Goal: Task Accomplishment & Management: Complete application form

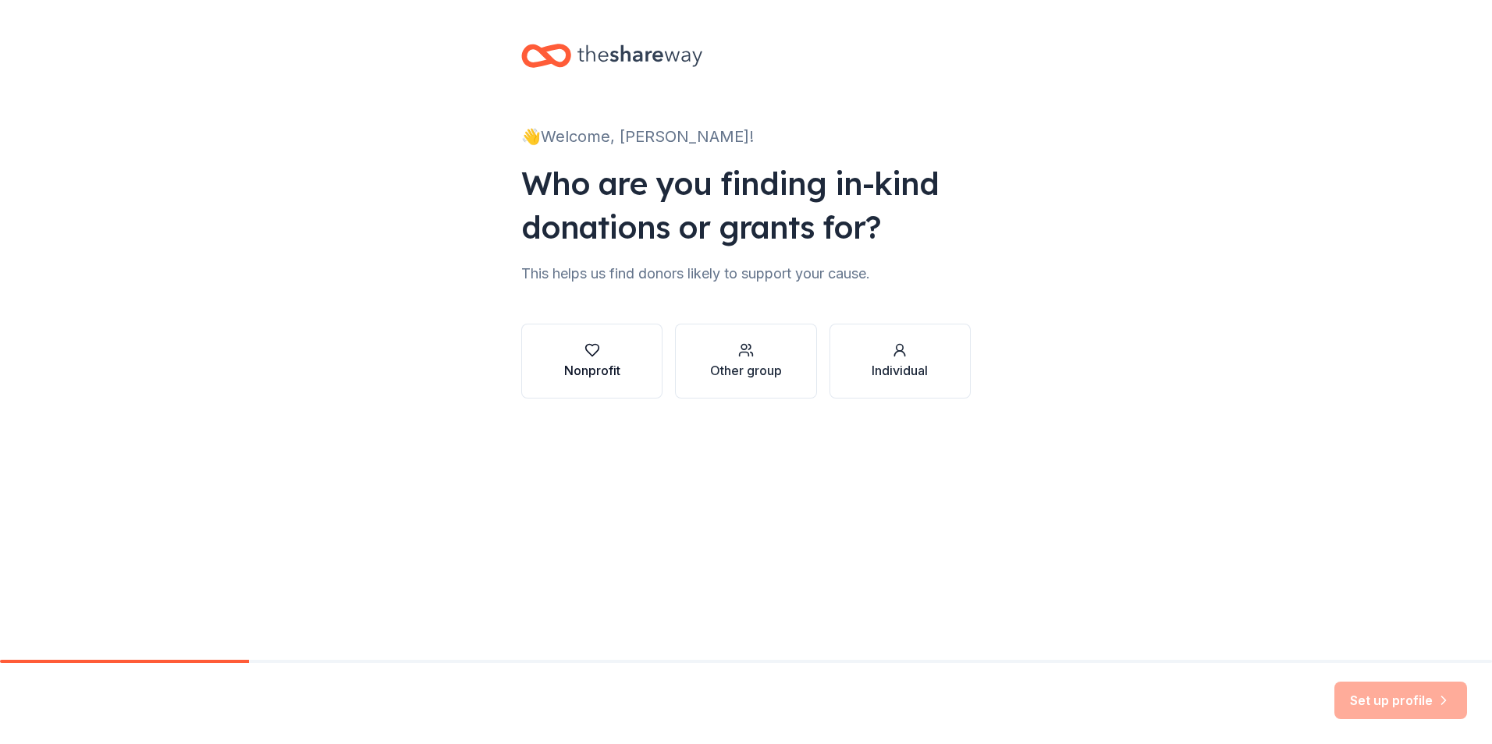
click at [567, 344] on div "button" at bounding box center [592, 351] width 56 height 16
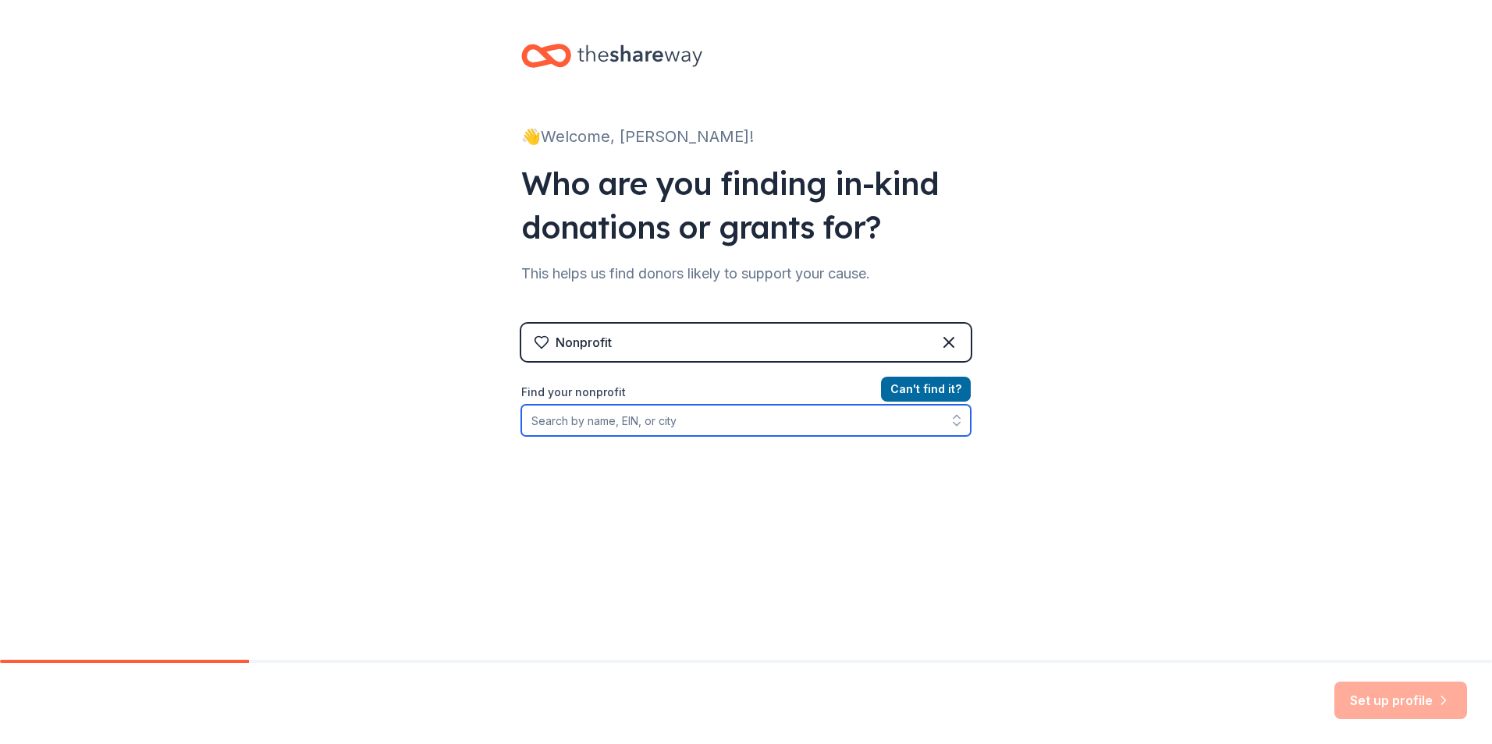
click at [717, 426] on input "Find your nonprofit" at bounding box center [745, 420] width 449 height 31
click at [550, 416] on input "Find your nonprofit" at bounding box center [745, 420] width 449 height 31
type input "[US_EMPLOYER_IDENTIFICATION_NUMBER]"
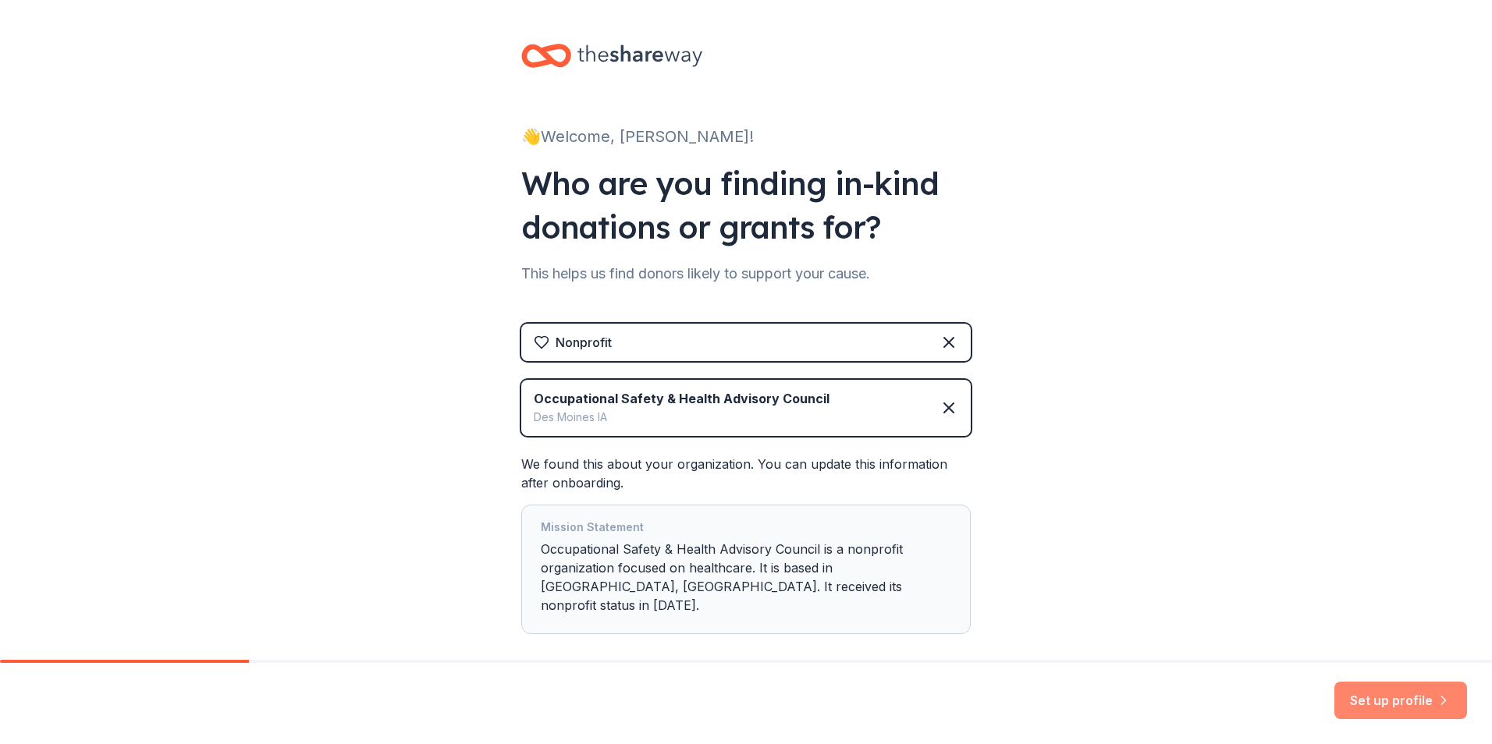
click at [1376, 692] on button "Set up profile" at bounding box center [1400, 700] width 133 height 37
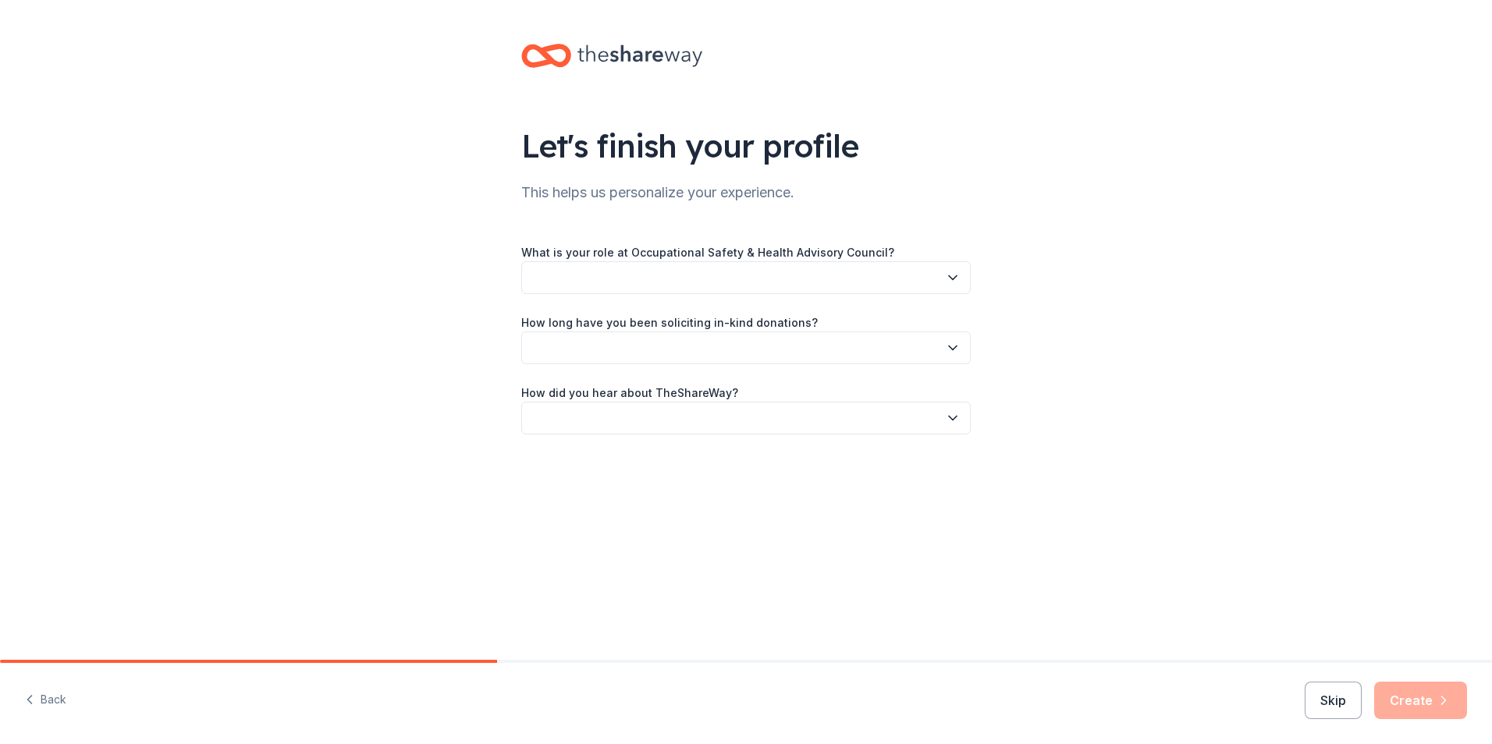
click at [956, 275] on icon "button" at bounding box center [953, 278] width 16 height 16
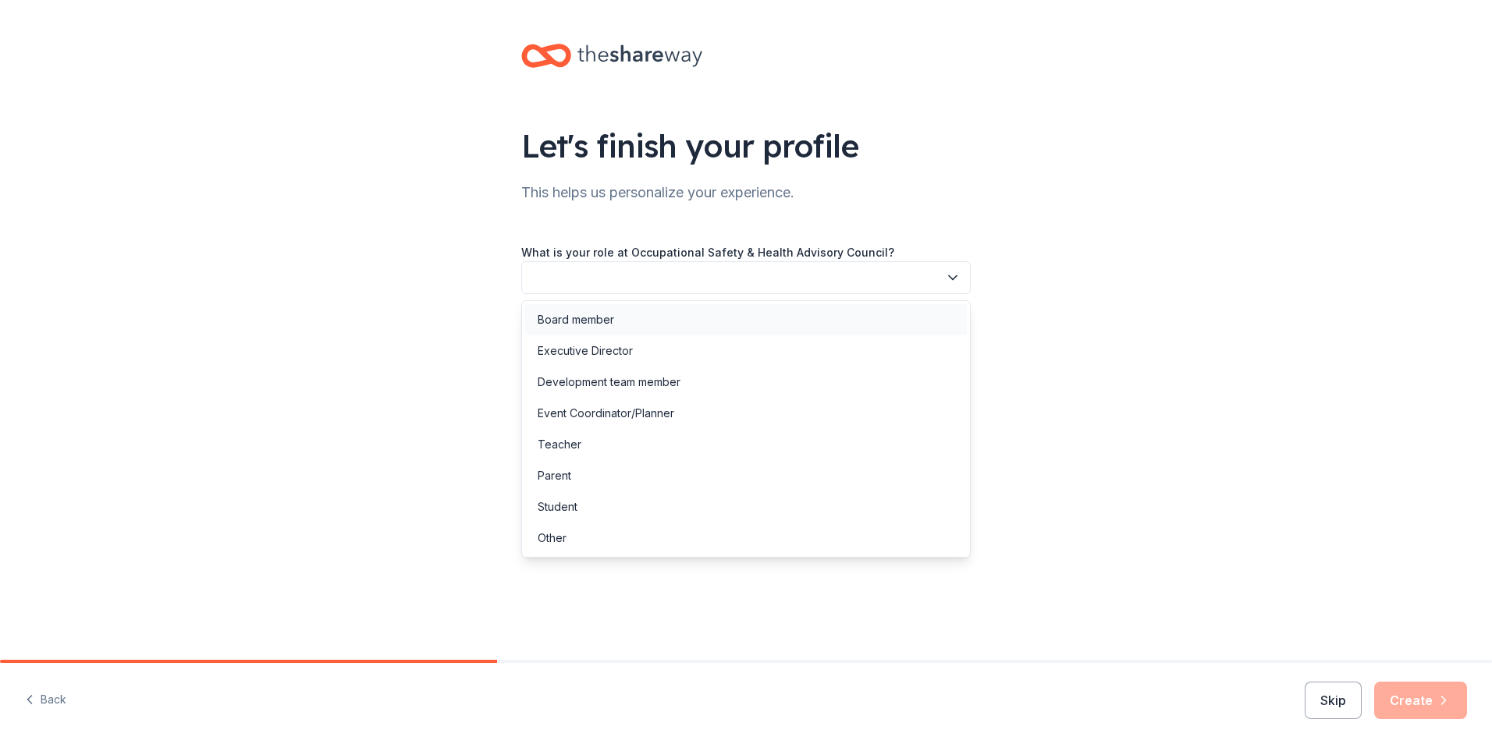
click at [573, 327] on div "Board member" at bounding box center [576, 320] width 76 height 19
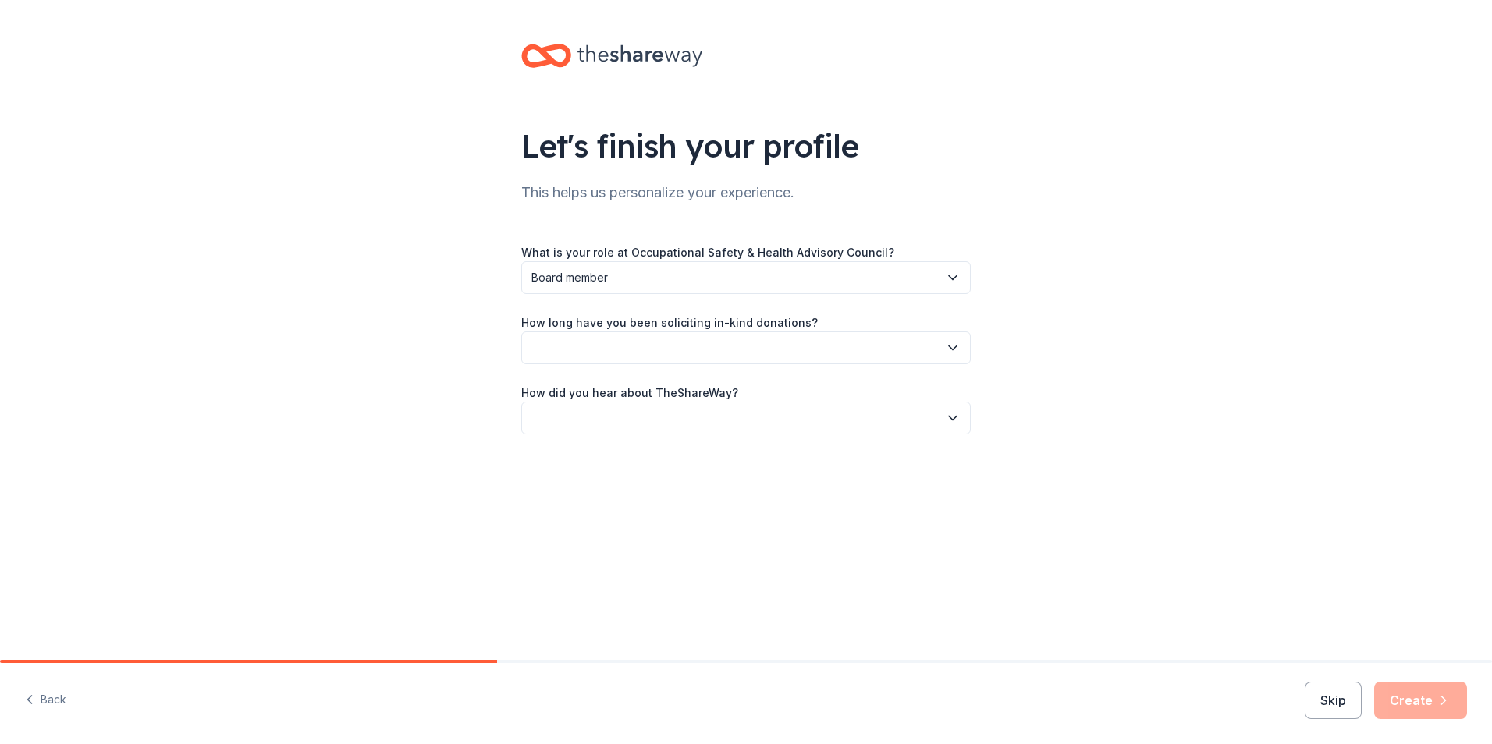
click at [956, 346] on icon "button" at bounding box center [953, 348] width 8 height 4
click at [576, 449] on div "2 to 5 years" at bounding box center [568, 452] width 61 height 19
click at [950, 418] on icon "button" at bounding box center [953, 419] width 8 height 4
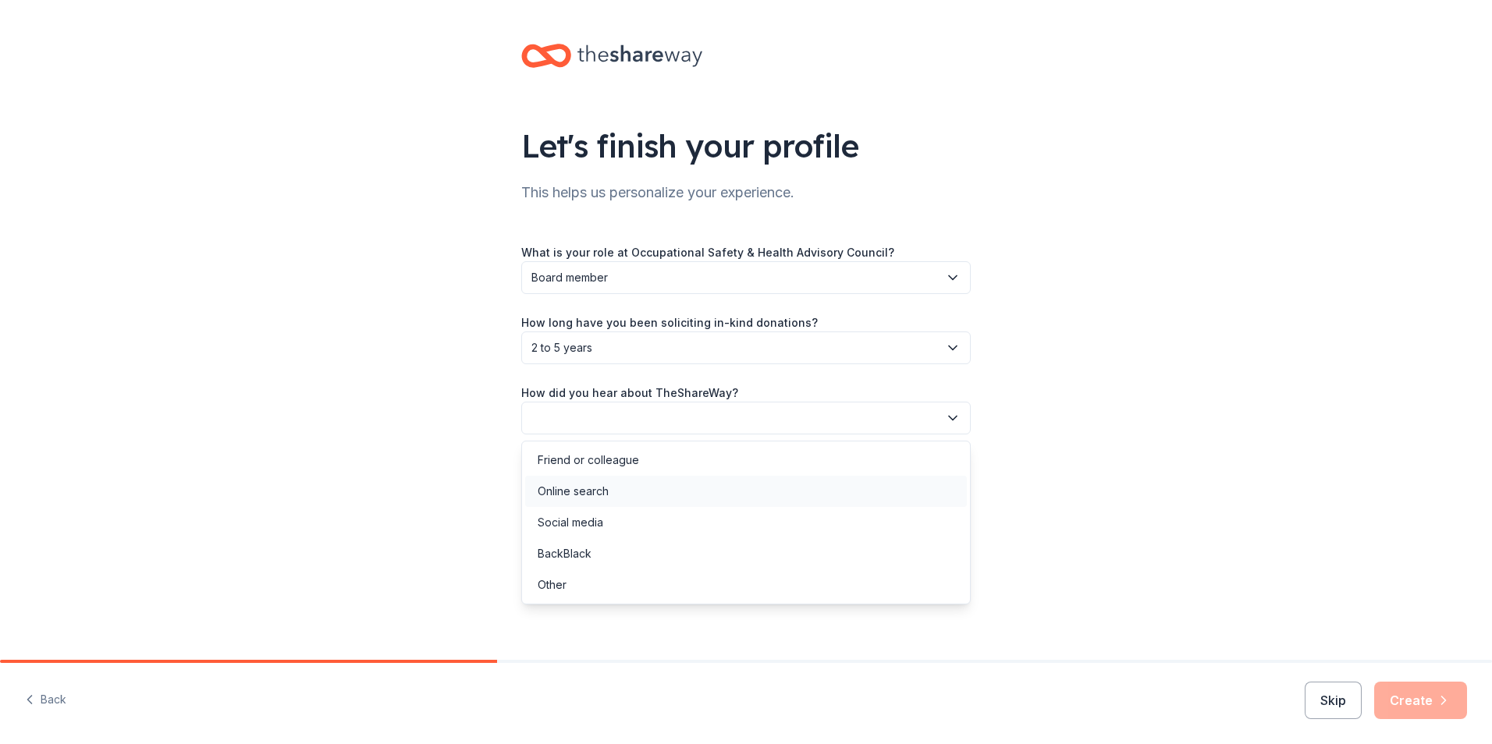
click at [565, 495] on div "Online search" at bounding box center [573, 491] width 71 height 19
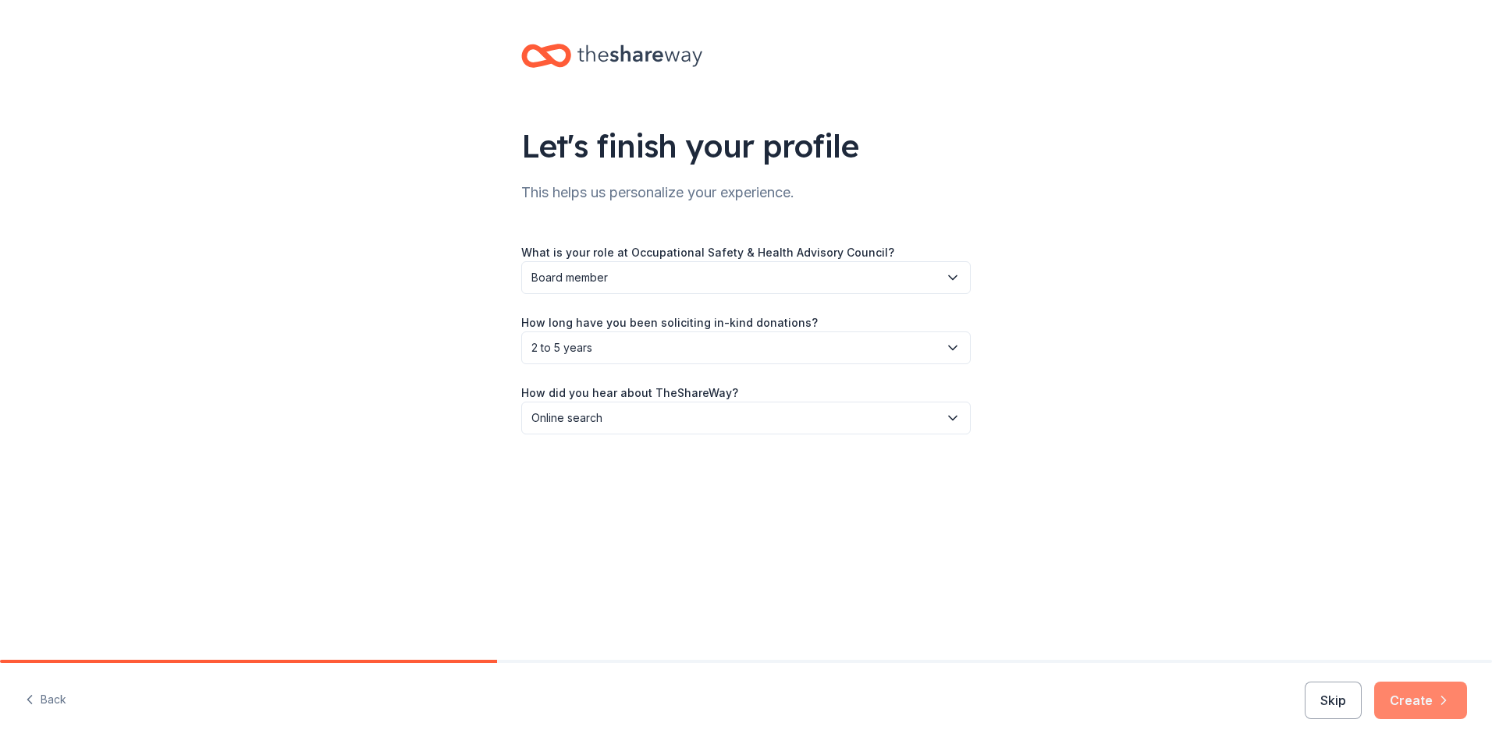
click at [1421, 705] on button "Create" at bounding box center [1420, 700] width 93 height 37
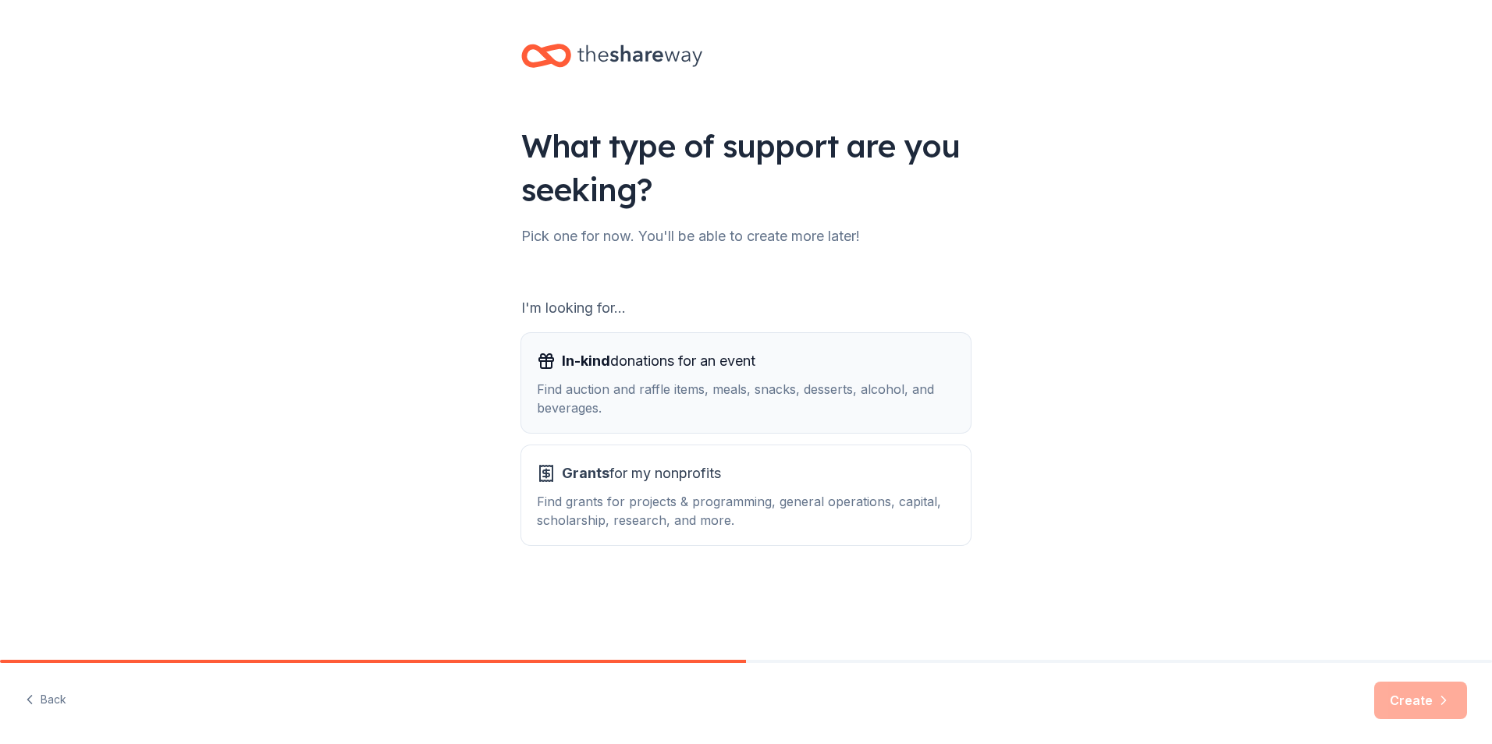
click at [608, 360] on span "In-kind" at bounding box center [586, 361] width 48 height 16
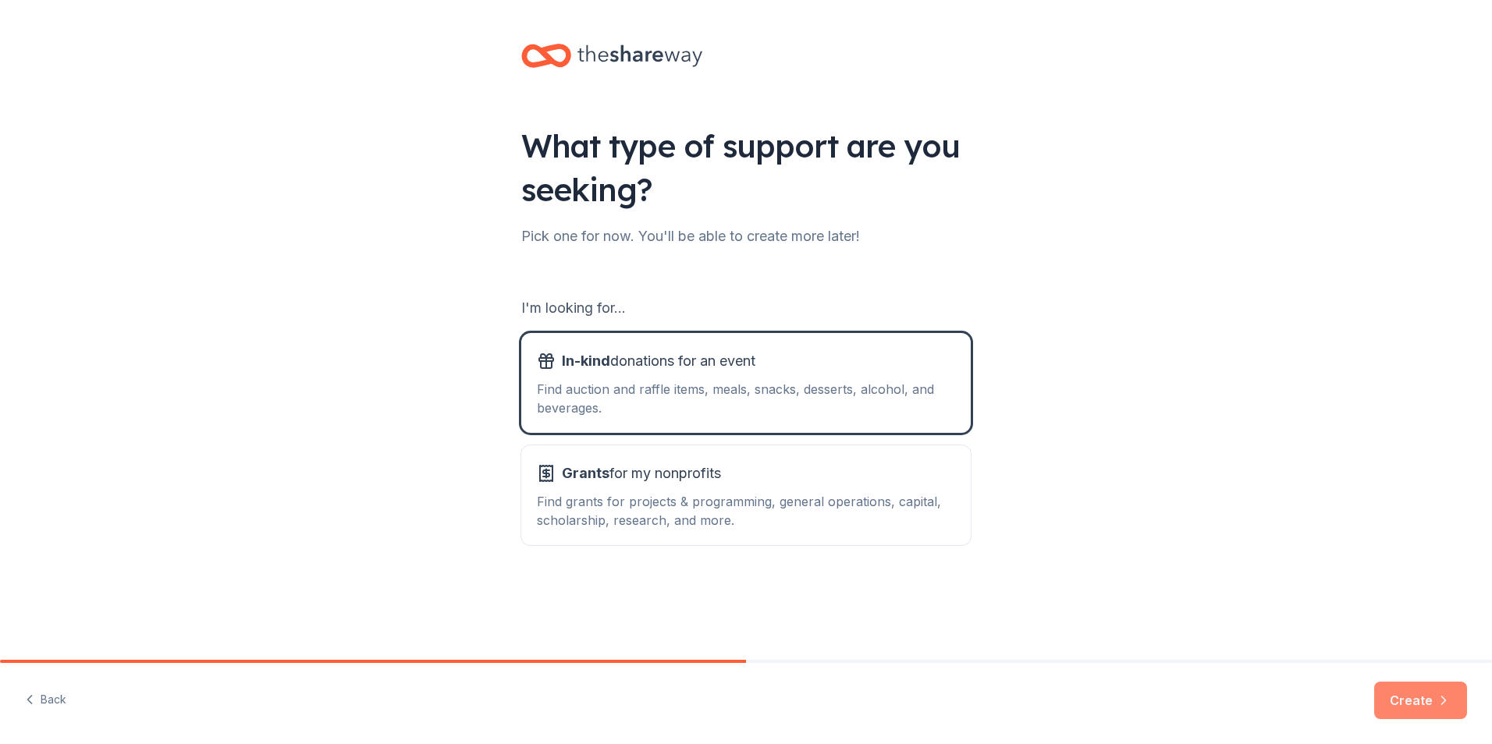
click at [1401, 709] on button "Create" at bounding box center [1420, 700] width 93 height 37
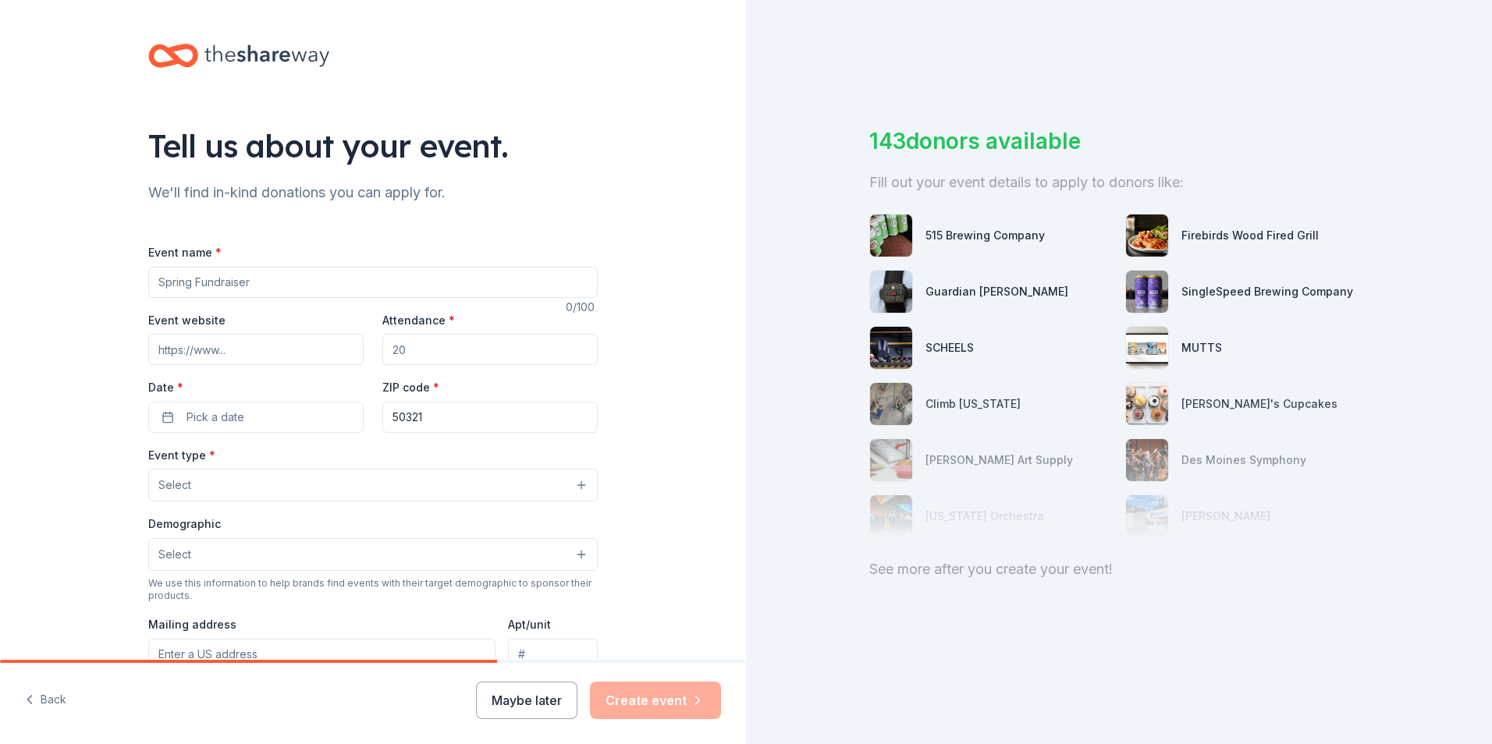
click at [220, 283] on input "Event name *" at bounding box center [372, 282] width 449 height 31
type input "54th Annual [US_STATE] Governor's Safety & Health Conference"
click at [230, 355] on input "Event website" at bounding box center [255, 349] width 215 height 31
click at [226, 351] on input "Event website" at bounding box center [255, 349] width 215 height 31
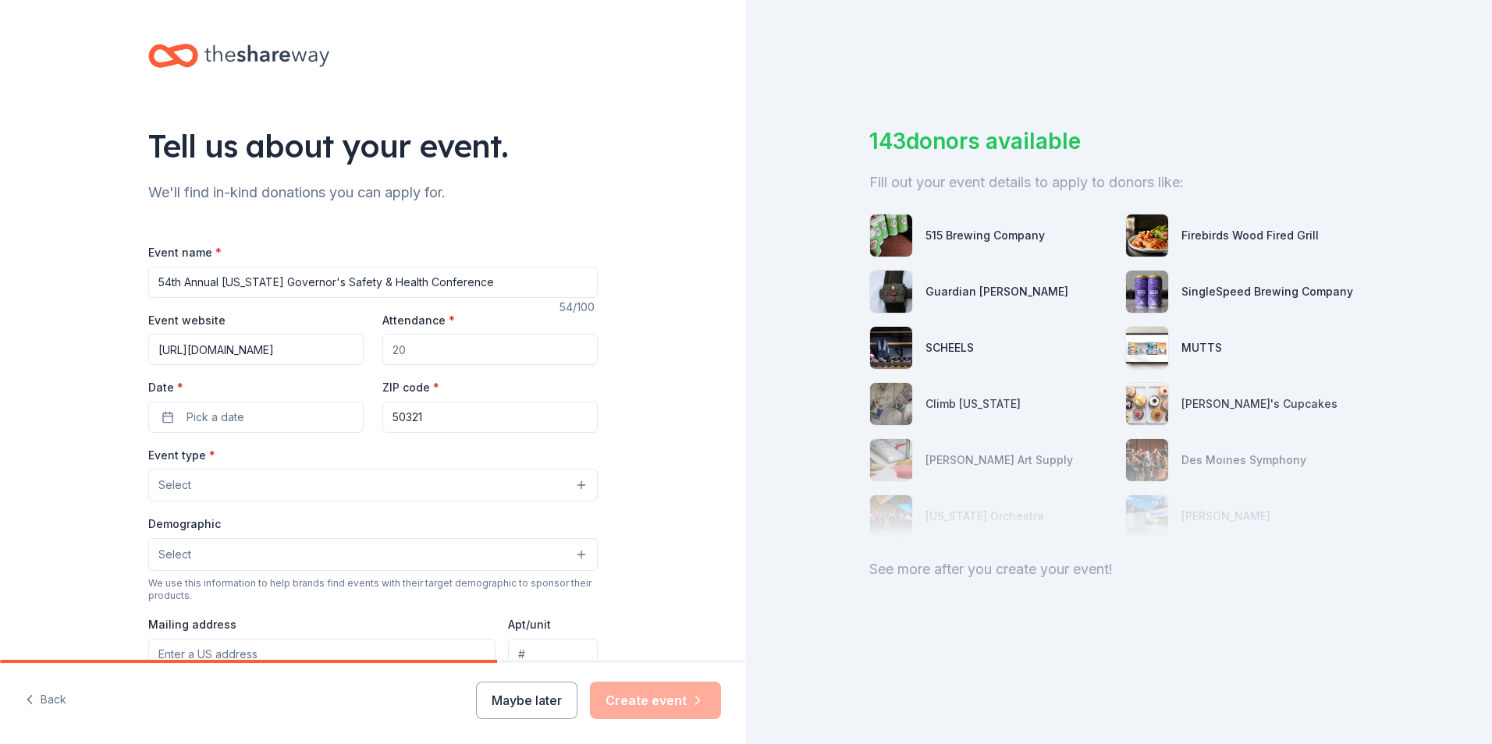
type input "https://www.iowagshc.com"
drag, startPoint x: 403, startPoint y: 353, endPoint x: 392, endPoint y: 353, distance: 10.9
click at [392, 353] on input "Attendance *" at bounding box center [489, 349] width 215 height 31
drag, startPoint x: 390, startPoint y: 348, endPoint x: 404, endPoint y: 350, distance: 14.2
click at [404, 350] on input "Attendance *" at bounding box center [489, 349] width 215 height 31
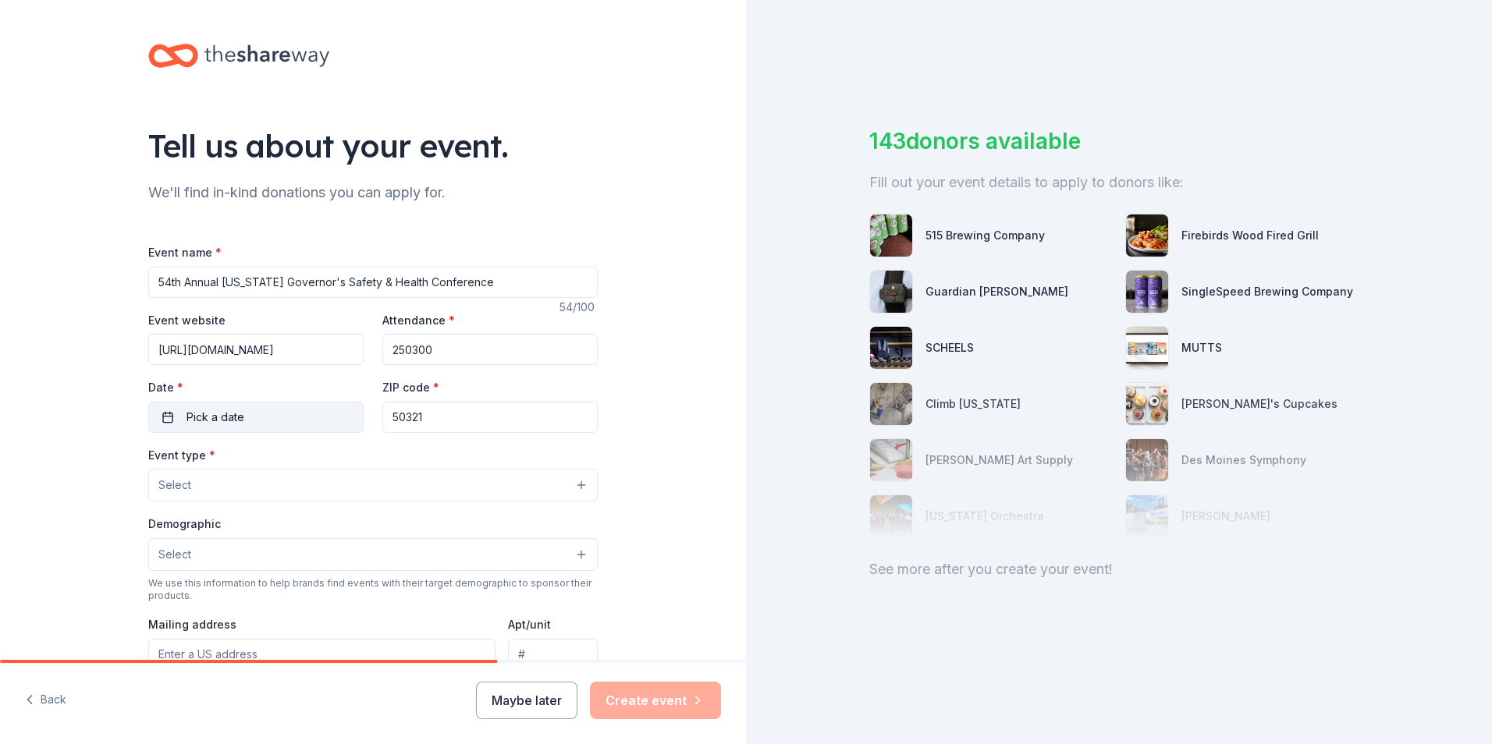
type input "250300"
click at [249, 413] on button "Pick a date" at bounding box center [255, 417] width 215 height 31
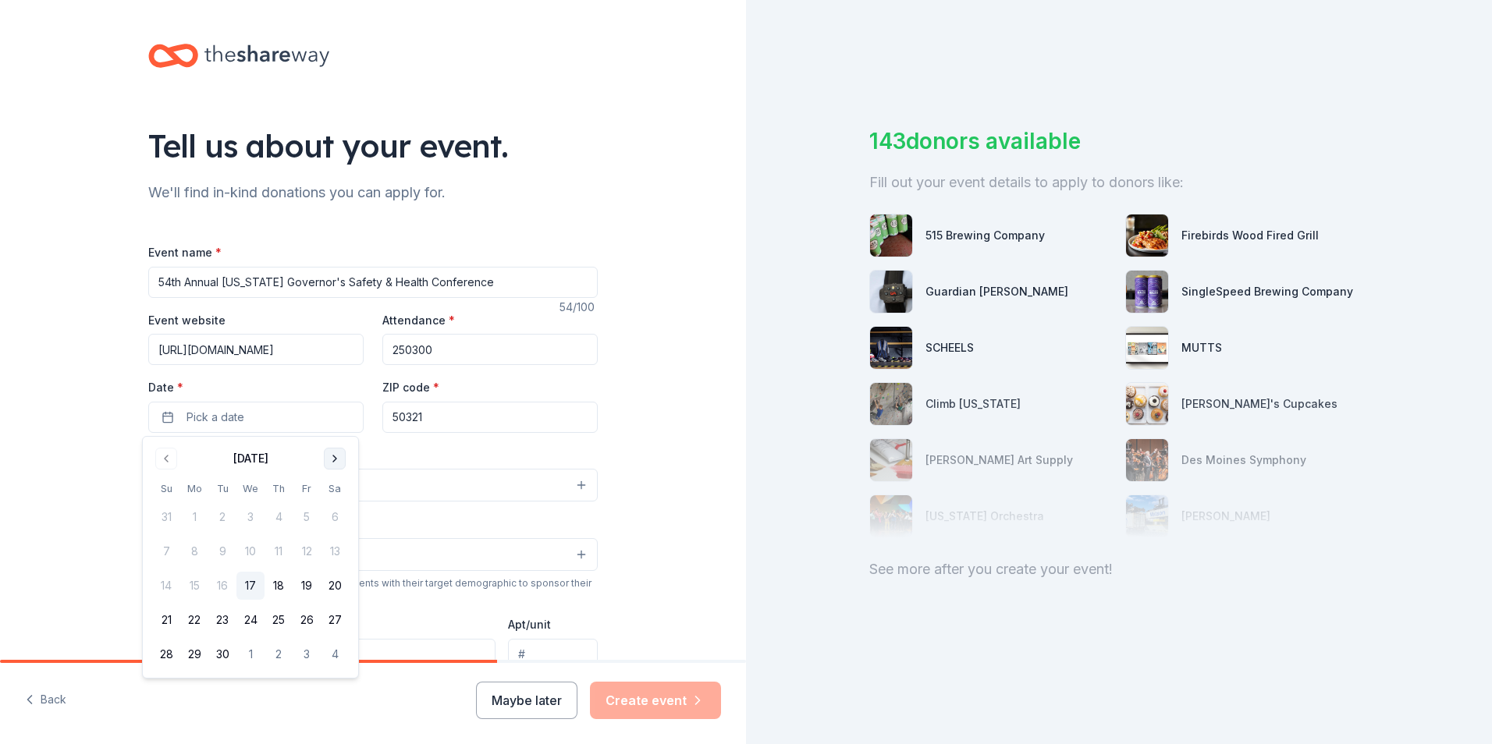
click at [330, 457] on button "Go to next month" at bounding box center [335, 459] width 22 height 22
click at [220, 659] on button "28" at bounding box center [222, 655] width 28 height 28
click at [465, 424] on input "50321" at bounding box center [489, 417] width 215 height 31
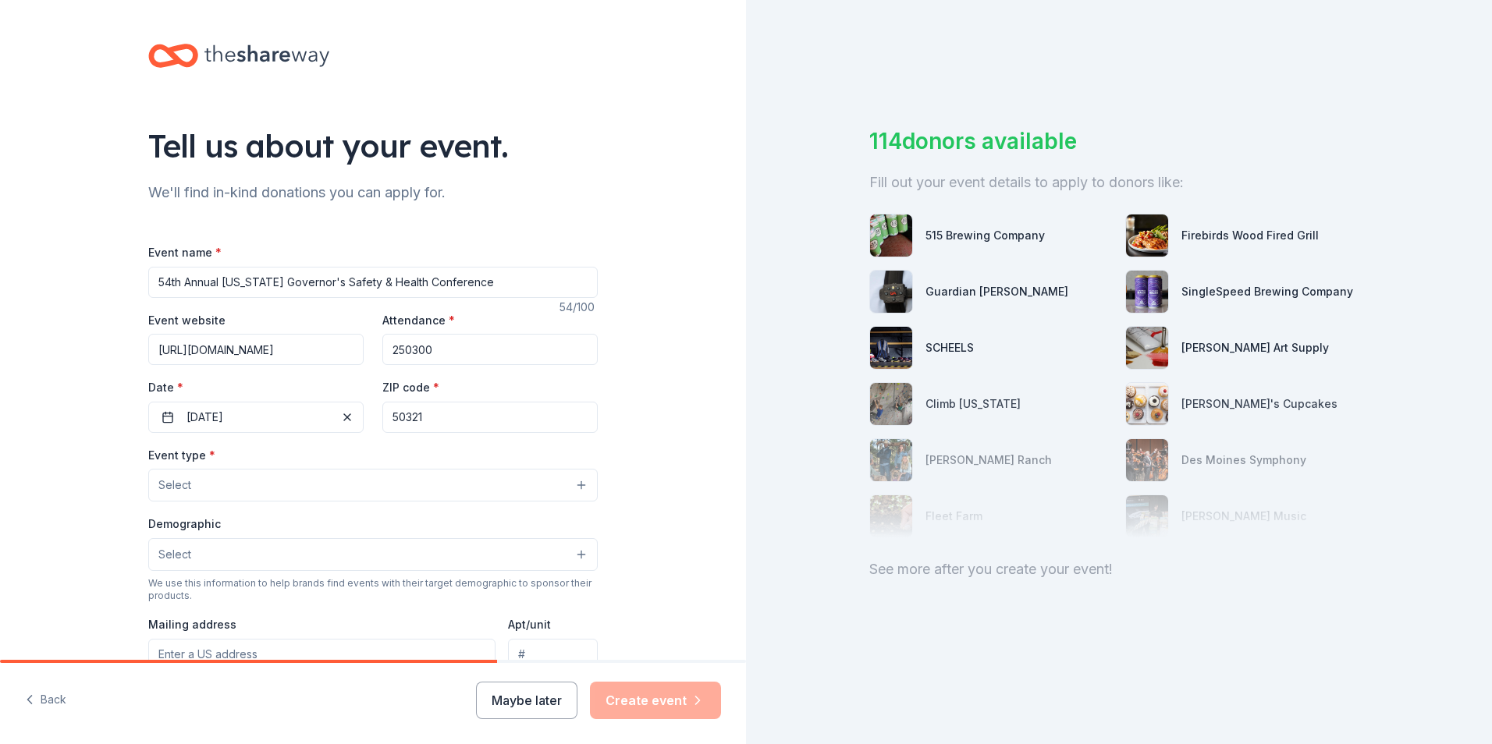
click at [209, 475] on button "Select" at bounding box center [372, 485] width 449 height 33
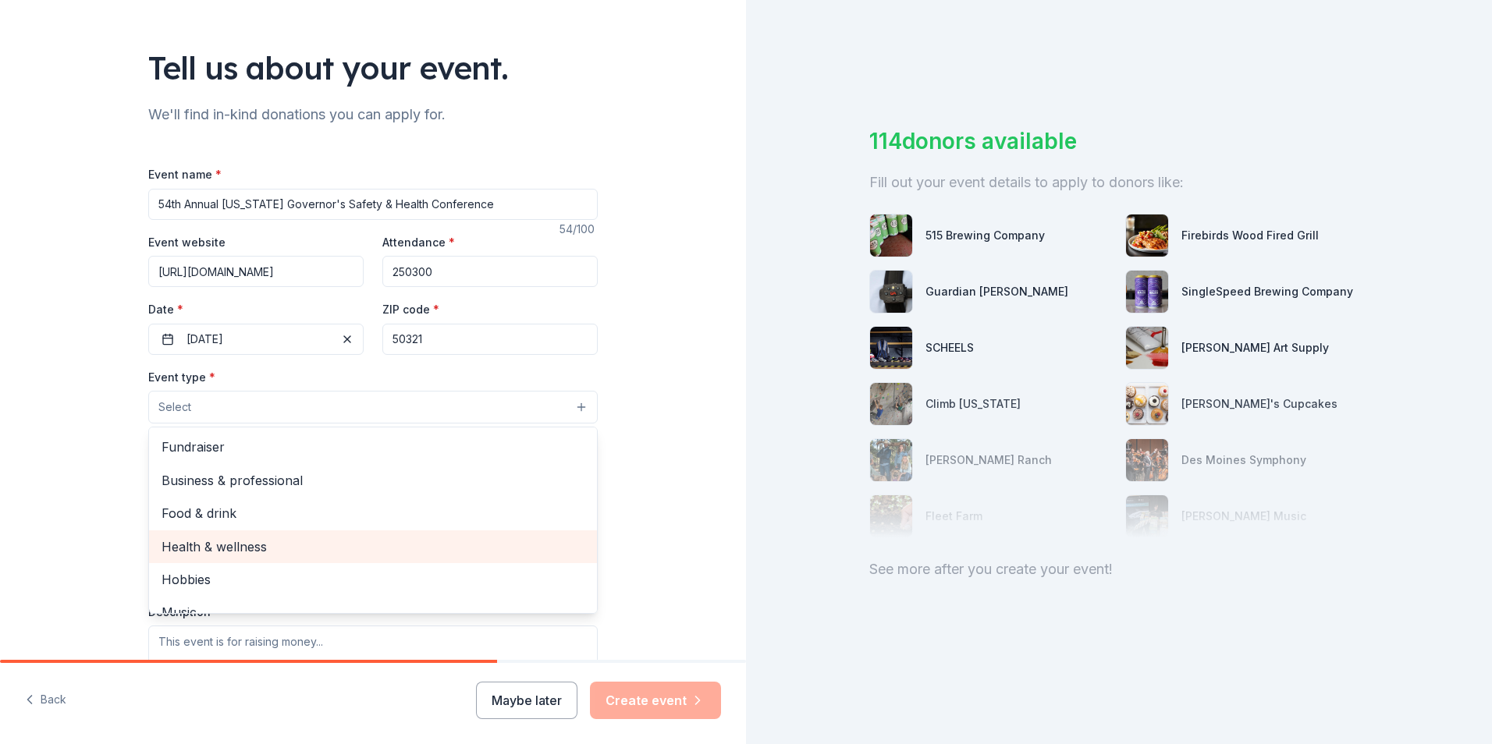
click at [242, 549] on span "Health & wellness" at bounding box center [373, 547] width 423 height 20
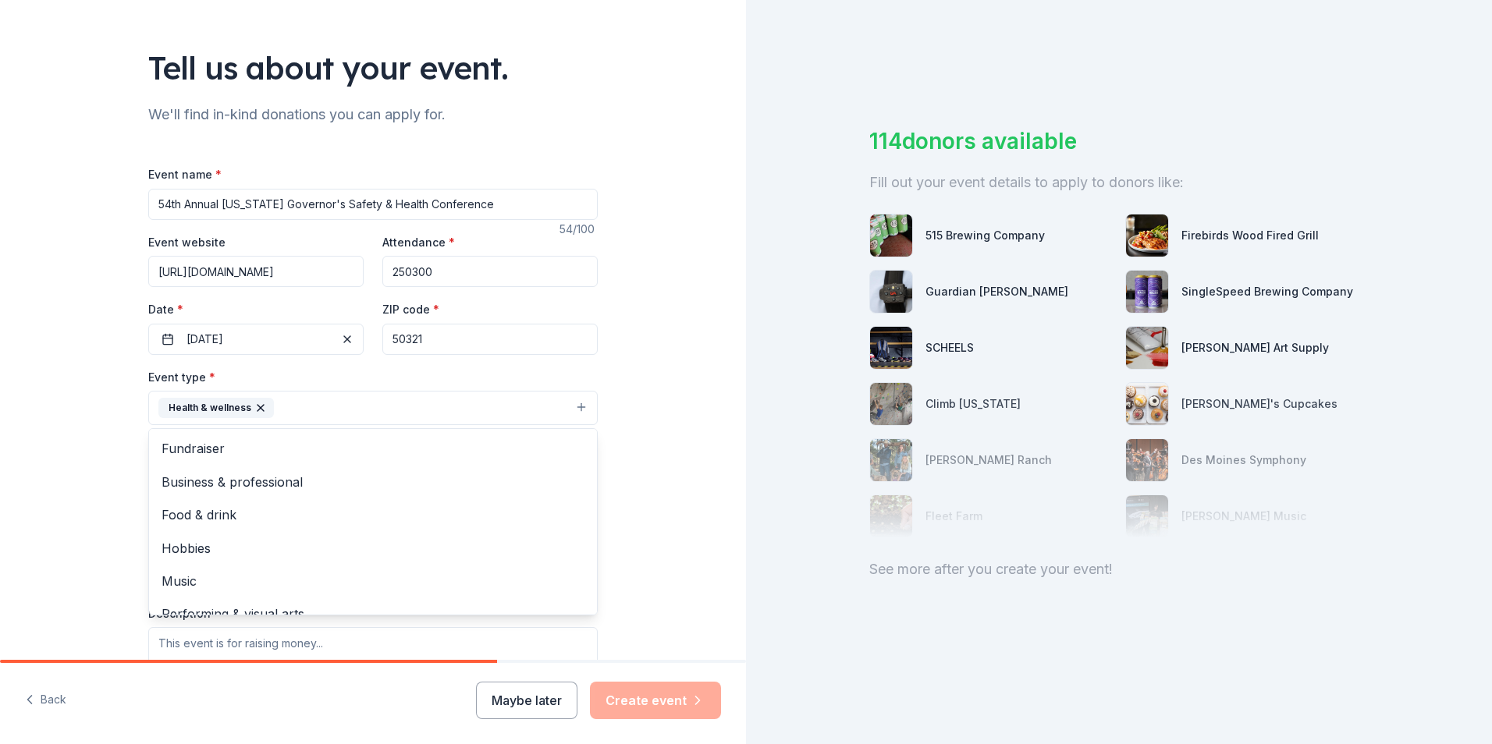
click at [354, 396] on button "Health & wellness" at bounding box center [372, 408] width 449 height 34
click at [560, 486] on button "Select" at bounding box center [372, 478] width 449 height 33
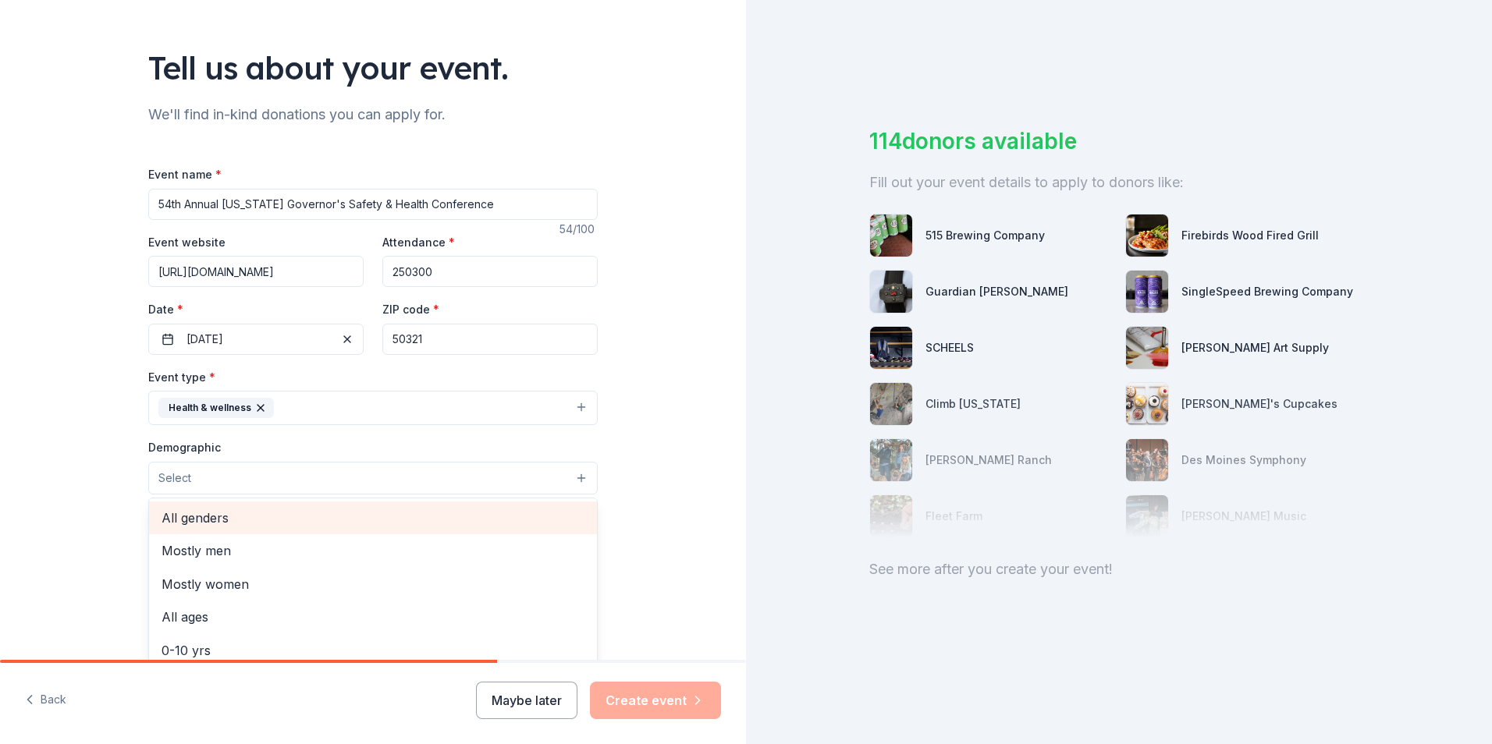
click at [217, 517] on span "All genders" at bounding box center [373, 518] width 423 height 20
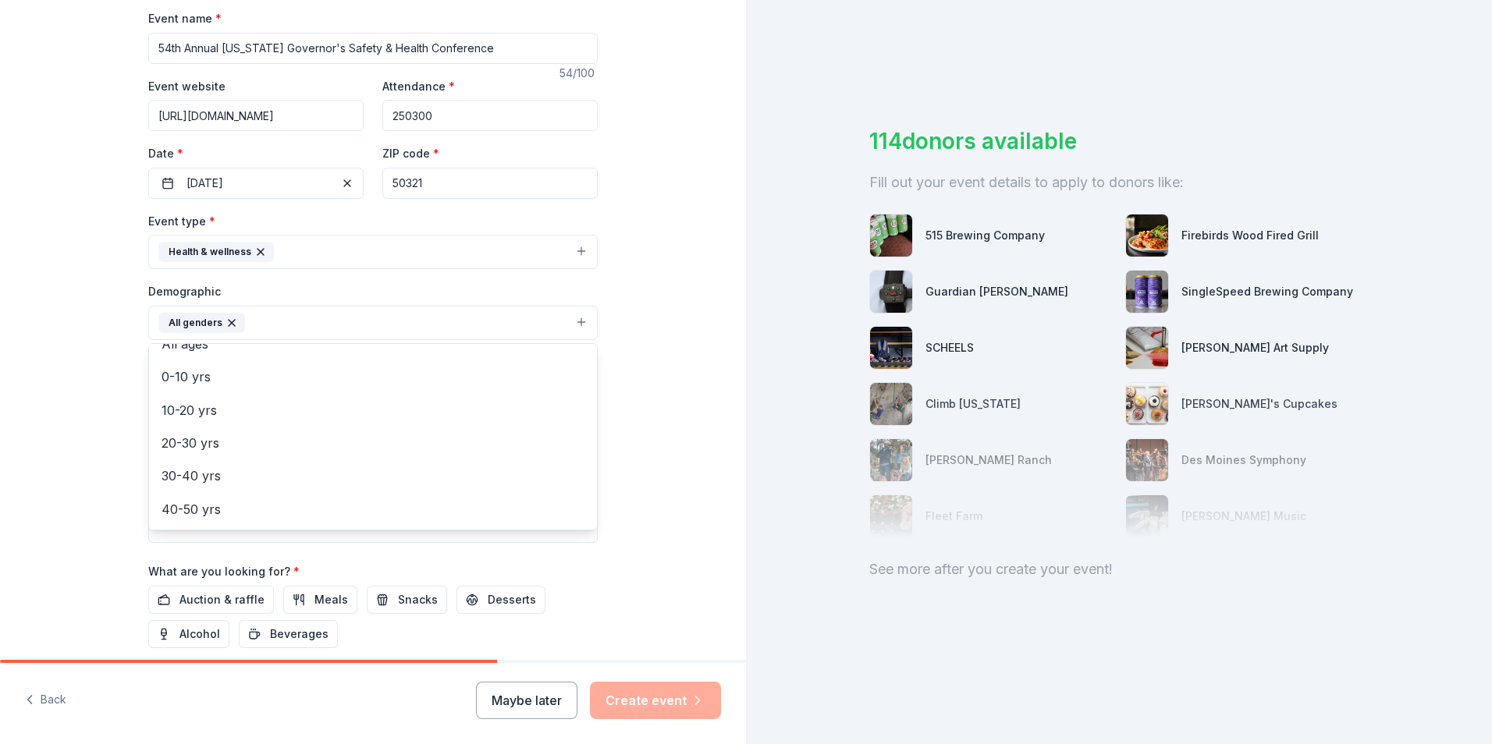
scroll to position [107, 0]
click at [648, 432] on div "Tell us about your event. We'll find in-kind donations you can apply for. Event…" at bounding box center [373, 287] width 746 height 1042
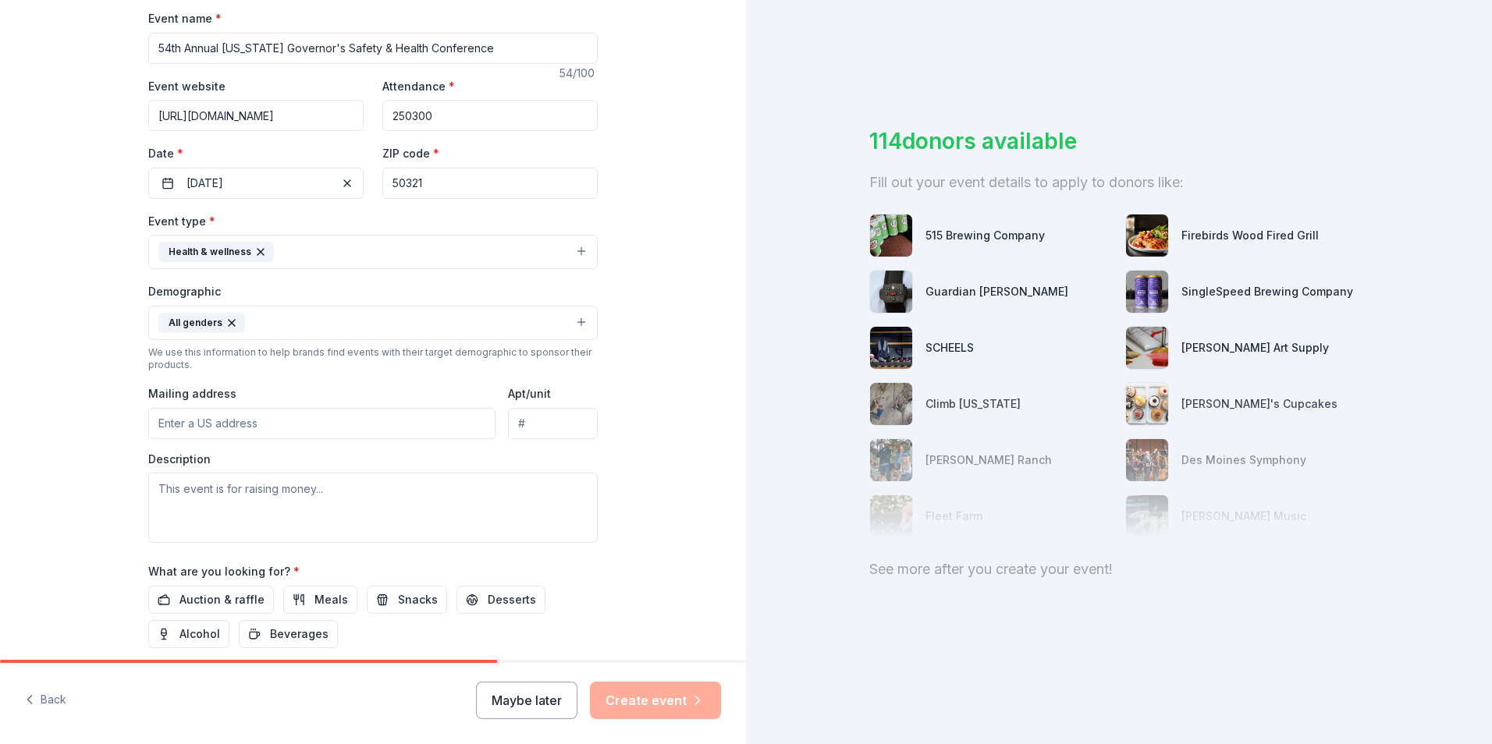
click at [294, 427] on input "Mailing address" at bounding box center [321, 423] width 347 height 31
click at [378, 428] on input "6200 Scout Trail" at bounding box center [321, 423] width 347 height 31
type input "6200 Scout Trail, Des Moines, IA, 50321"
click at [154, 487] on textarea at bounding box center [372, 508] width 449 height 70
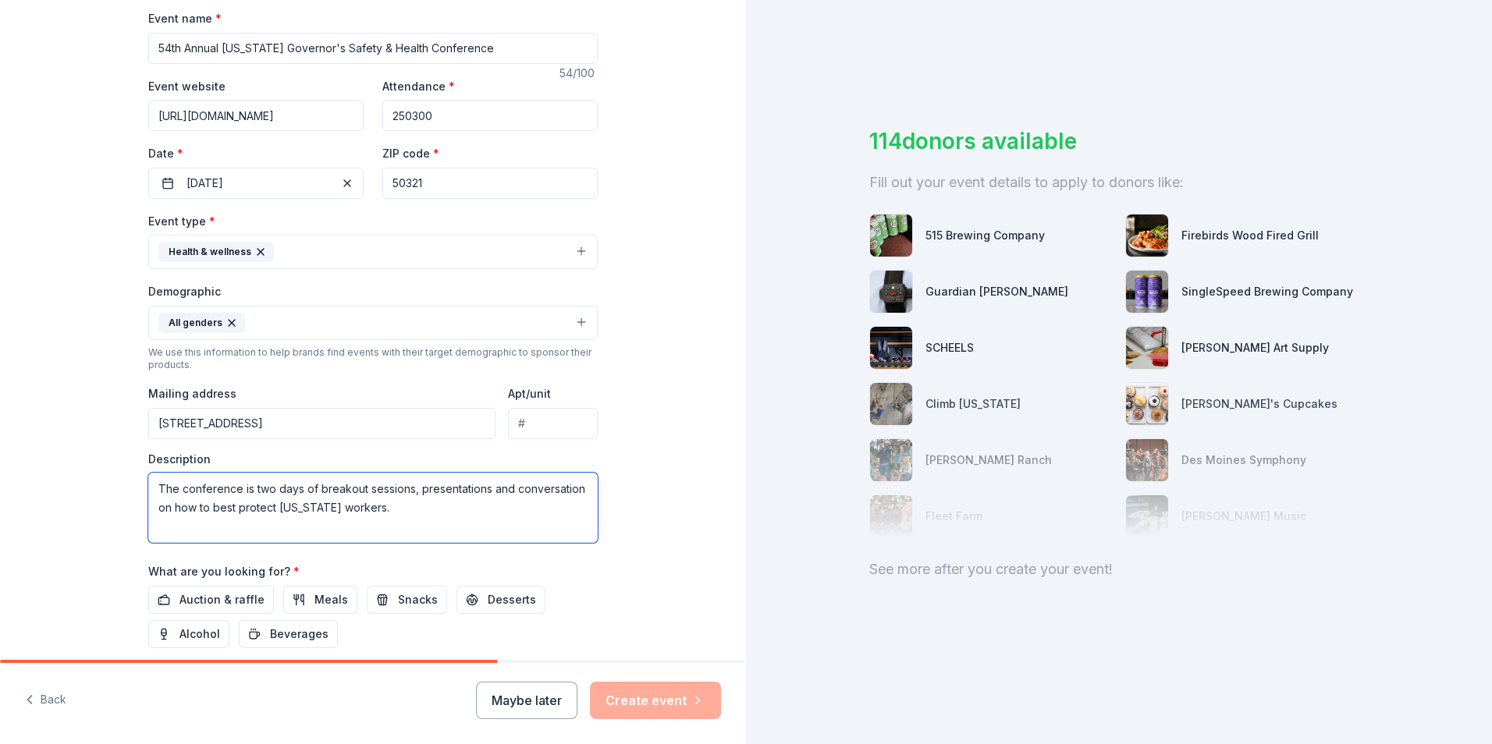
click at [481, 492] on textarea "The conference is two days of breakout sessions, presentations and conversation…" at bounding box center [372, 508] width 449 height 70
click at [241, 524] on textarea "The conference is two days of breakout sessions, presentations, networking with…" at bounding box center [372, 508] width 449 height 70
click at [570, 527] on textarea "The conference is two days of breakout sessions, presentations, networking with…" at bounding box center [372, 508] width 449 height 70
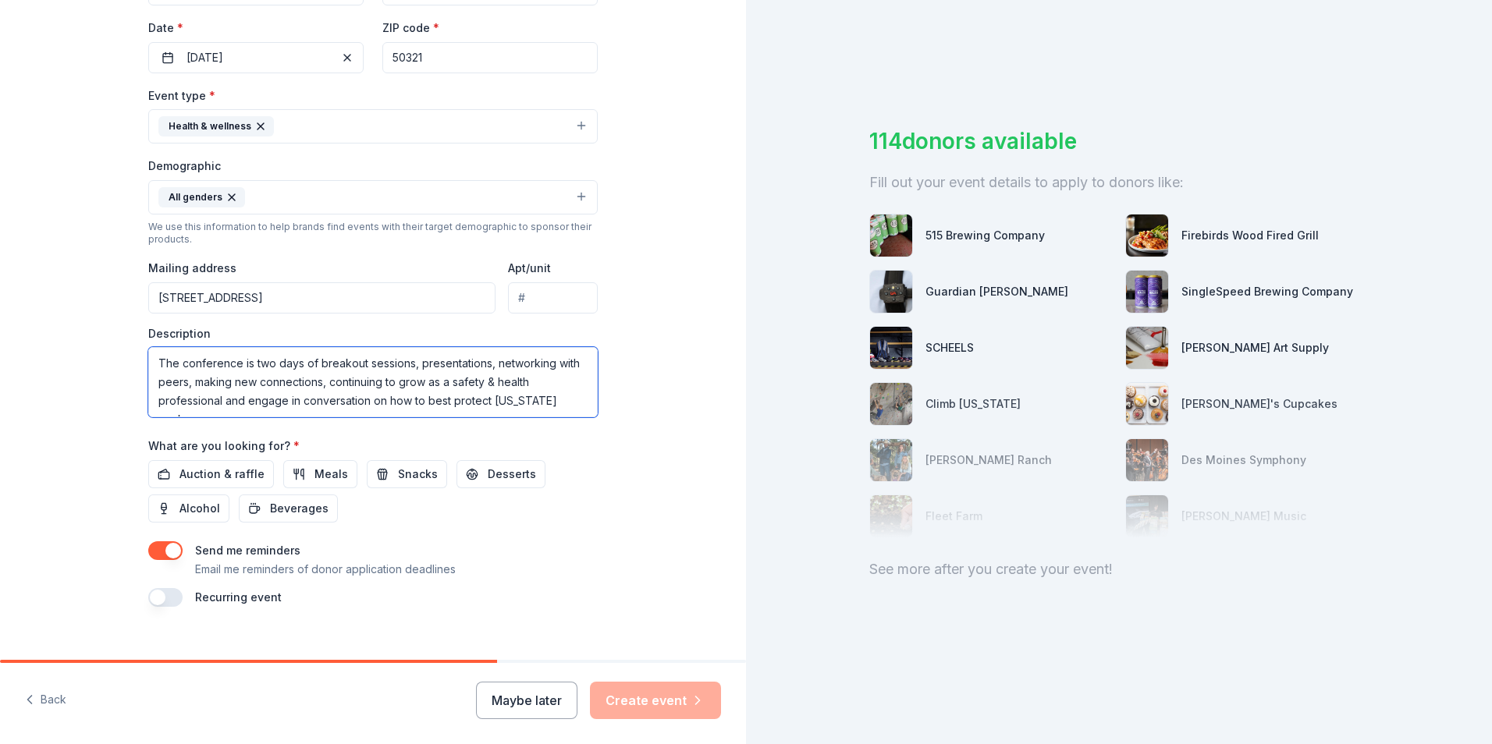
scroll to position [382, 0]
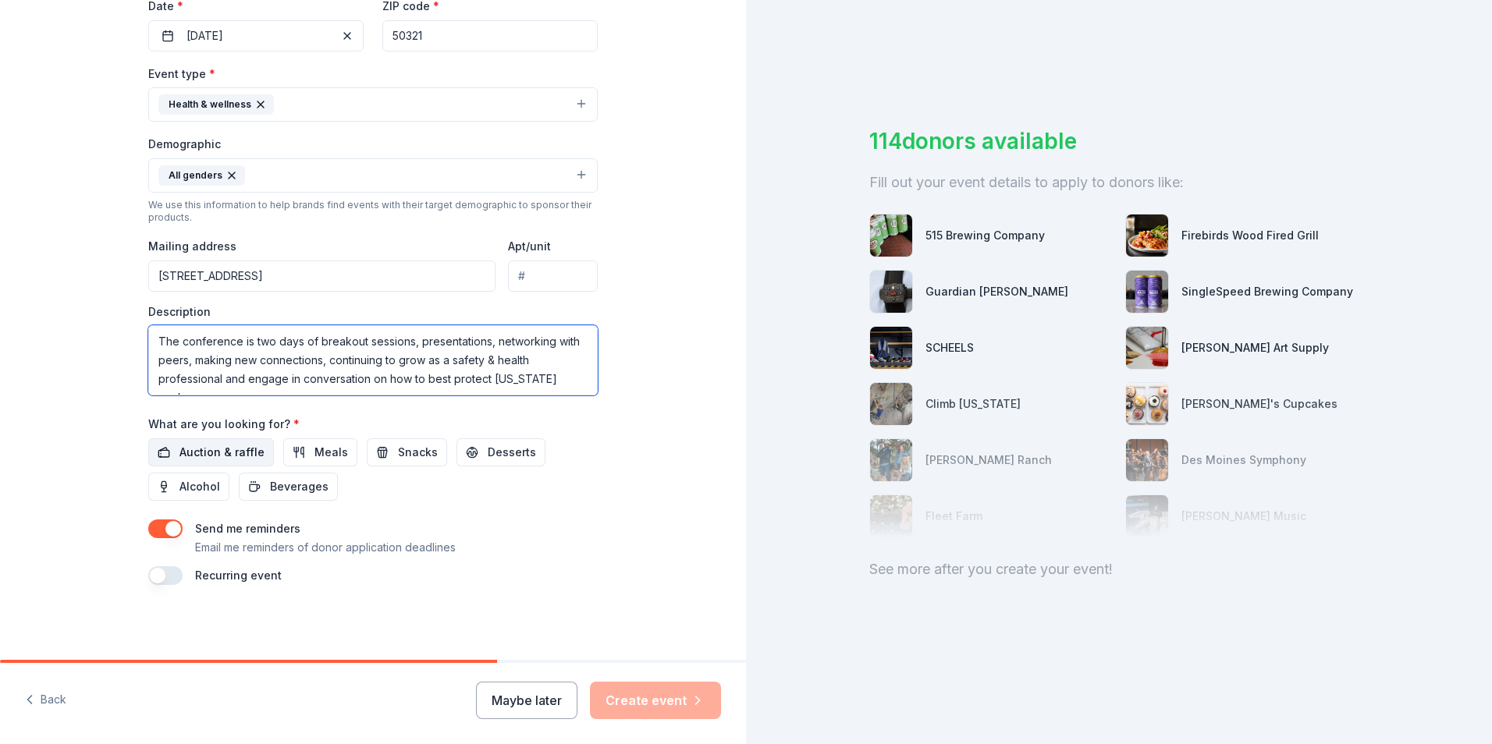
type textarea "The conference is two days of breakout sessions, presentations, networking with…"
click at [172, 447] on button "Auction & raffle" at bounding box center [211, 453] width 126 height 28
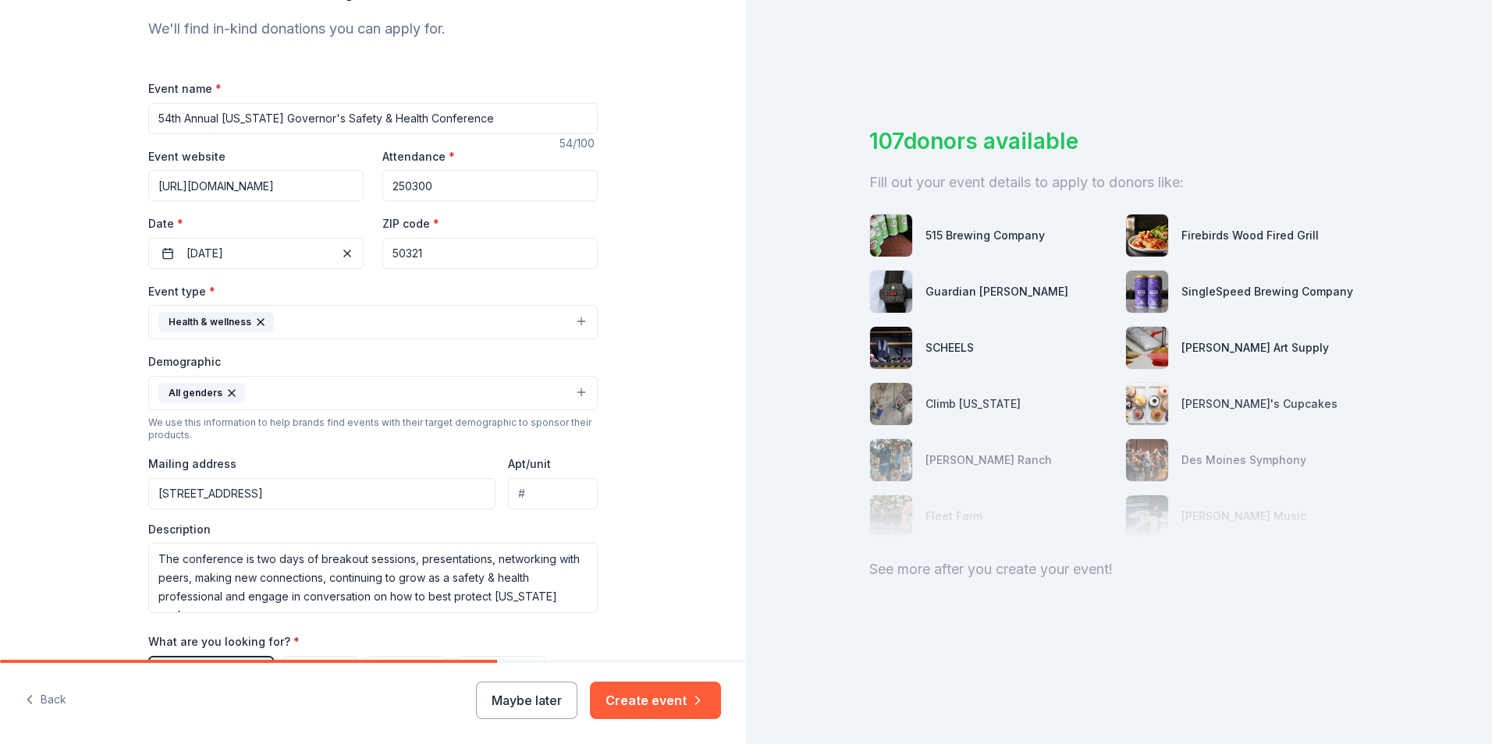
scroll to position [147, 0]
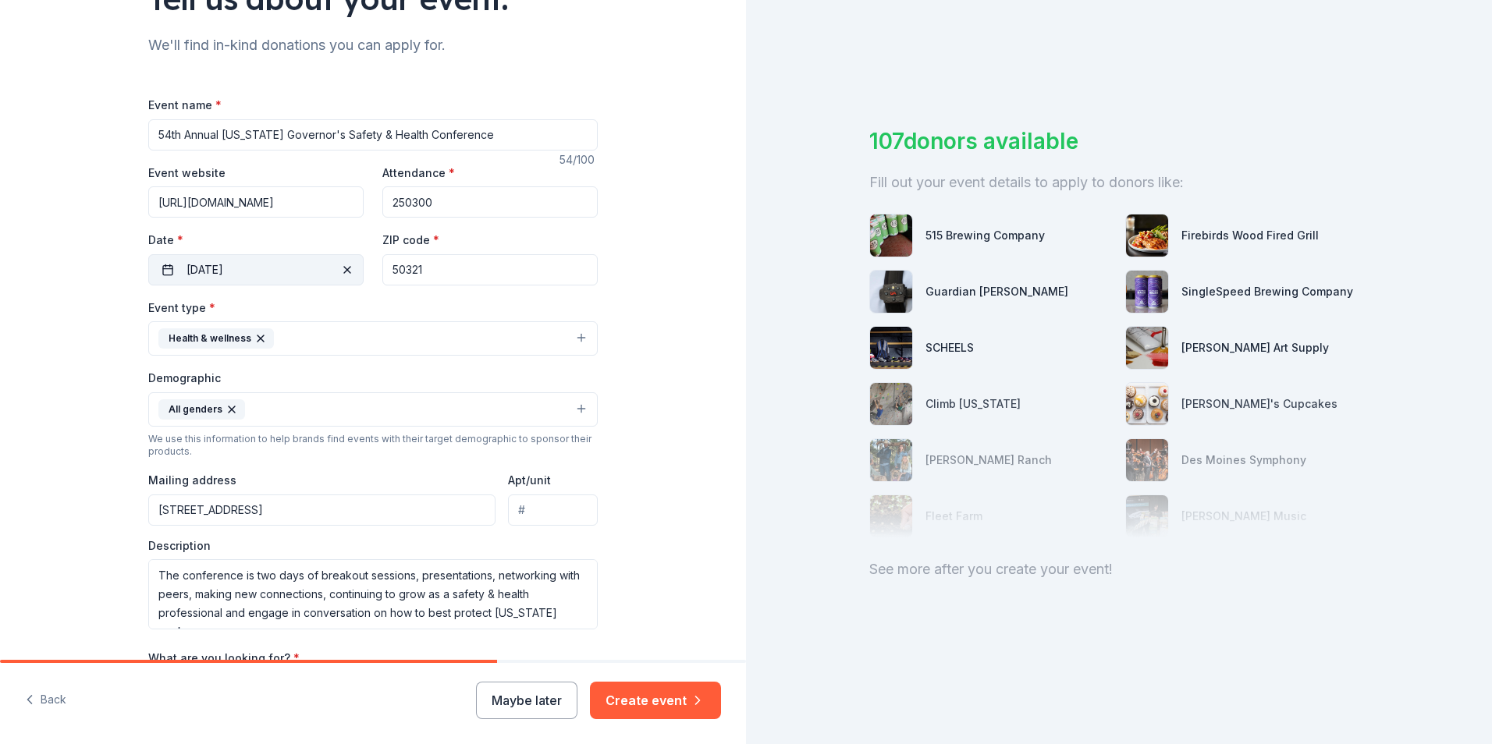
click at [211, 268] on button "10/28/2025" at bounding box center [255, 269] width 215 height 31
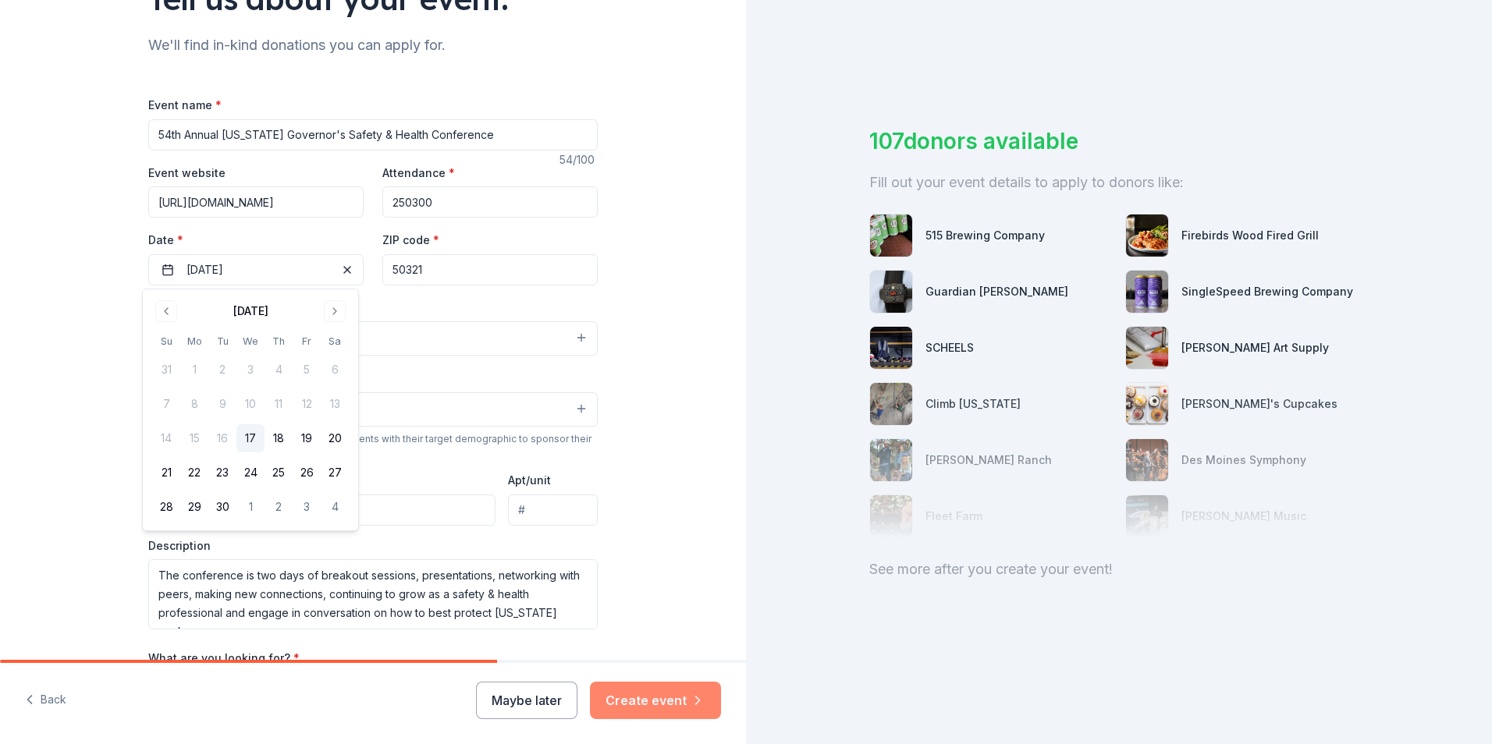
click at [623, 703] on button "Create event" at bounding box center [655, 700] width 131 height 37
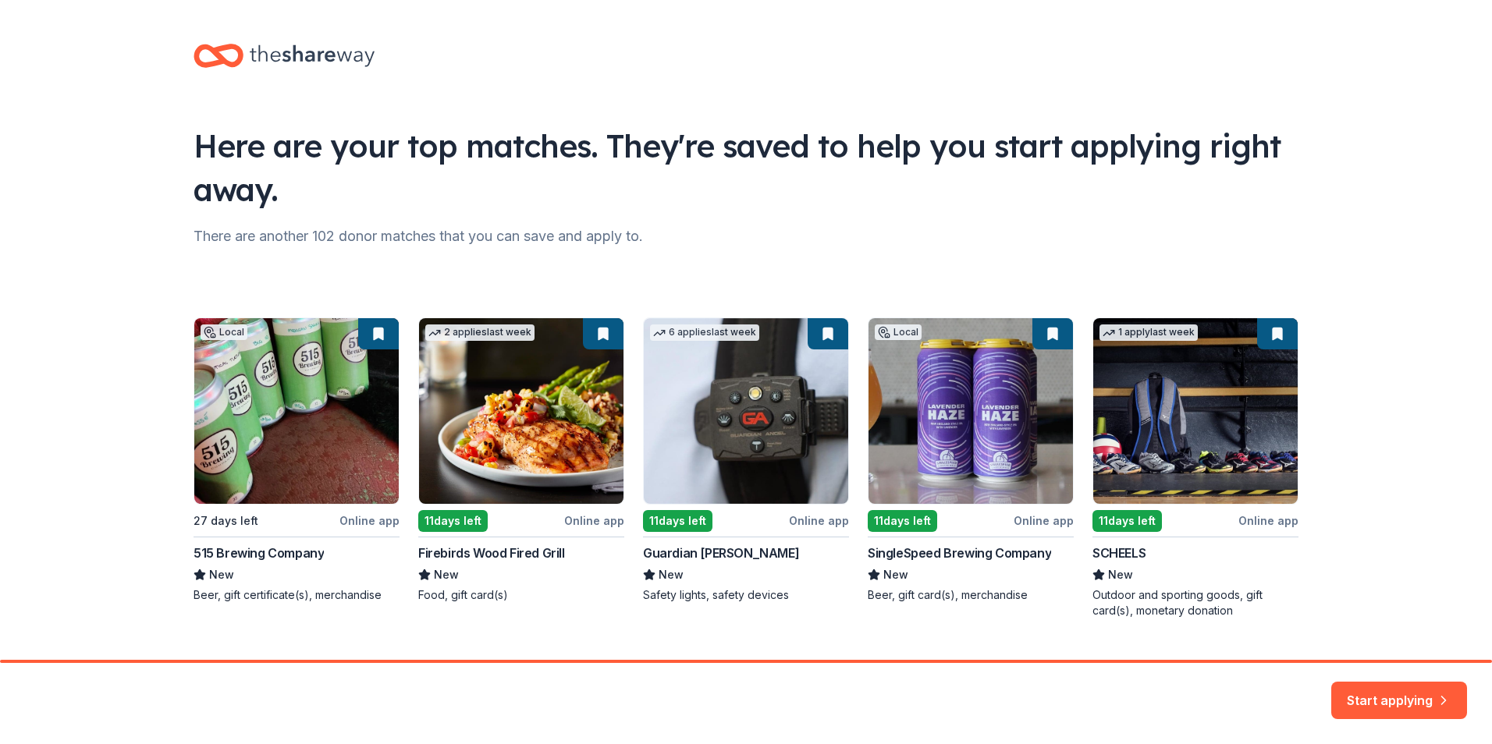
click at [224, 553] on div "Local 27 days left Online app 515 Brewing Company New Beer, gift certificate(s)…" at bounding box center [746, 468] width 1105 height 301
click at [1361, 688] on button "Start applying" at bounding box center [1399, 691] width 136 height 37
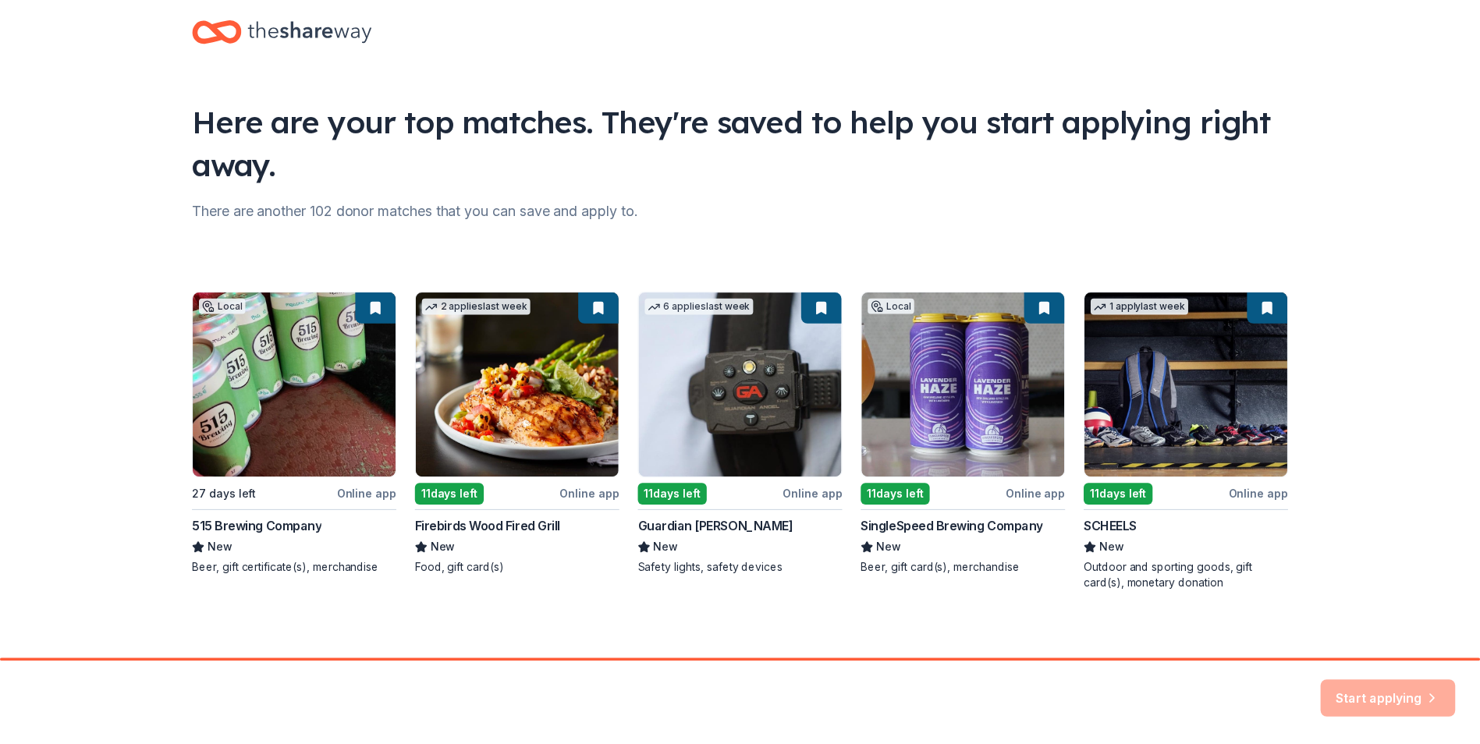
scroll to position [34, 0]
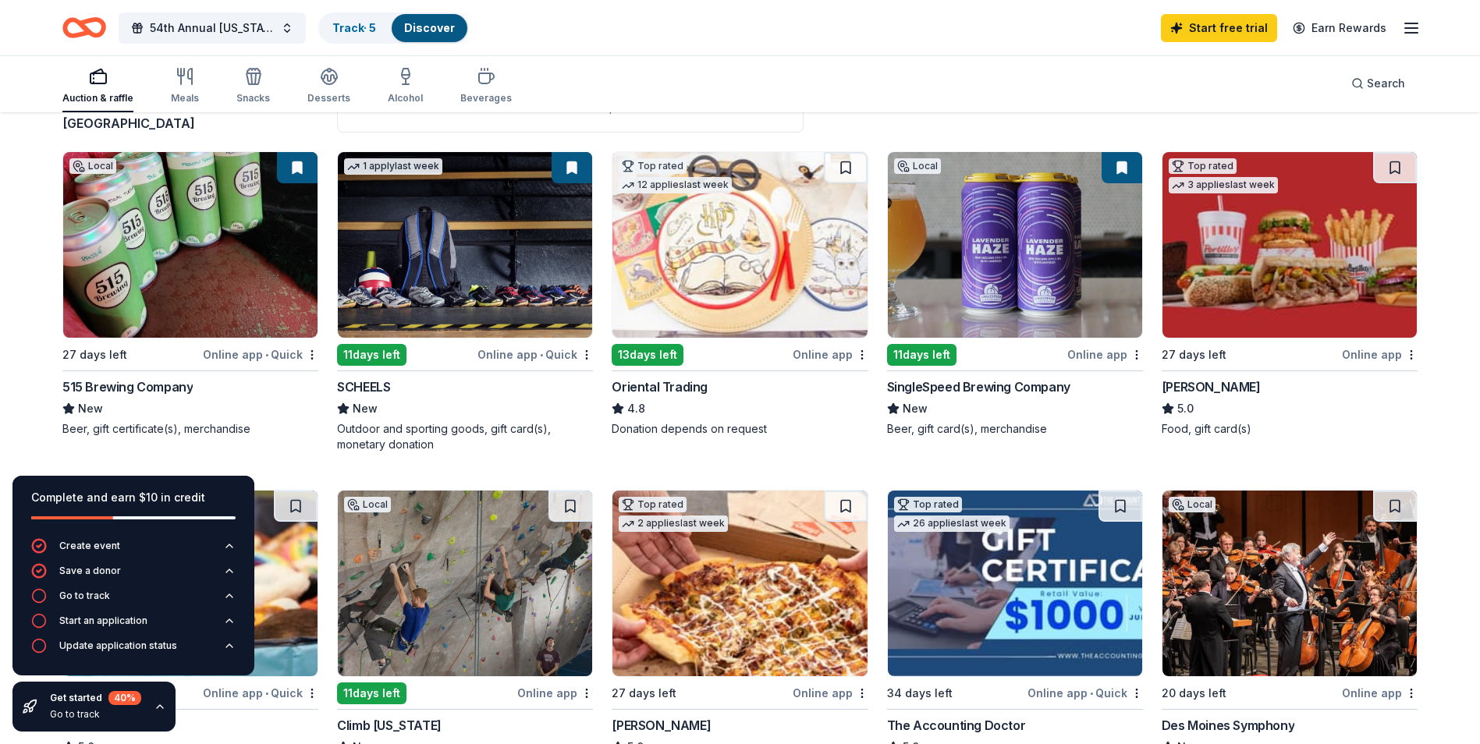
scroll to position [156, 0]
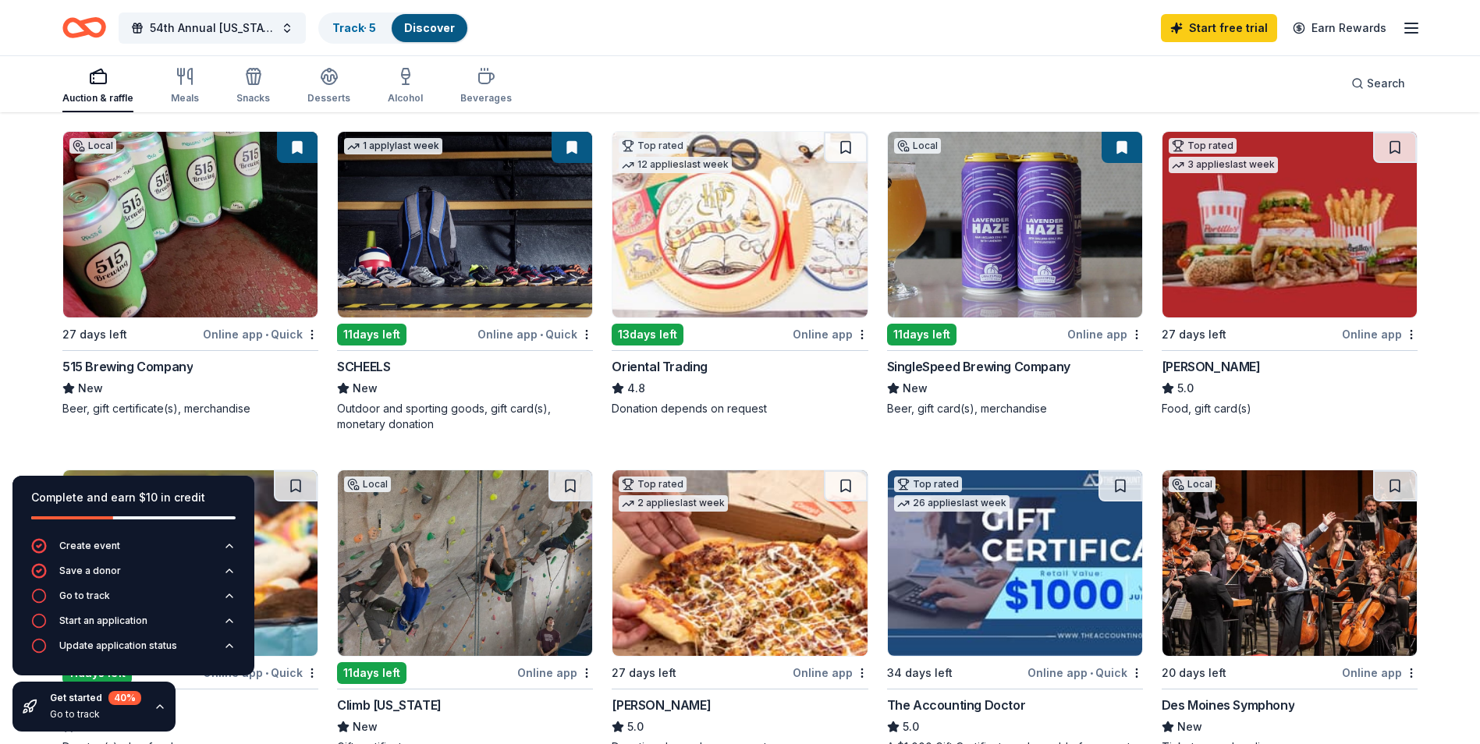
click at [509, 330] on div "Online app • Quick" at bounding box center [535, 335] width 115 height 20
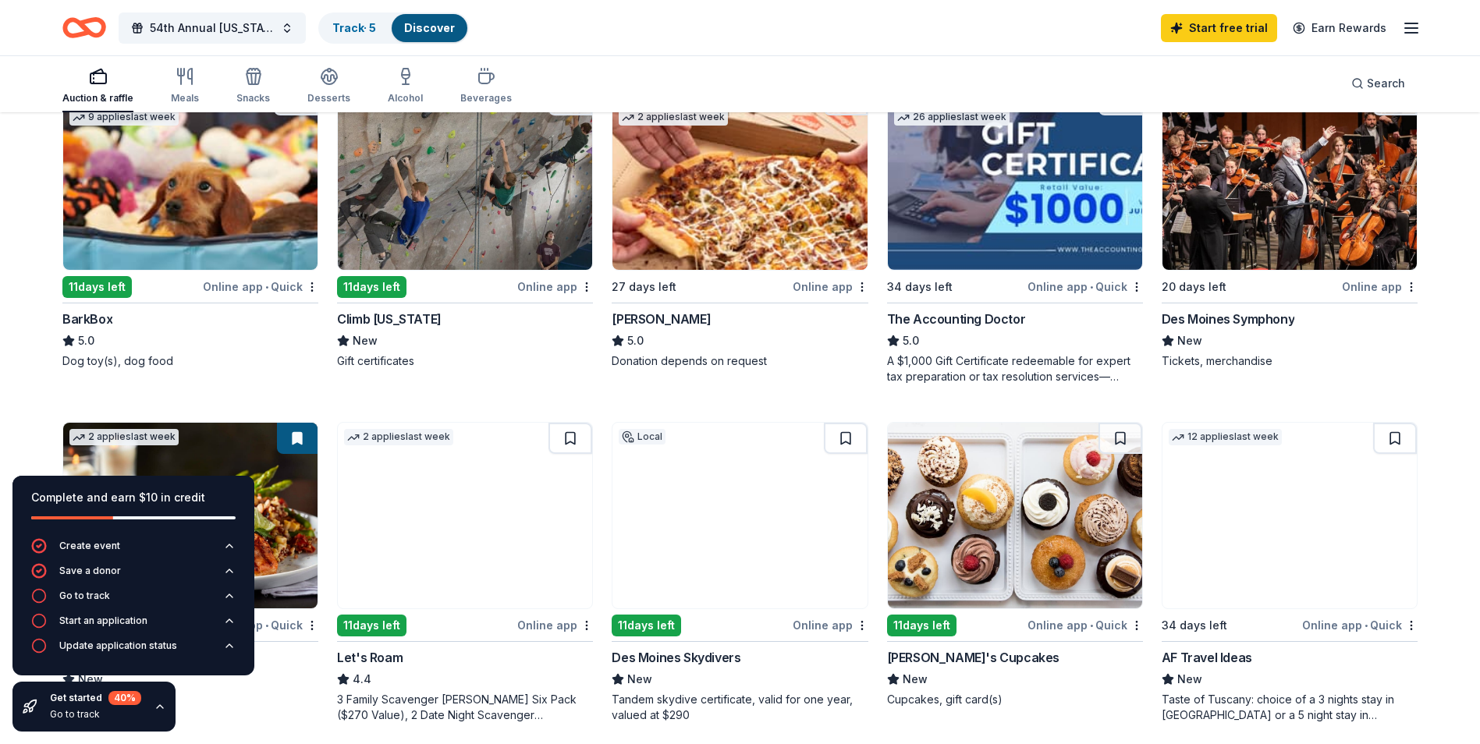
scroll to position [546, 0]
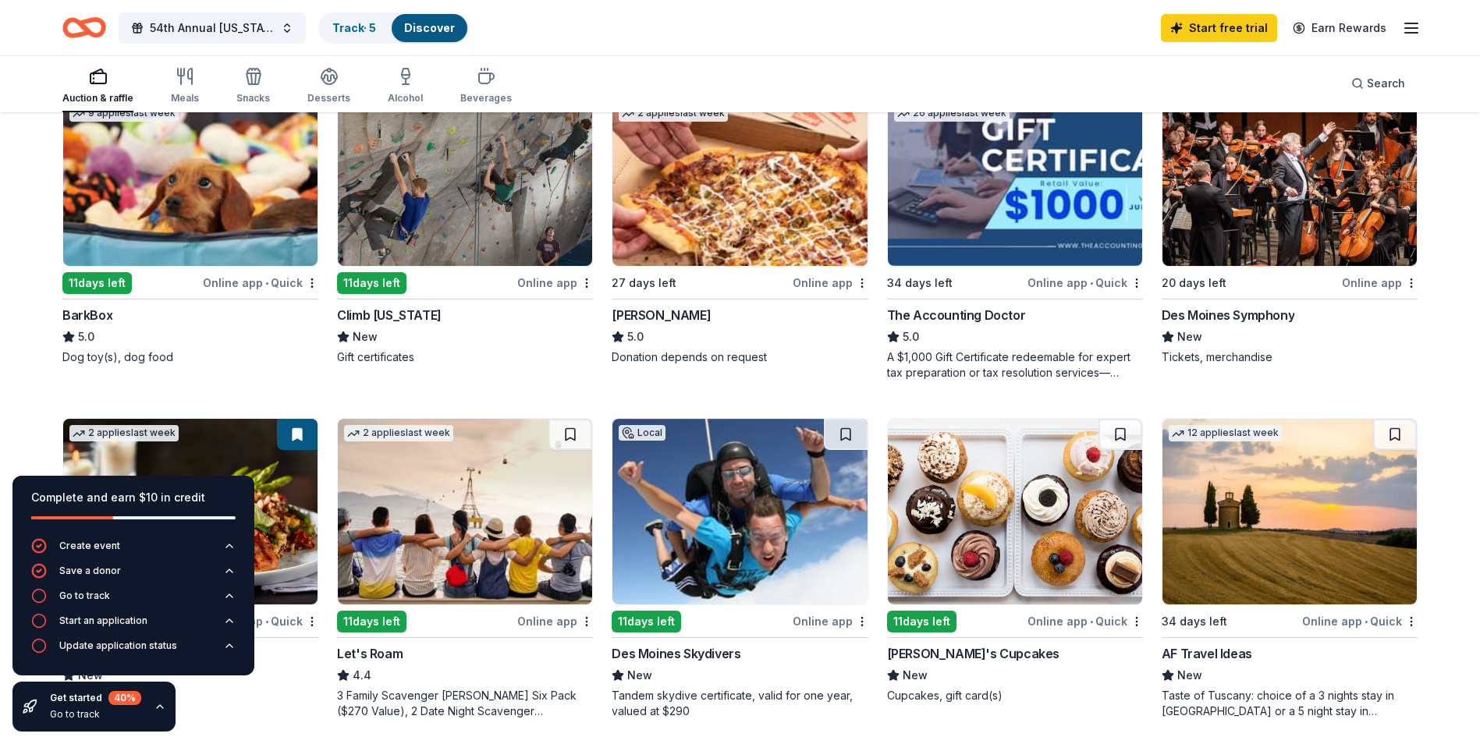
click at [639, 313] on div "[PERSON_NAME]" at bounding box center [661, 315] width 99 height 19
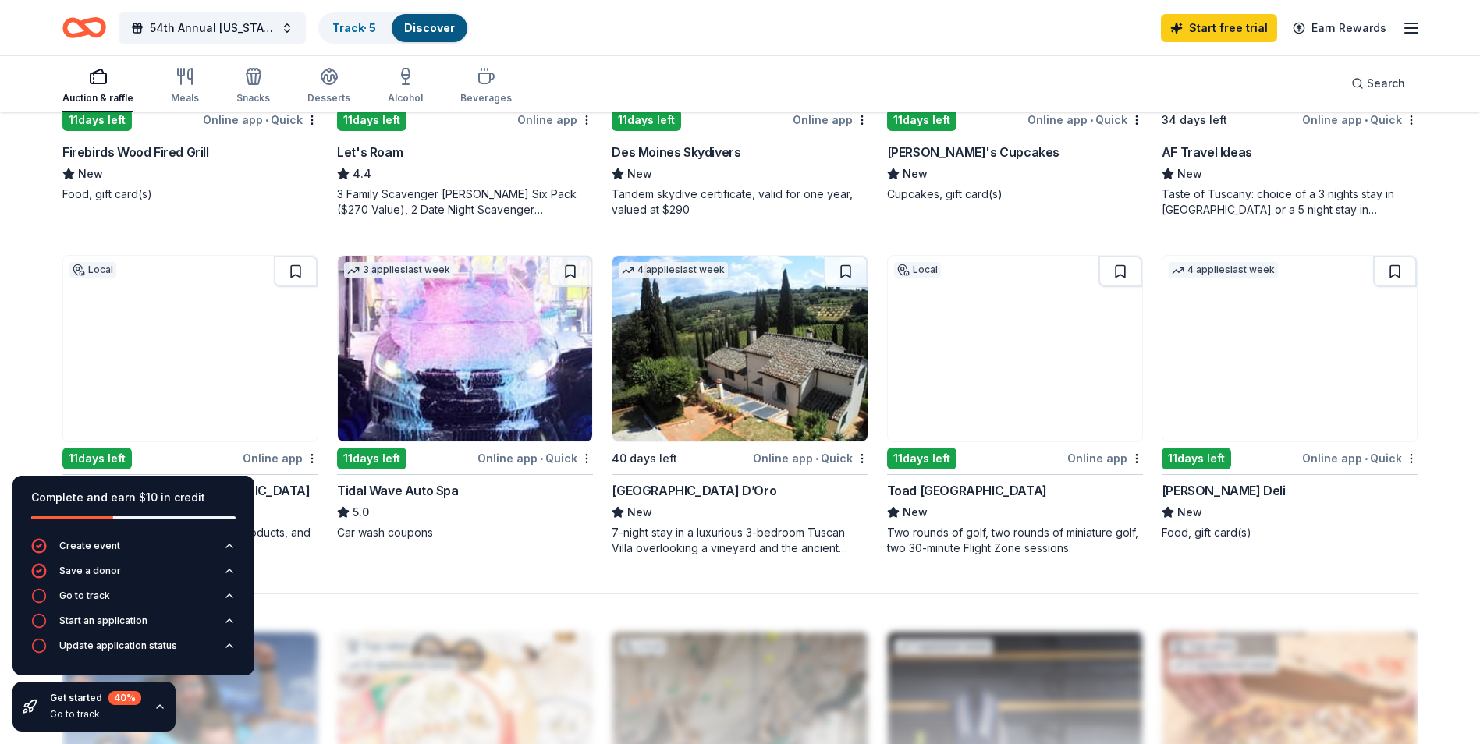
scroll to position [1170, 0]
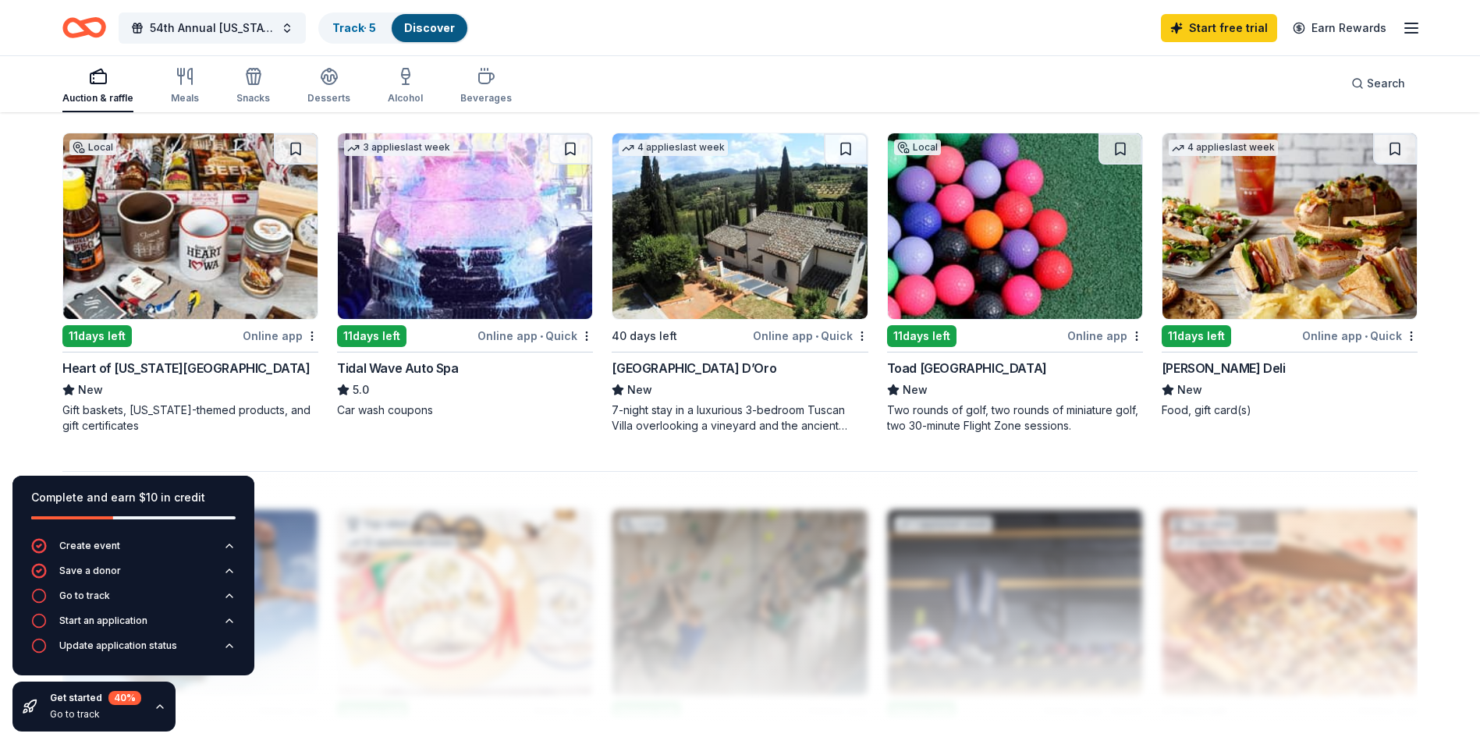
click at [1320, 334] on div "Online app • Quick" at bounding box center [1359, 336] width 115 height 20
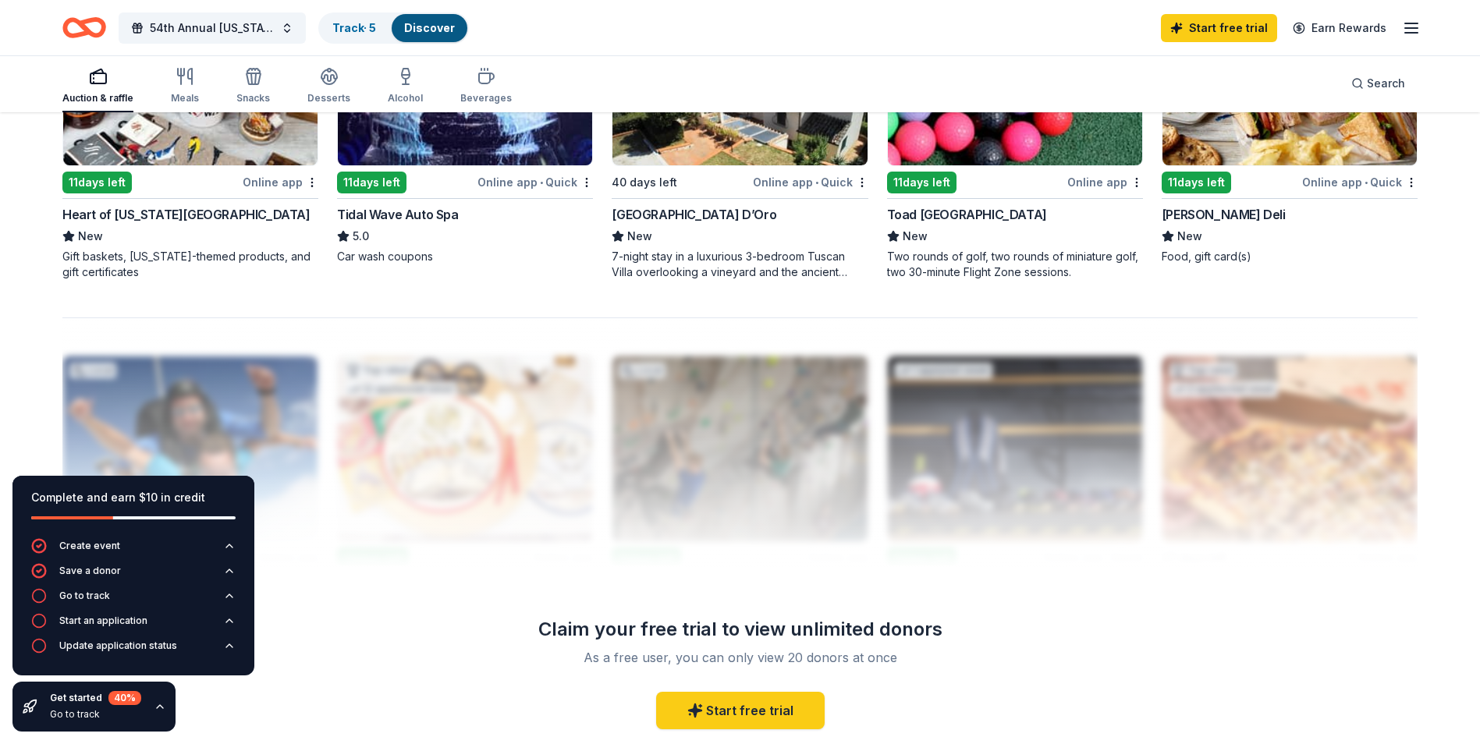
scroll to position [1405, 0]
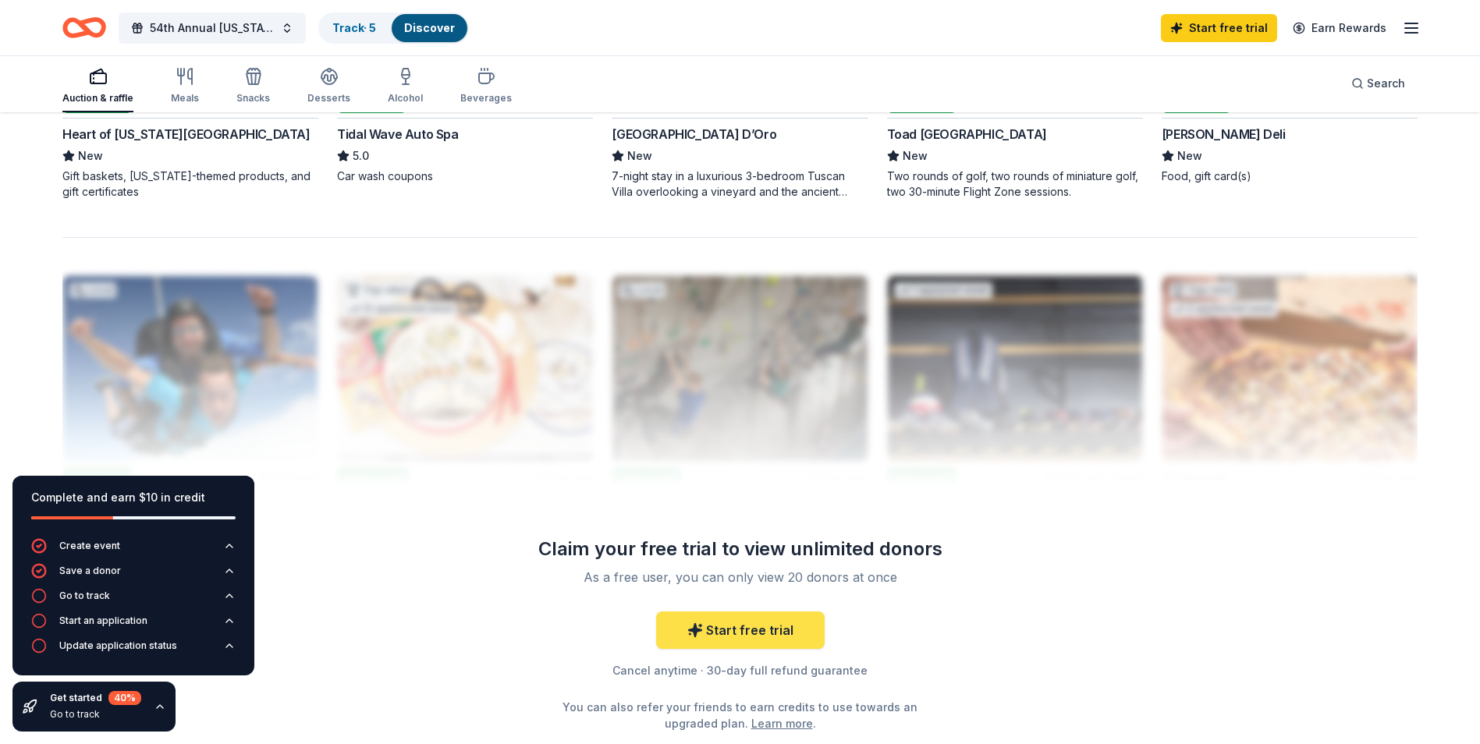
click at [768, 630] on link "Start free trial" at bounding box center [740, 630] width 169 height 37
click at [680, 625] on link "Start free trial" at bounding box center [740, 630] width 169 height 37
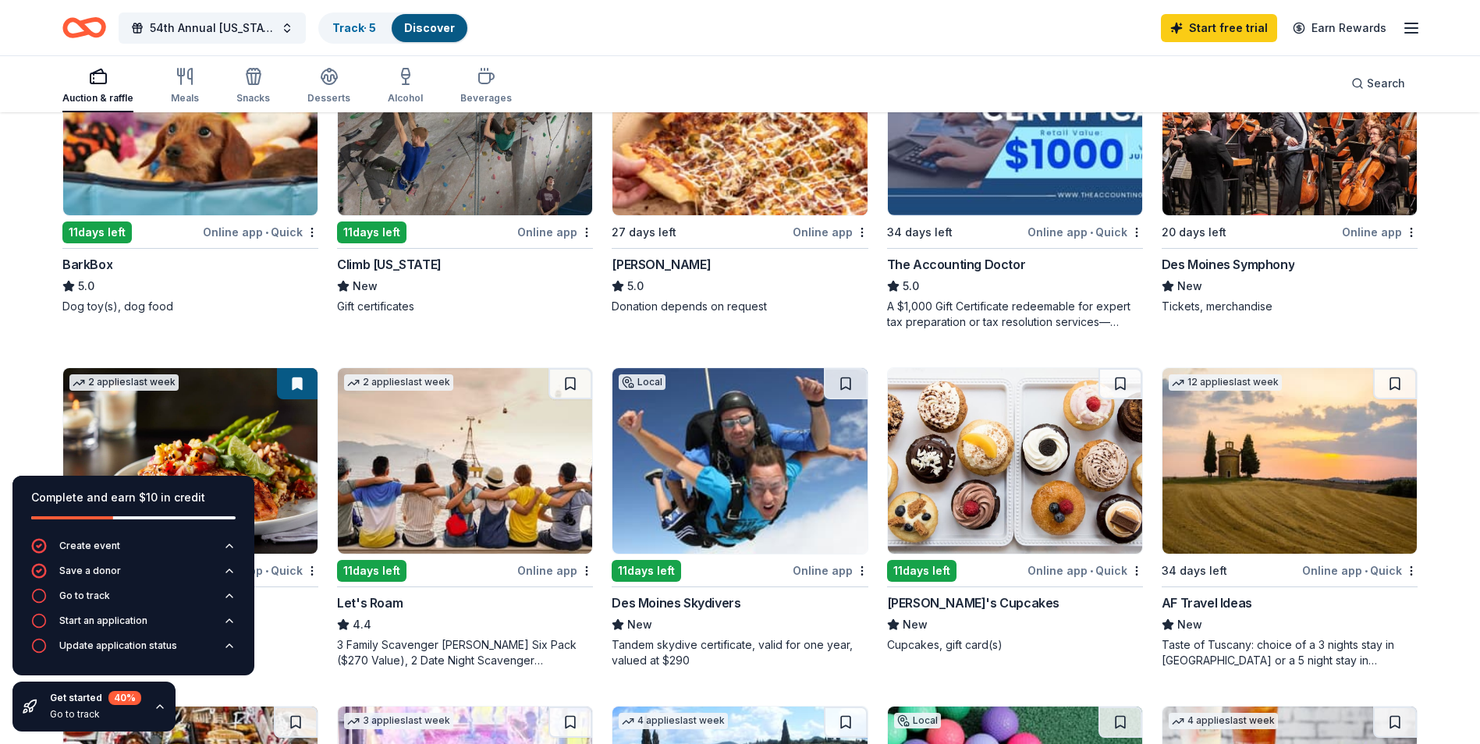
scroll to position [624, 0]
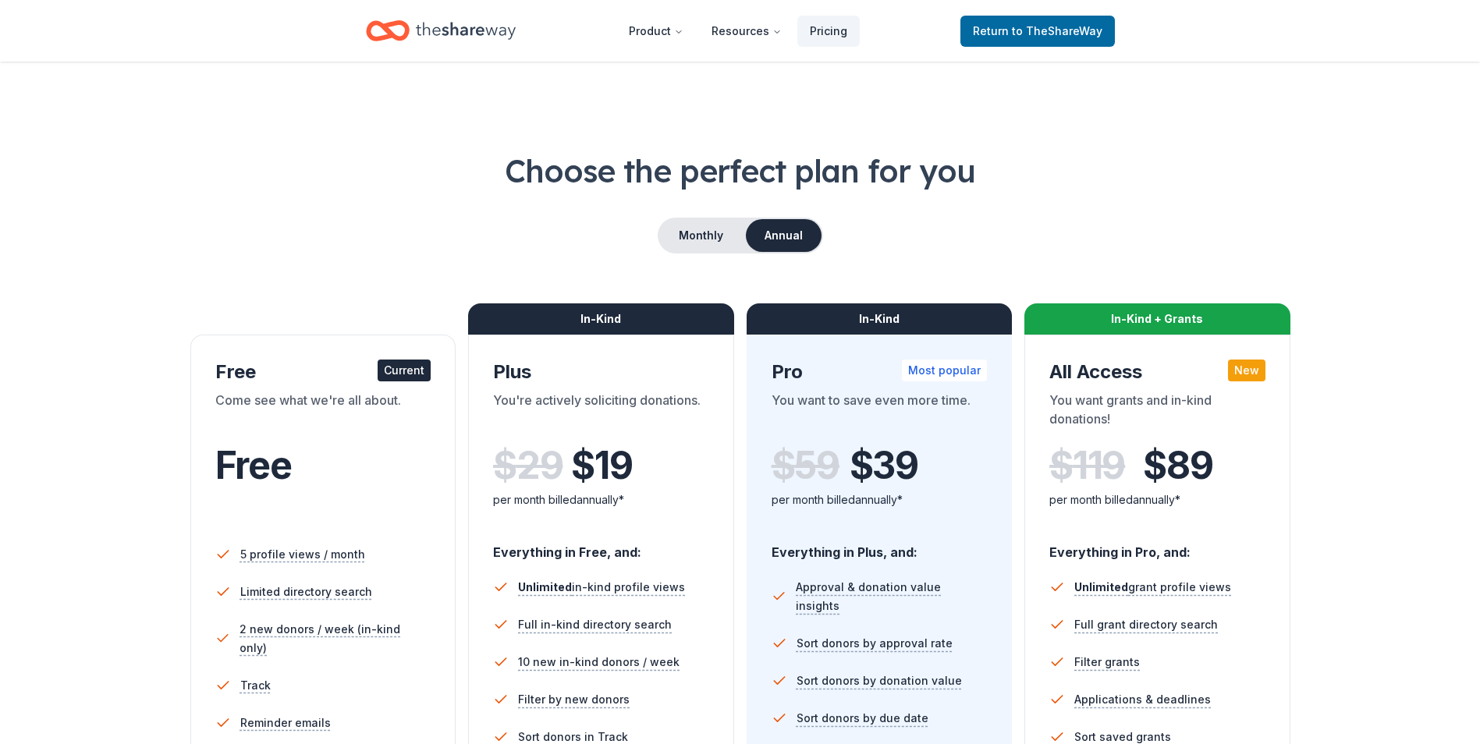
click at [396, 371] on div "Current" at bounding box center [404, 371] width 53 height 22
click at [245, 475] on span "Free" at bounding box center [253, 465] width 76 height 46
click at [1025, 37] on span "to TheShareWay" at bounding box center [1057, 30] width 91 height 13
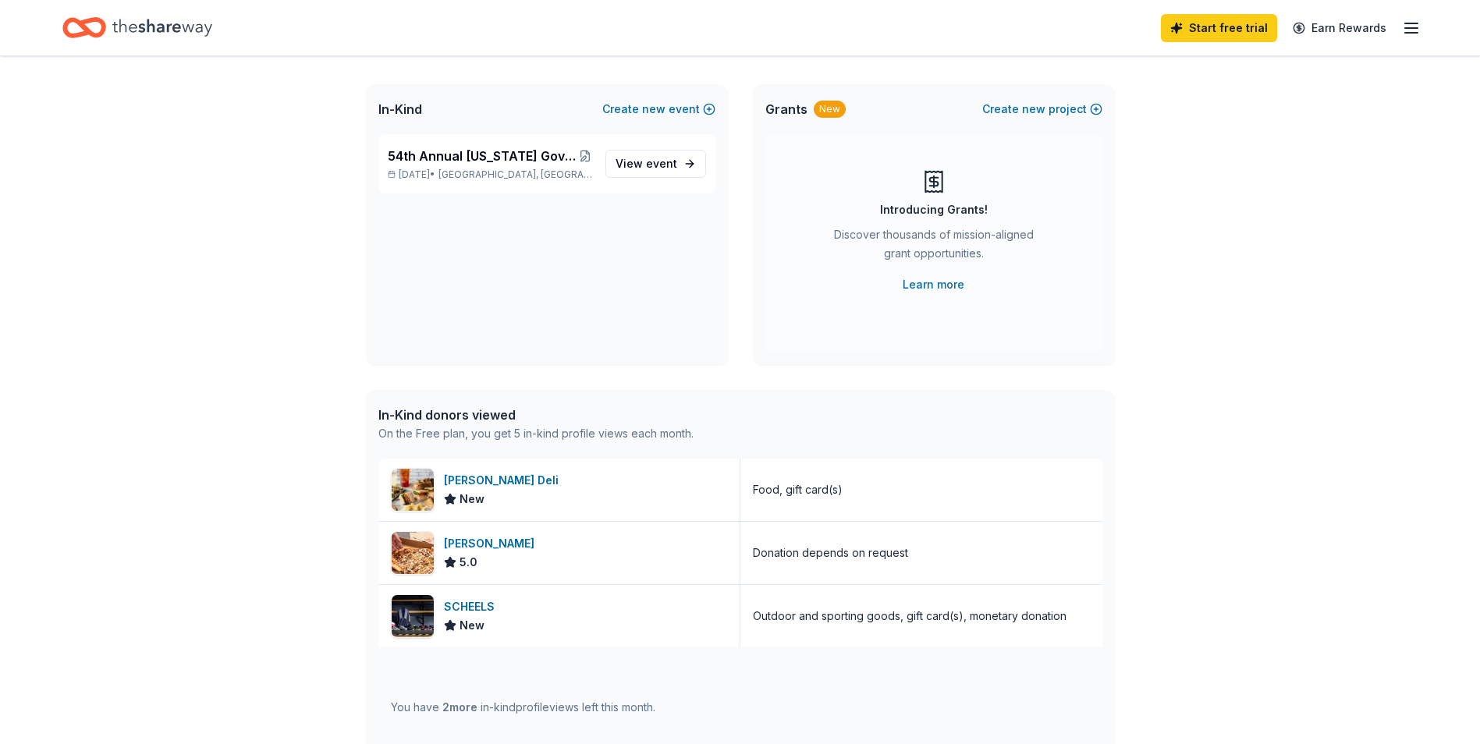
scroll to position [312, 0]
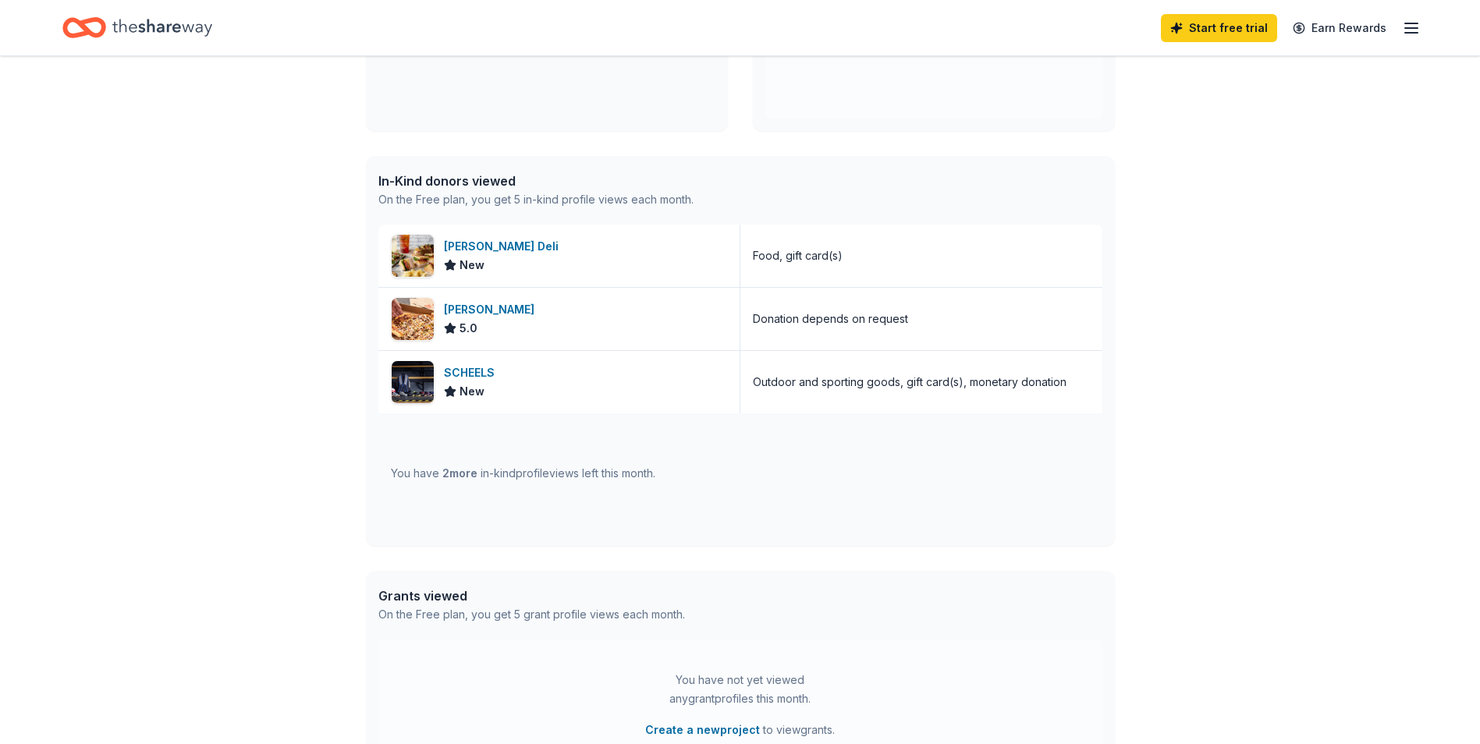
click at [463, 477] on span "2 more" at bounding box center [459, 473] width 35 height 13
click at [436, 184] on div "In-Kind donors viewed" at bounding box center [535, 181] width 315 height 19
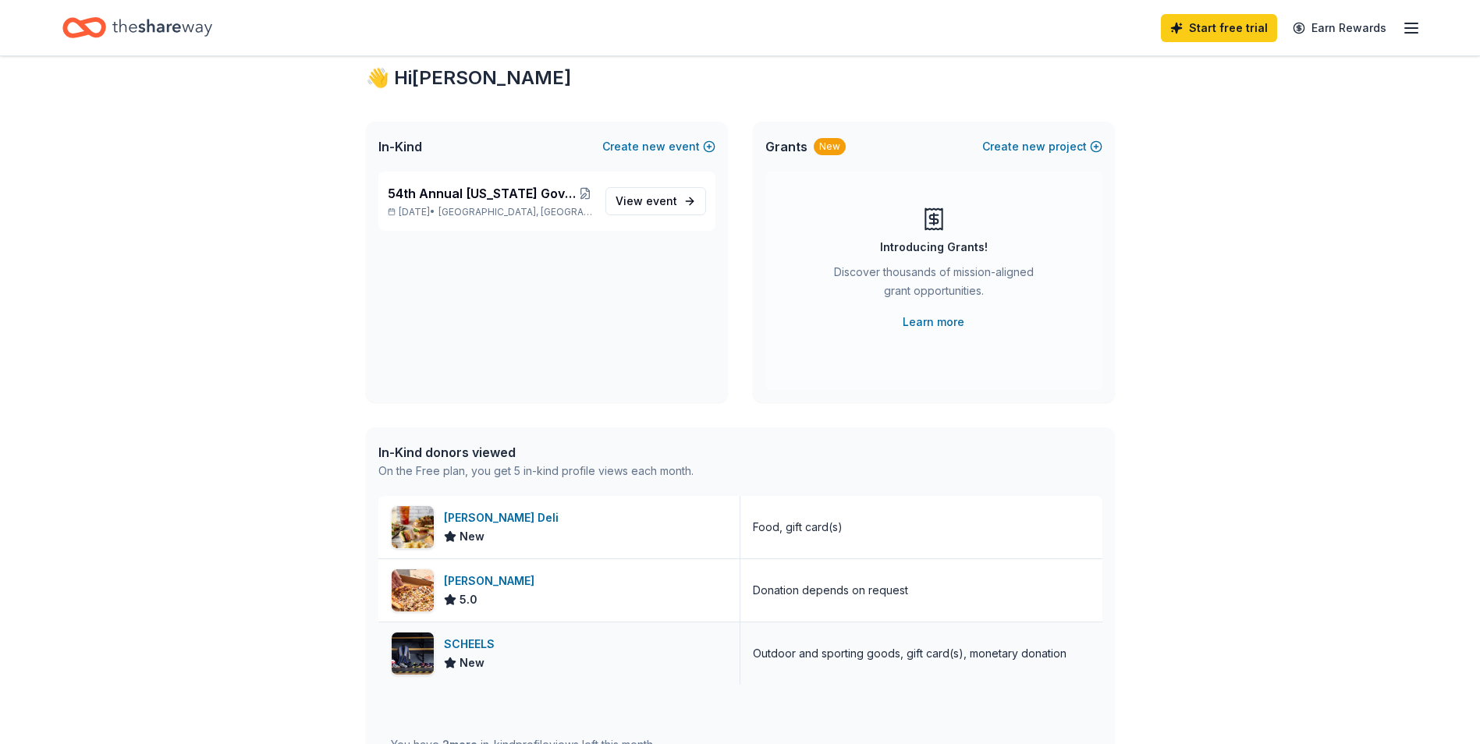
scroll to position [0, 0]
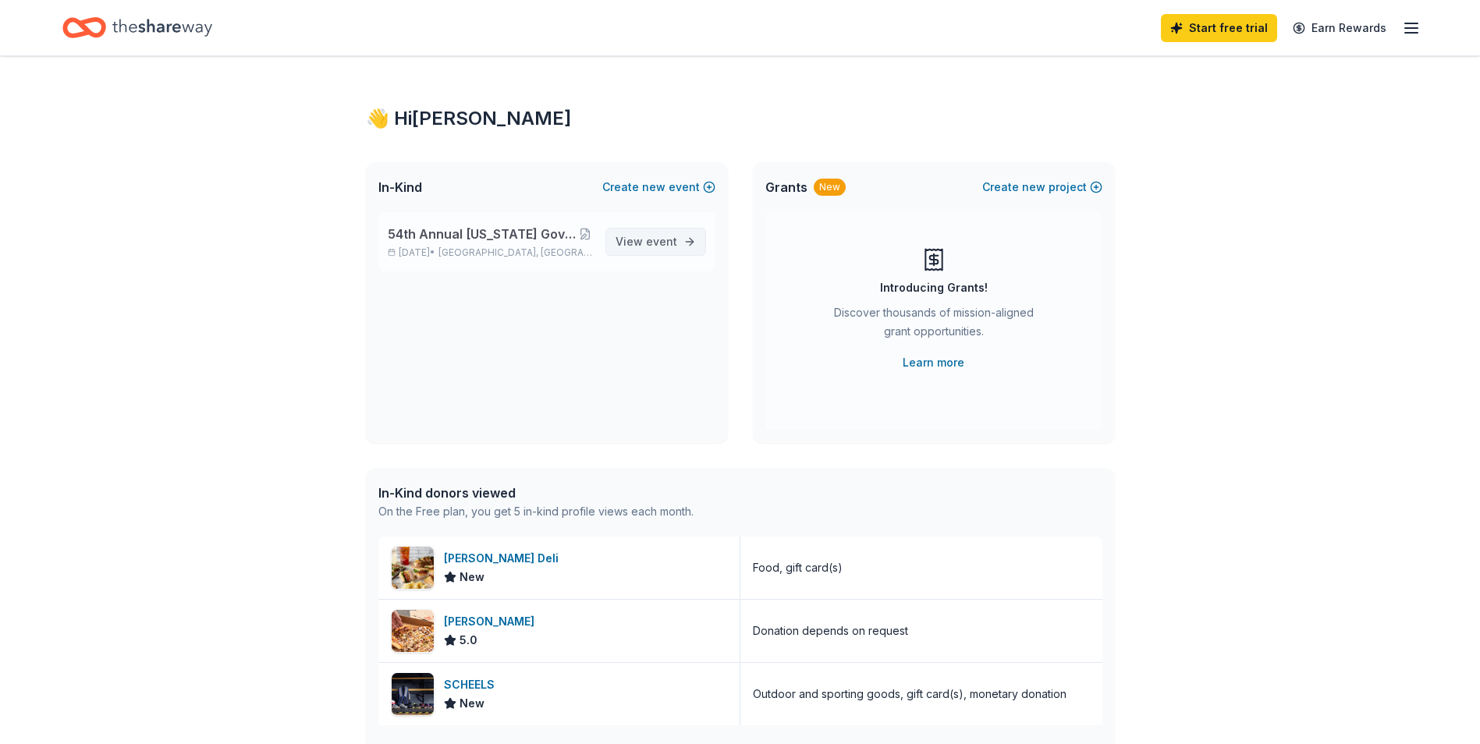
click at [665, 240] on span "event" at bounding box center [661, 241] width 31 height 13
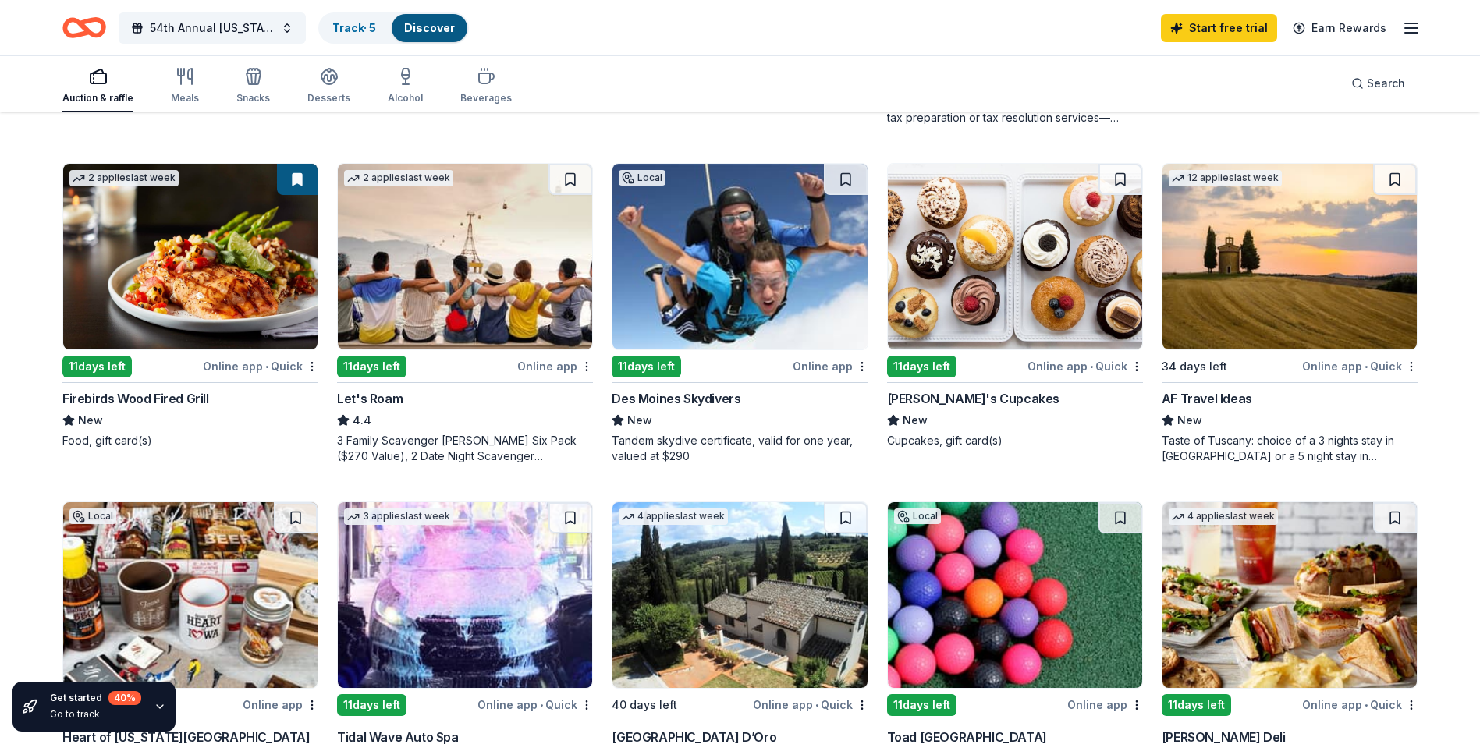
scroll to position [780, 0]
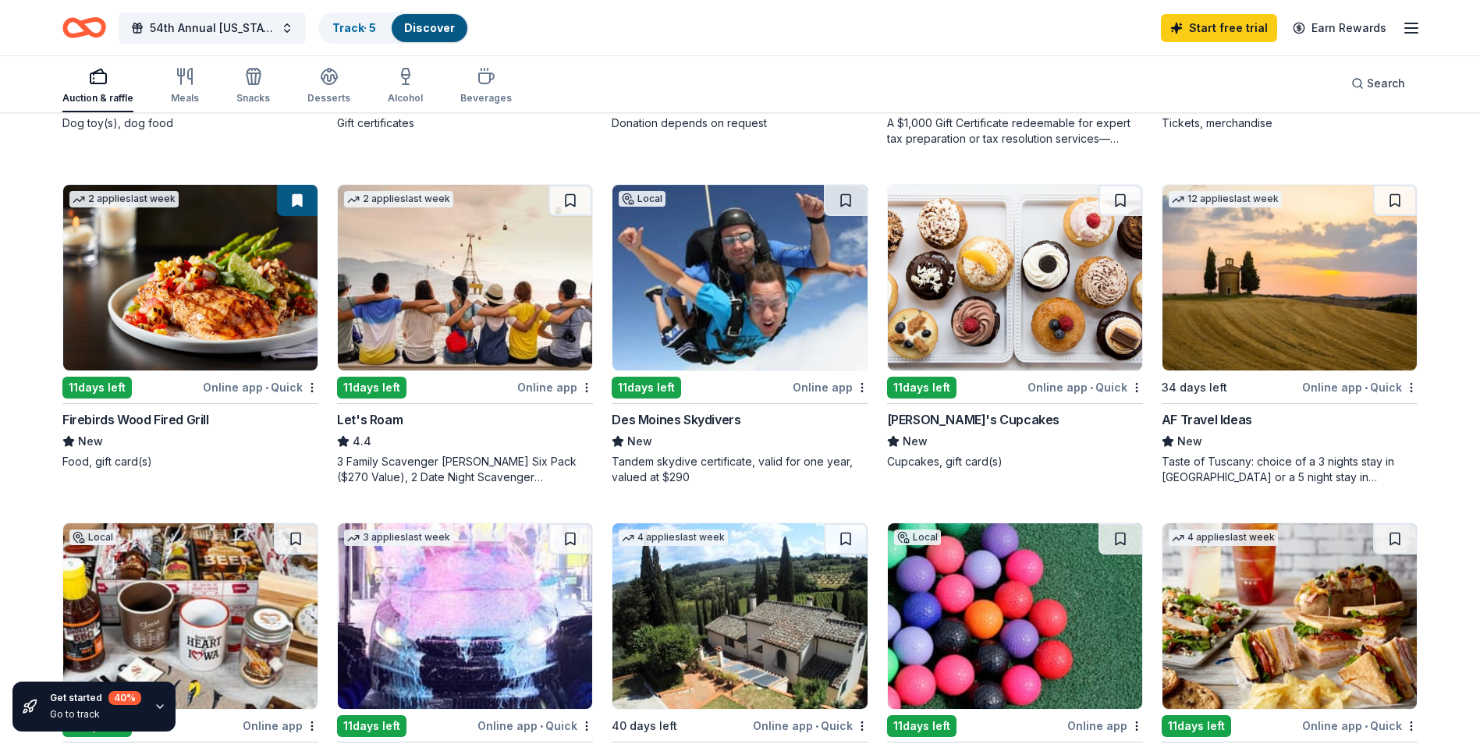
click at [815, 382] on div "Online app" at bounding box center [831, 388] width 76 height 20
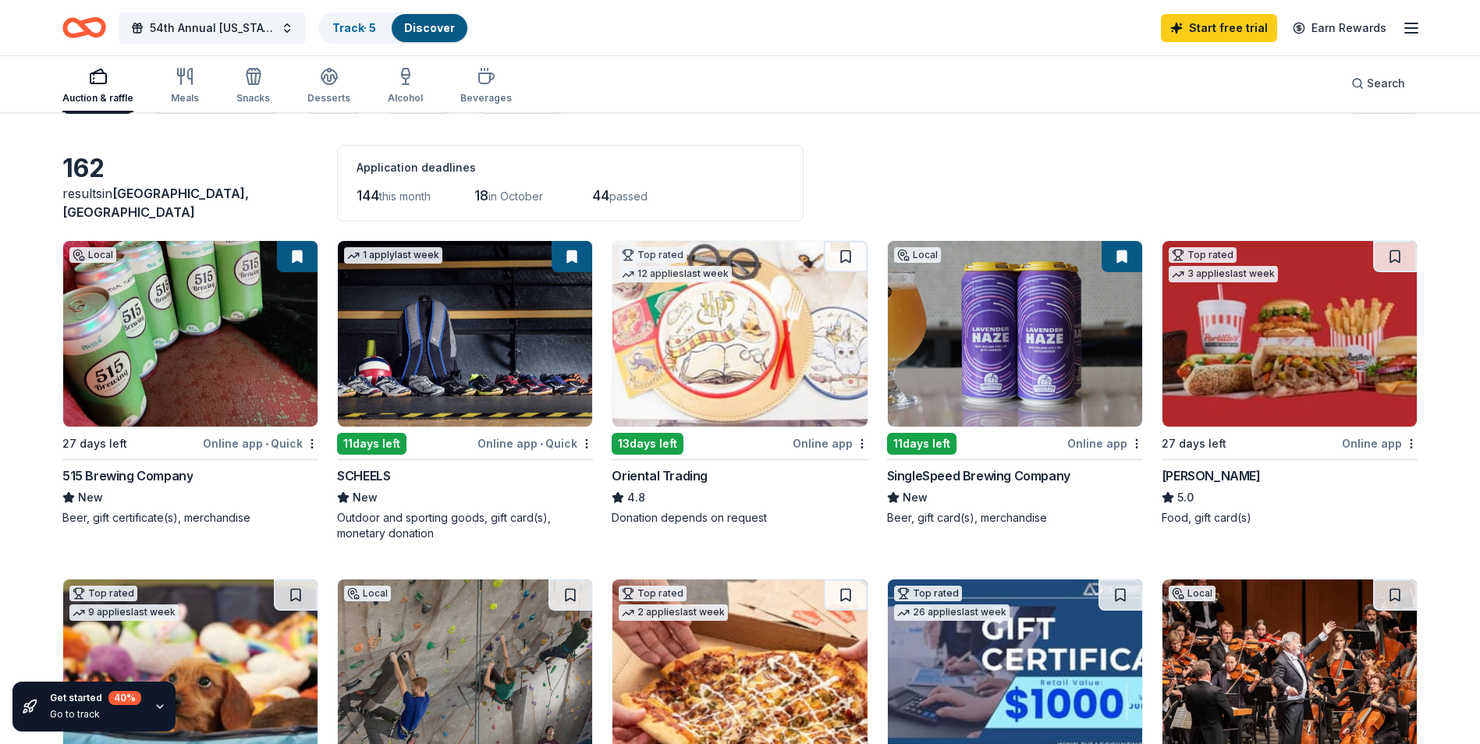
scroll to position [0, 0]
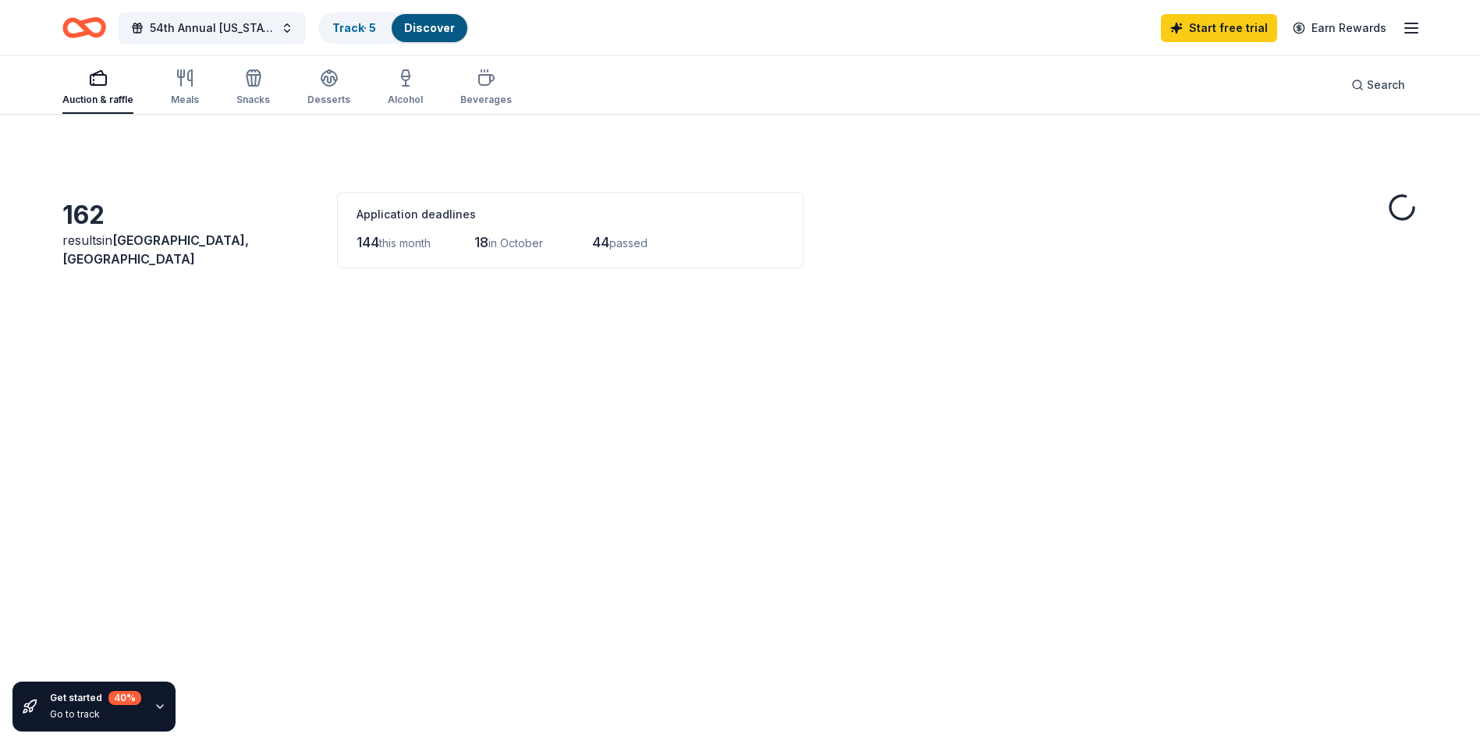
scroll to position [624, 0]
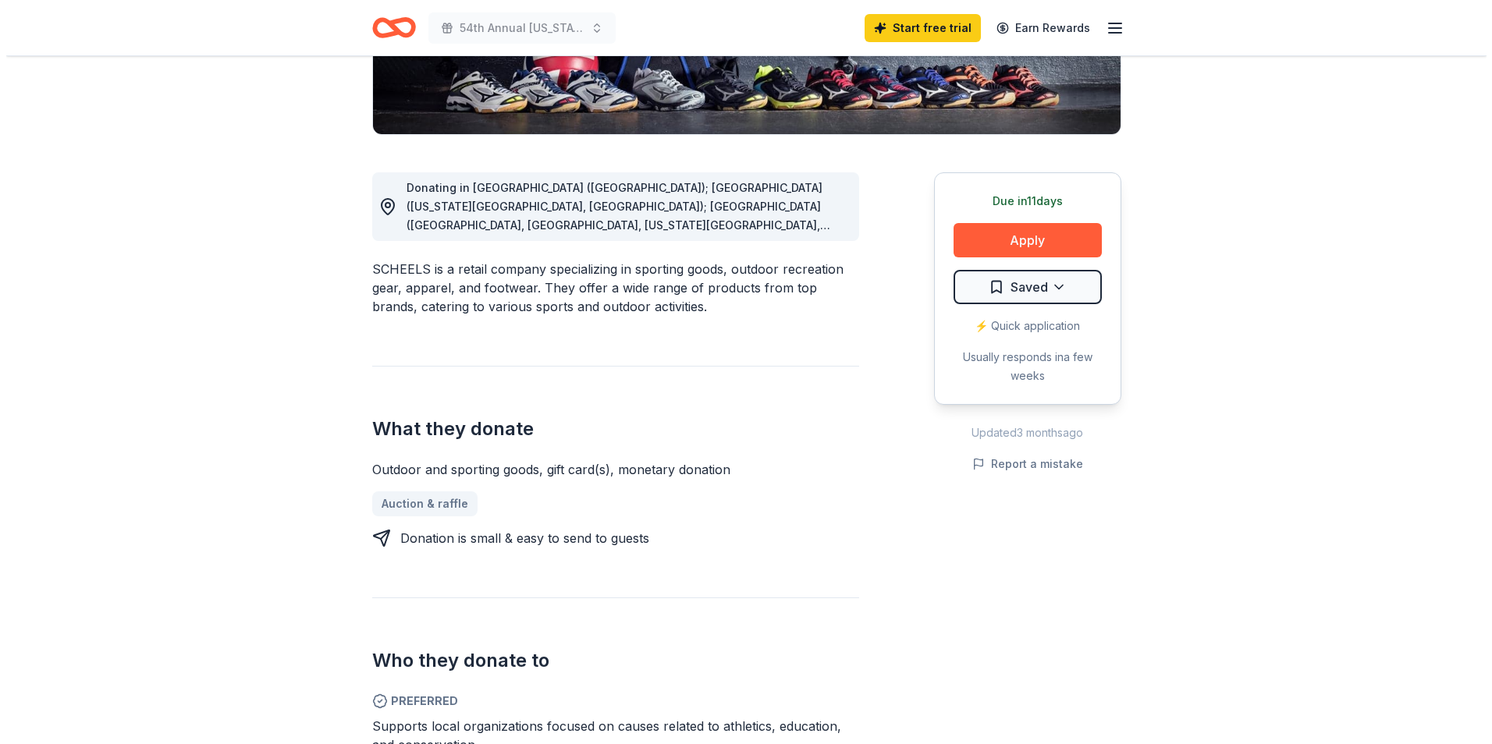
scroll to position [312, 0]
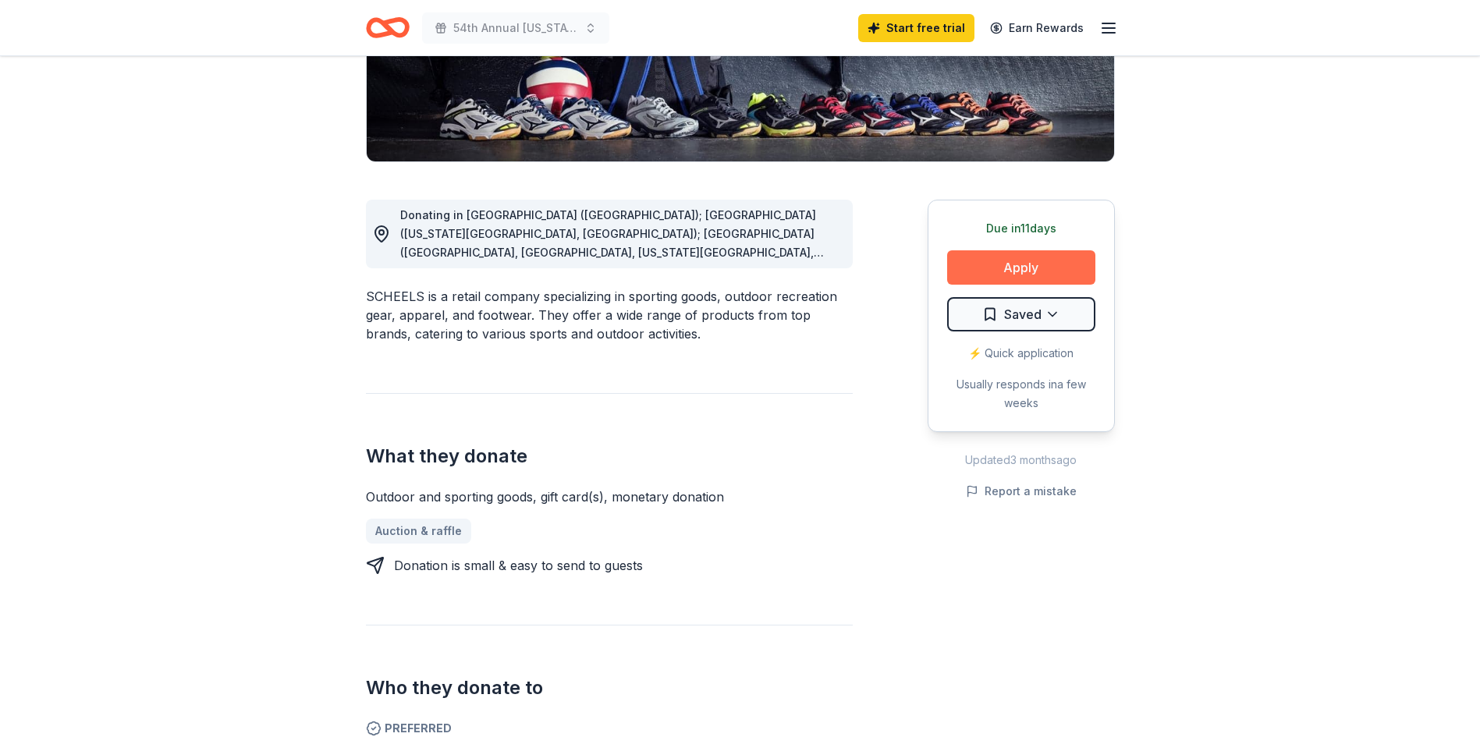
click at [1009, 263] on button "Apply" at bounding box center [1021, 267] width 148 height 34
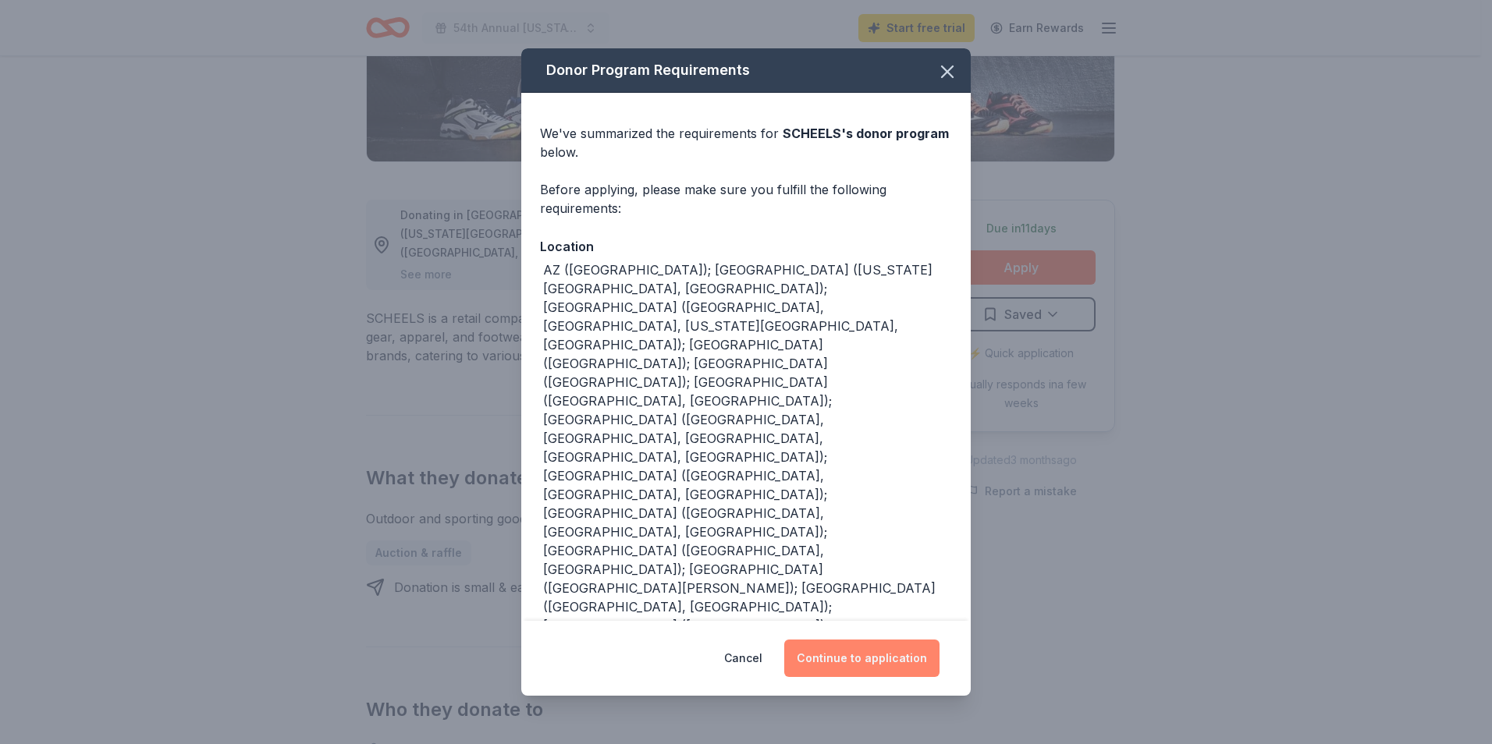
click at [857, 653] on button "Continue to application" at bounding box center [861, 658] width 155 height 37
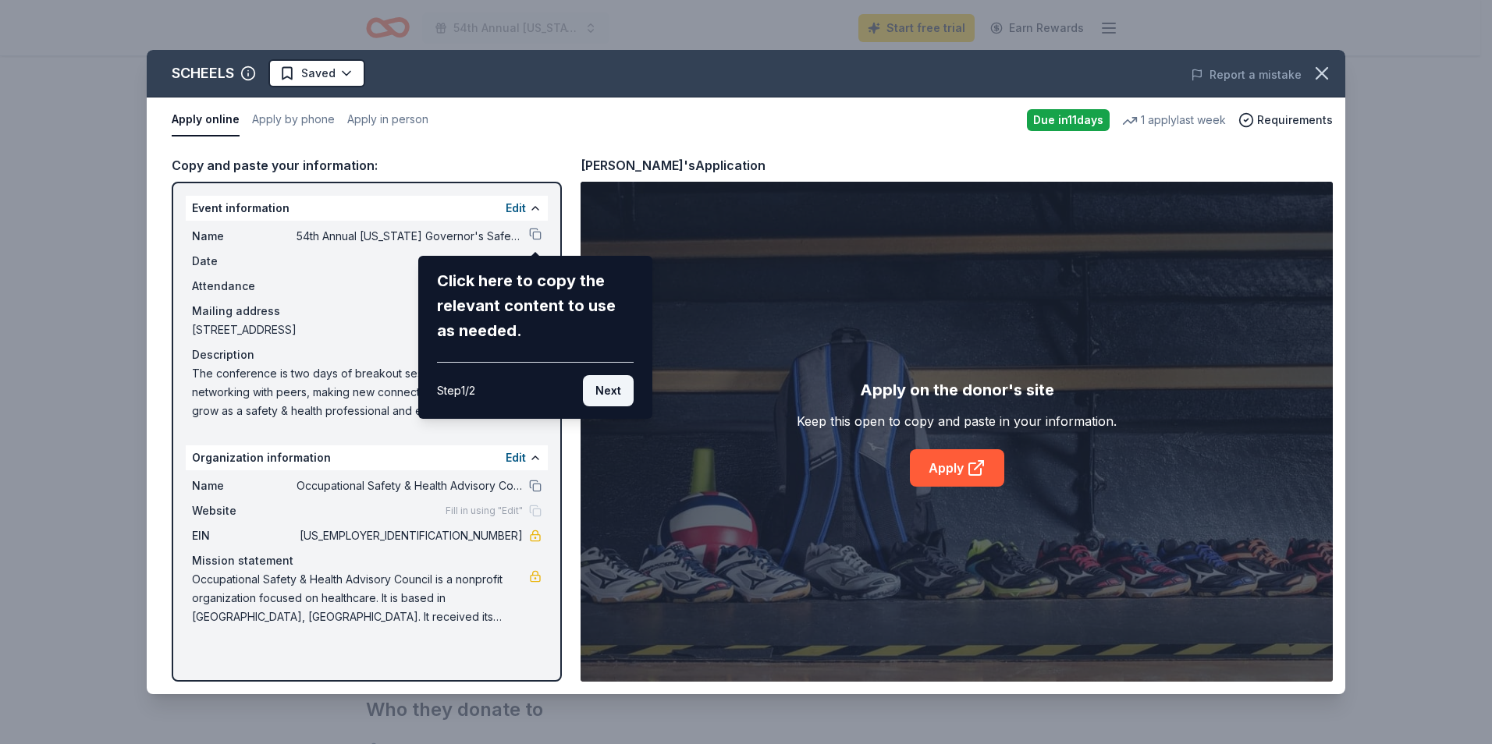
click at [607, 392] on button "Next" at bounding box center [608, 390] width 51 height 31
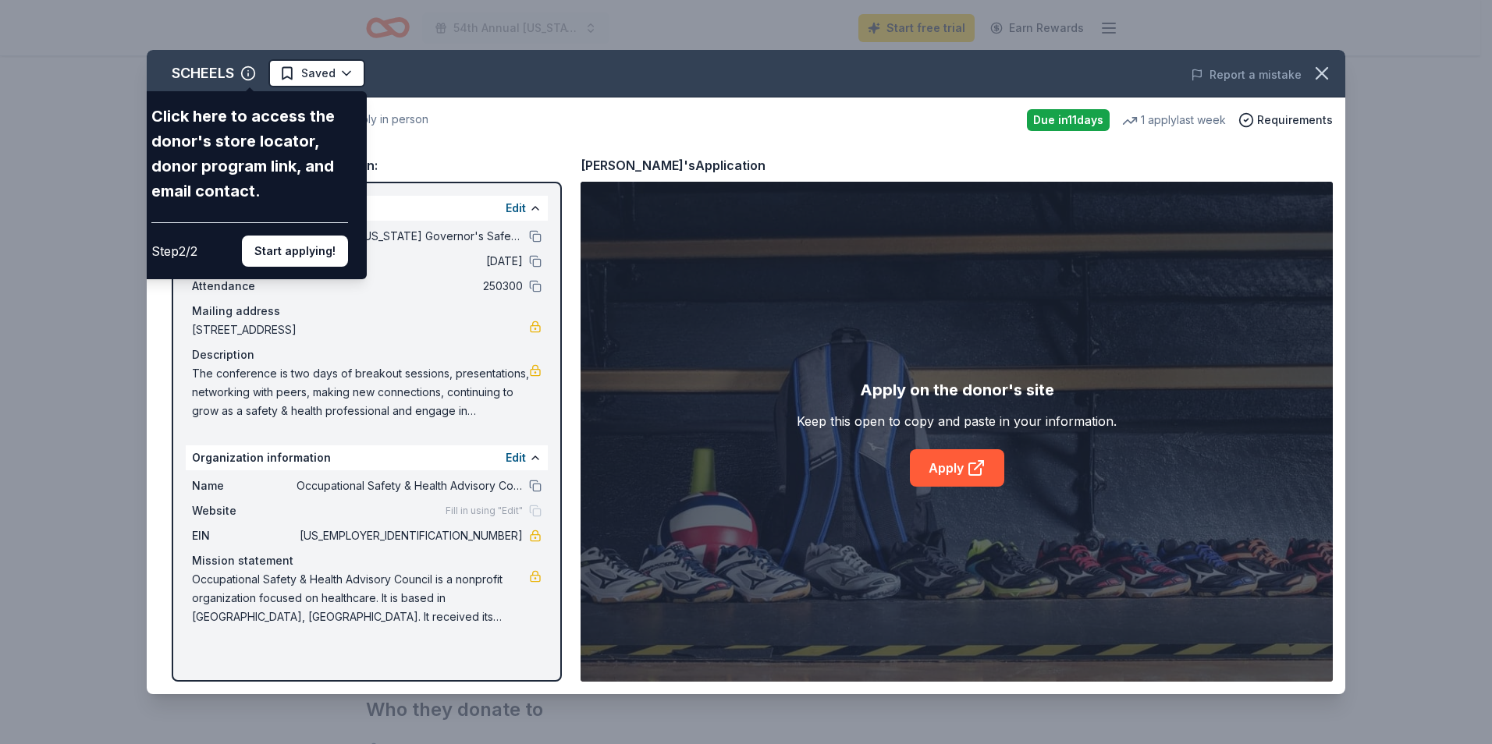
click at [866, 132] on div "SCHEELS Click here to access the donor's store locator, donor program link, and…" at bounding box center [746, 372] width 1199 height 645
click at [275, 249] on button "Start applying!" at bounding box center [295, 251] width 106 height 31
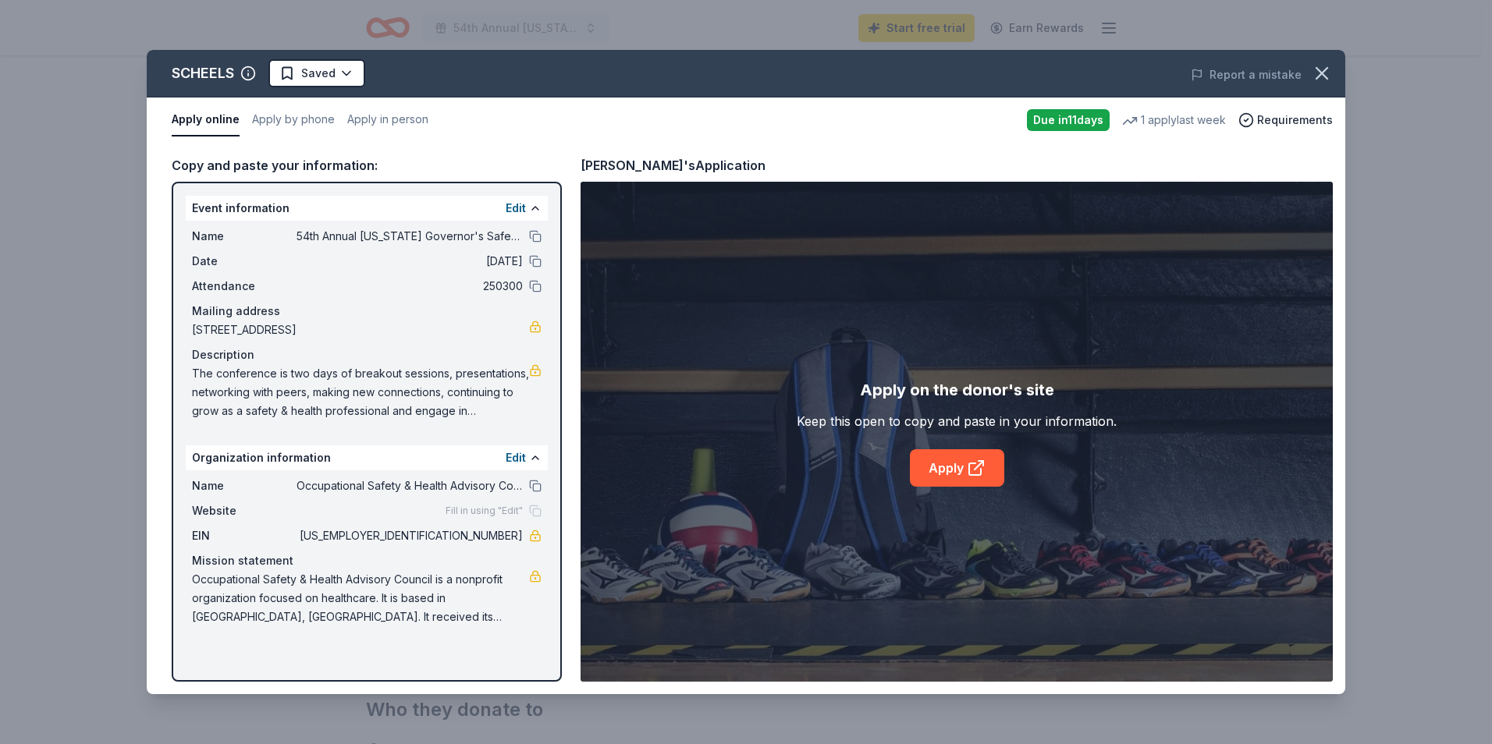
click at [503, 289] on div "SCHEELS Saved Report a mistake Apply online Apply by phone Apply in person Due …" at bounding box center [746, 372] width 1199 height 645
click at [535, 286] on button at bounding box center [535, 286] width 12 height 12
click at [508, 289] on span "250300" at bounding box center [410, 286] width 226 height 19
click at [535, 284] on button at bounding box center [535, 286] width 12 height 12
click at [525, 207] on button "Edit" at bounding box center [516, 208] width 20 height 19
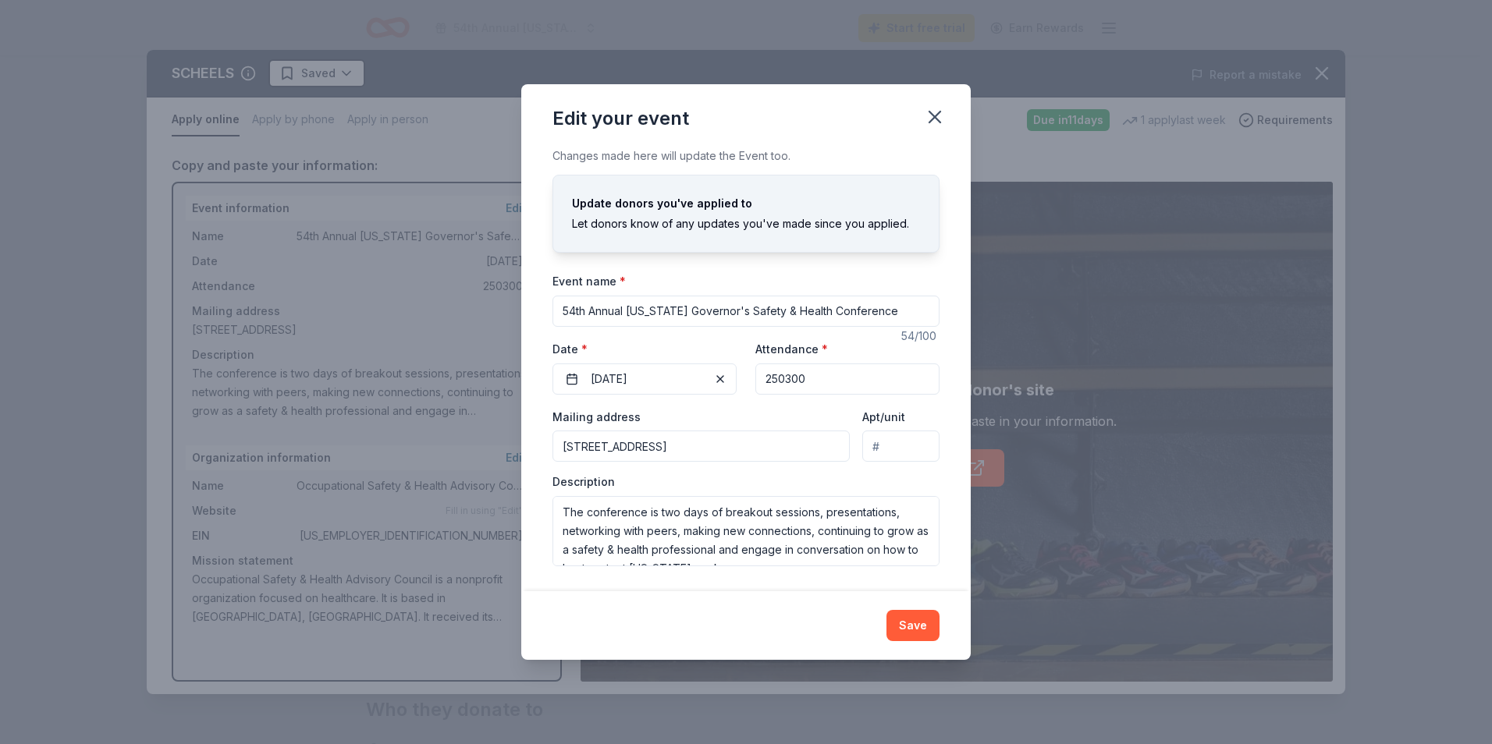
click at [786, 375] on input "250300" at bounding box center [847, 379] width 184 height 31
drag, startPoint x: 786, startPoint y: 375, endPoint x: 812, endPoint y: 376, distance: 26.5
click at [812, 376] on input "250300" at bounding box center [847, 379] width 184 height 31
type input "2"
type input "300"
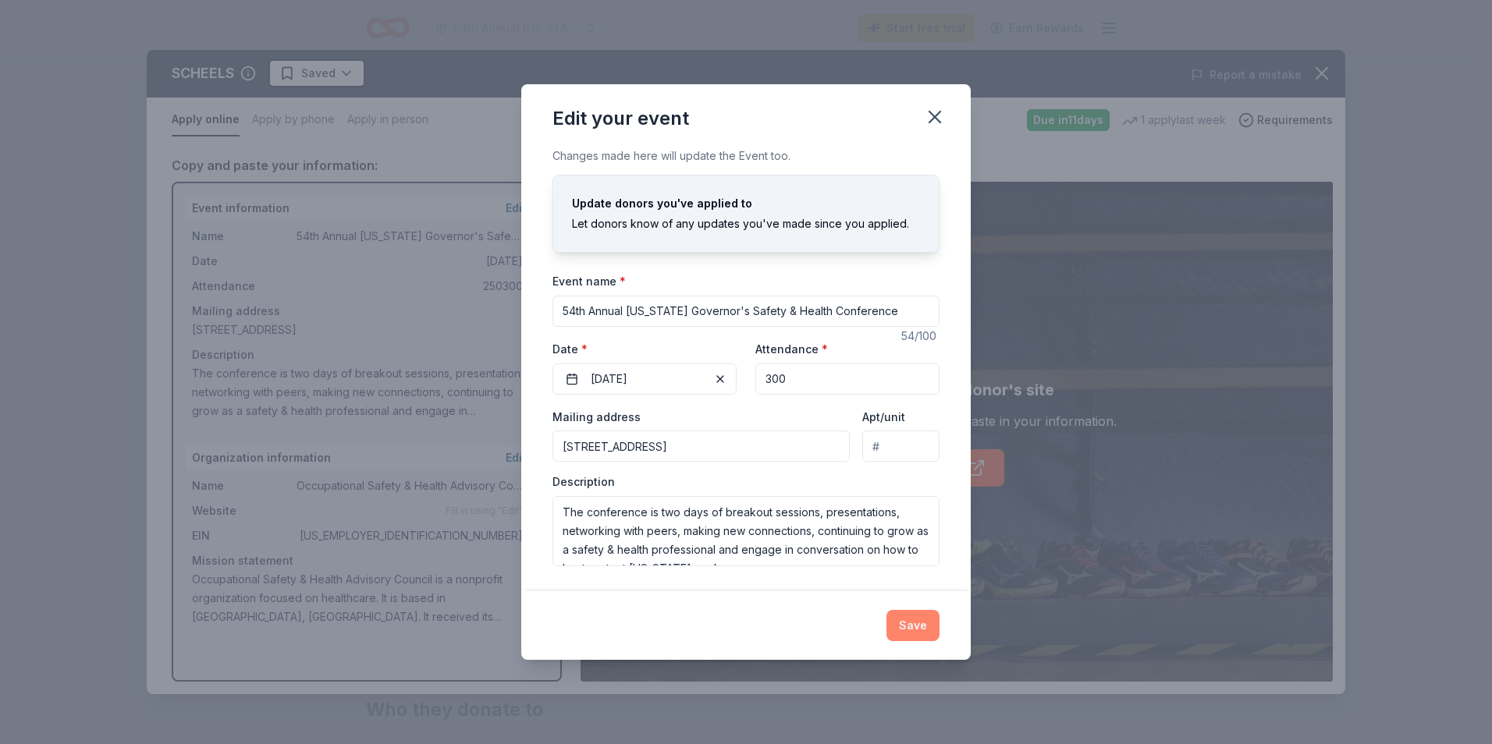
click at [918, 624] on button "Save" at bounding box center [912, 625] width 53 height 31
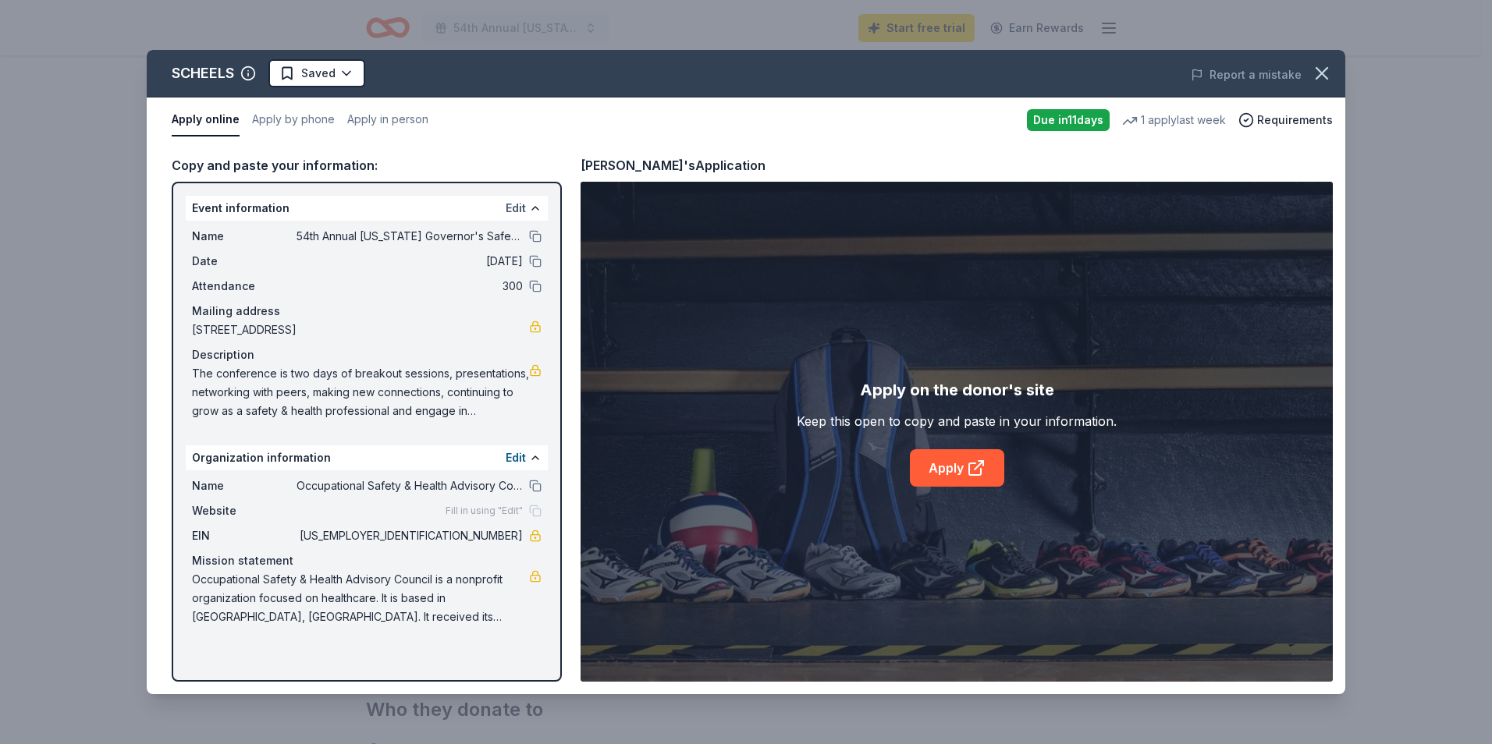
click at [524, 208] on button "Edit" at bounding box center [516, 208] width 20 height 19
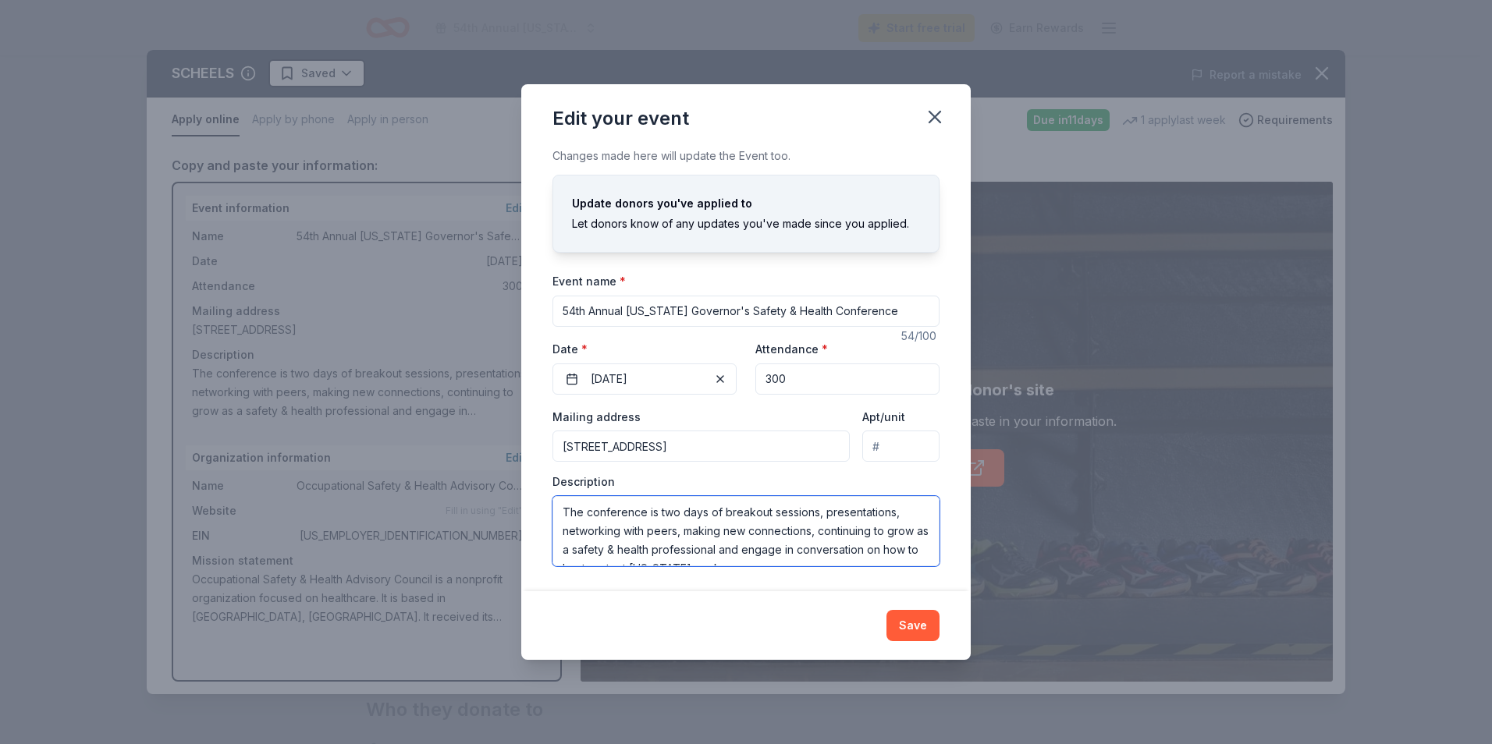
scroll to position [19, 0]
click at [911, 283] on div "Event name * 54th Annual Iowa Governor's Safety & Health Conference" at bounding box center [745, 299] width 387 height 55
click at [932, 112] on icon "button" at bounding box center [935, 117] width 22 height 22
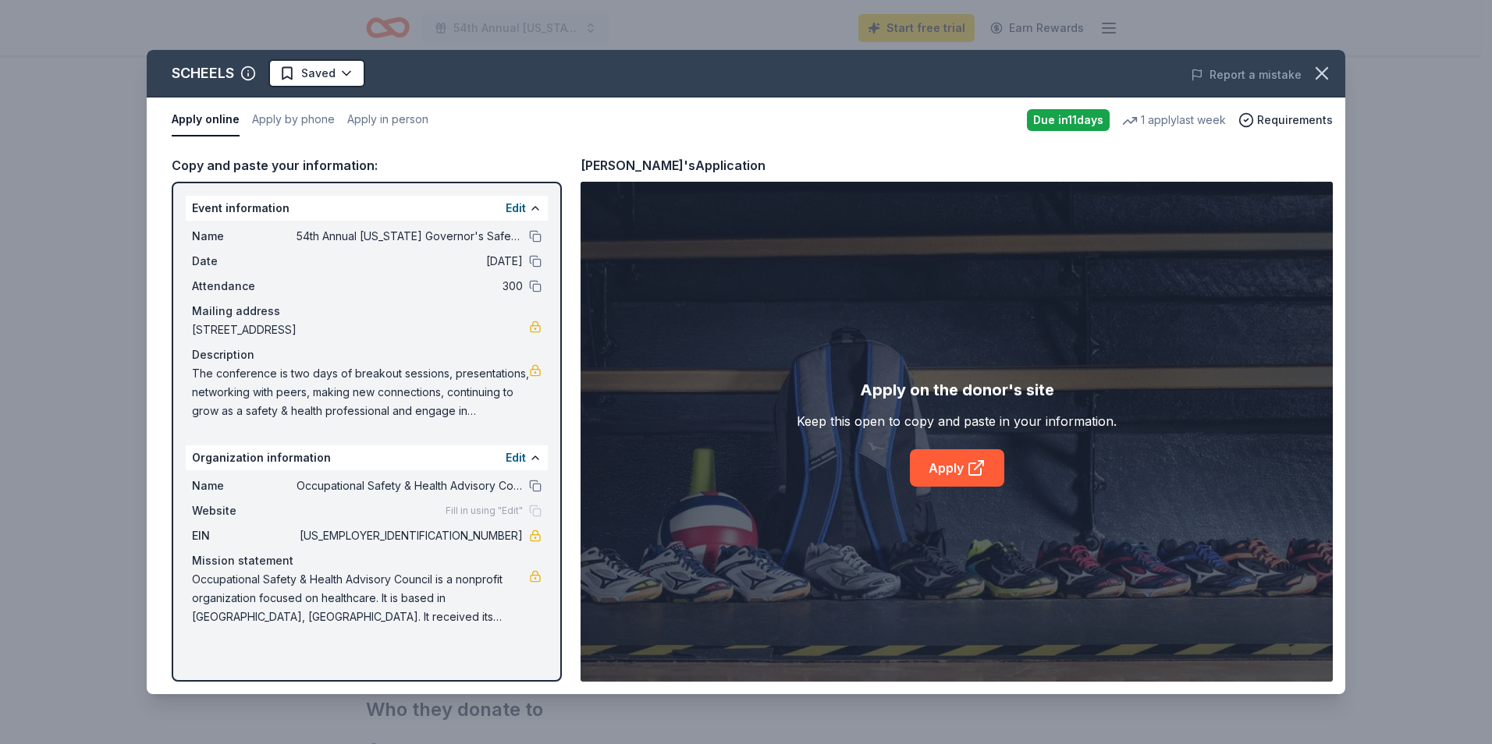
click at [459, 510] on span "Fill in using "Edit"" at bounding box center [484, 511] width 77 height 12
click at [211, 506] on span "Website" at bounding box center [244, 511] width 105 height 19
click at [254, 204] on div "Event information Edit" at bounding box center [367, 208] width 362 height 25
click at [530, 205] on button at bounding box center [535, 208] width 12 height 12
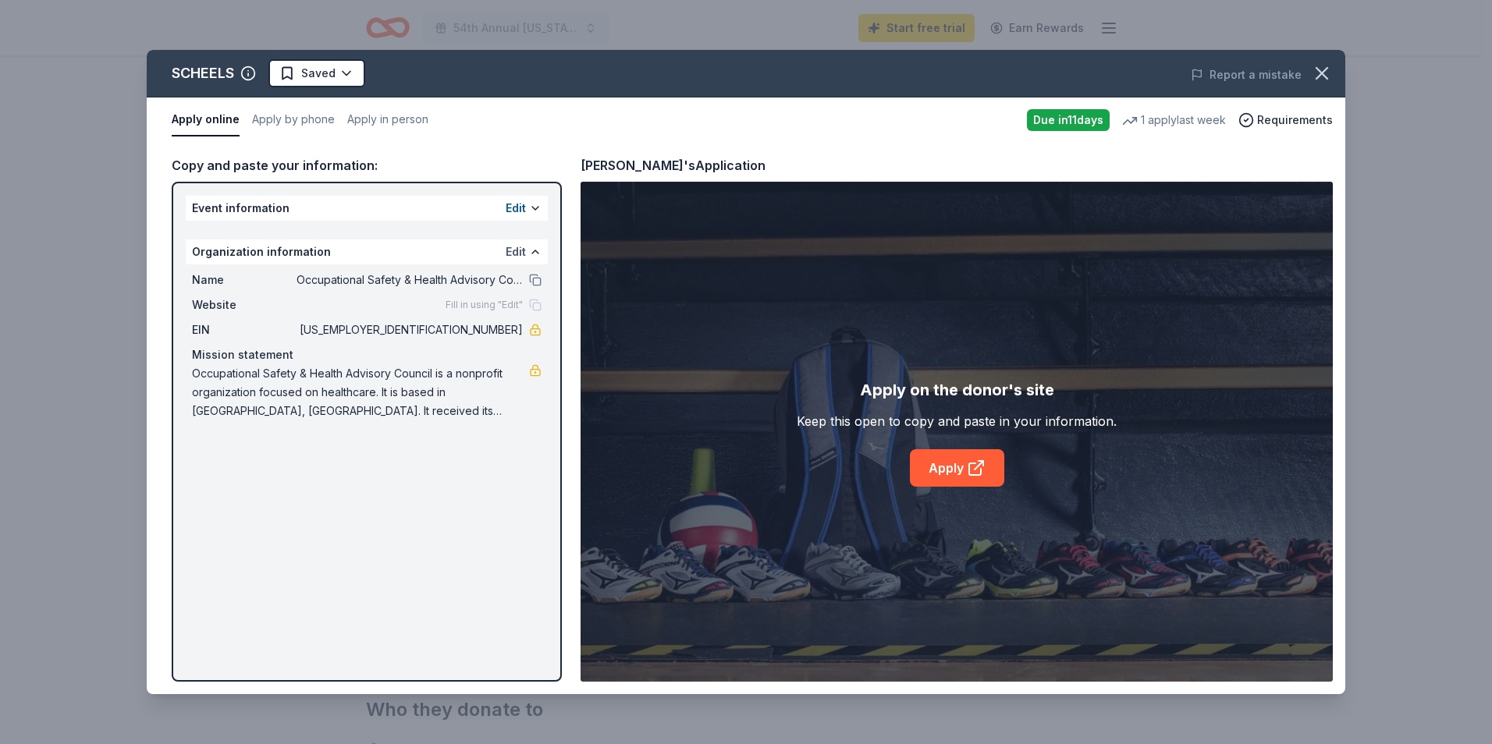
click at [524, 247] on button "Edit" at bounding box center [516, 252] width 20 height 19
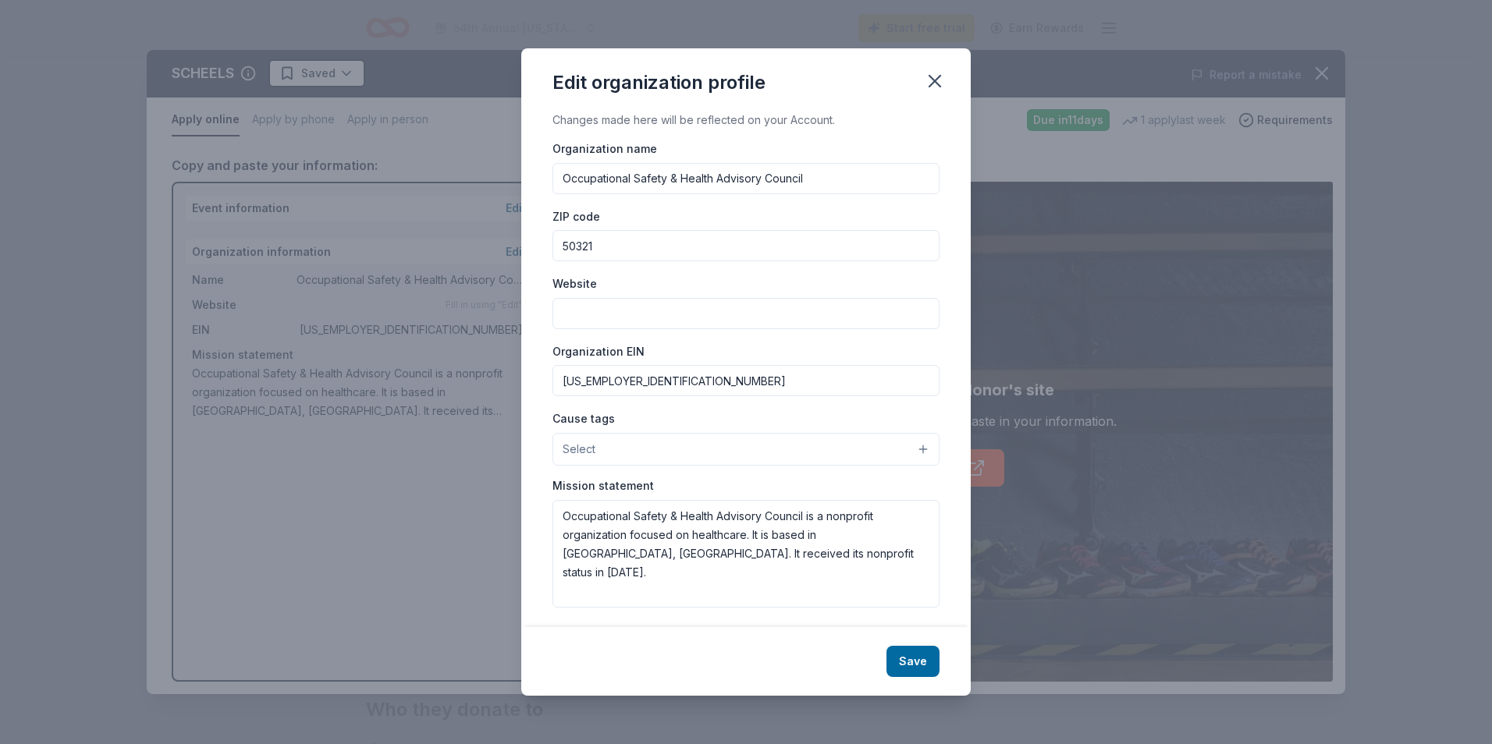
click at [561, 310] on input "Website" at bounding box center [745, 313] width 387 height 31
type input "[DOMAIN_NAME]"
click at [910, 660] on button "Save" at bounding box center [912, 661] width 53 height 31
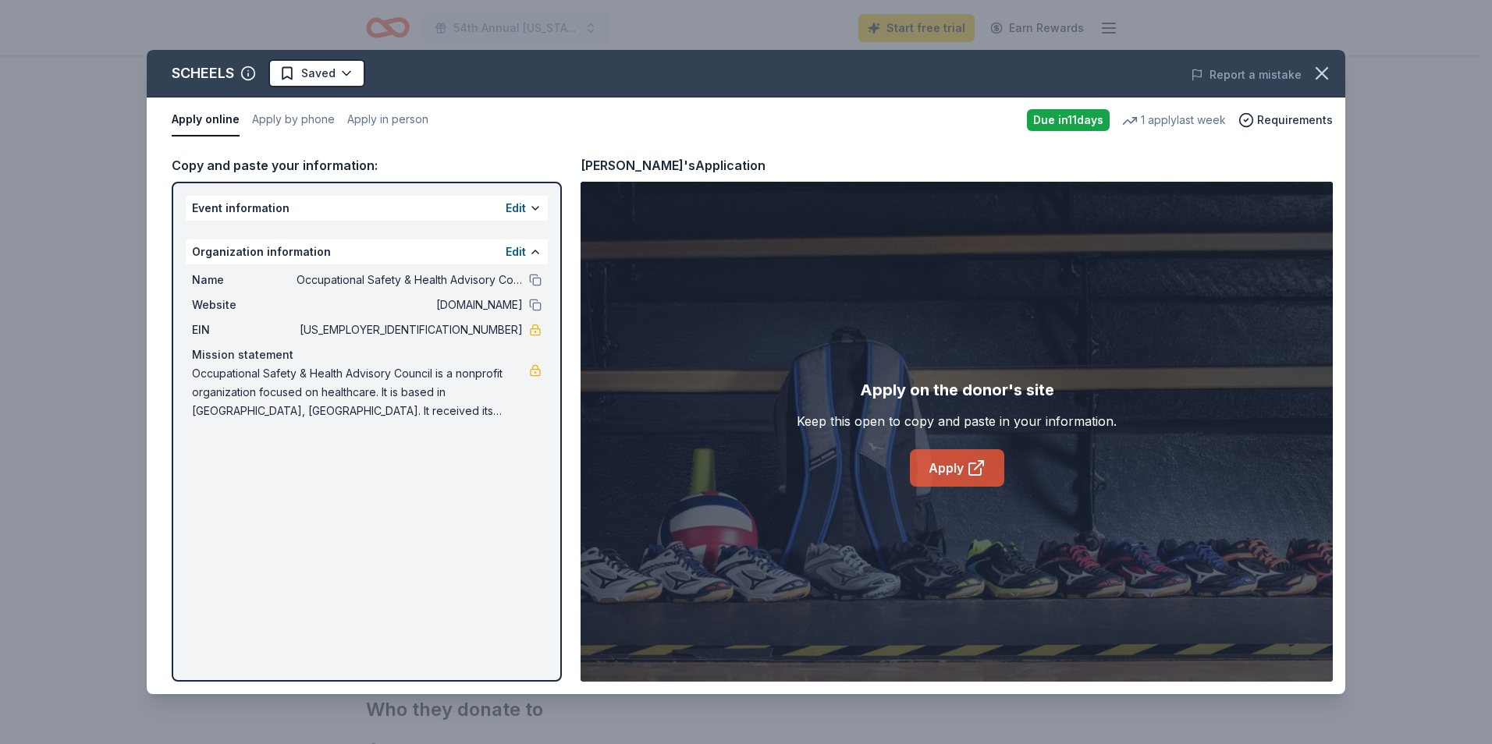
click at [932, 468] on link "Apply" at bounding box center [957, 467] width 94 height 37
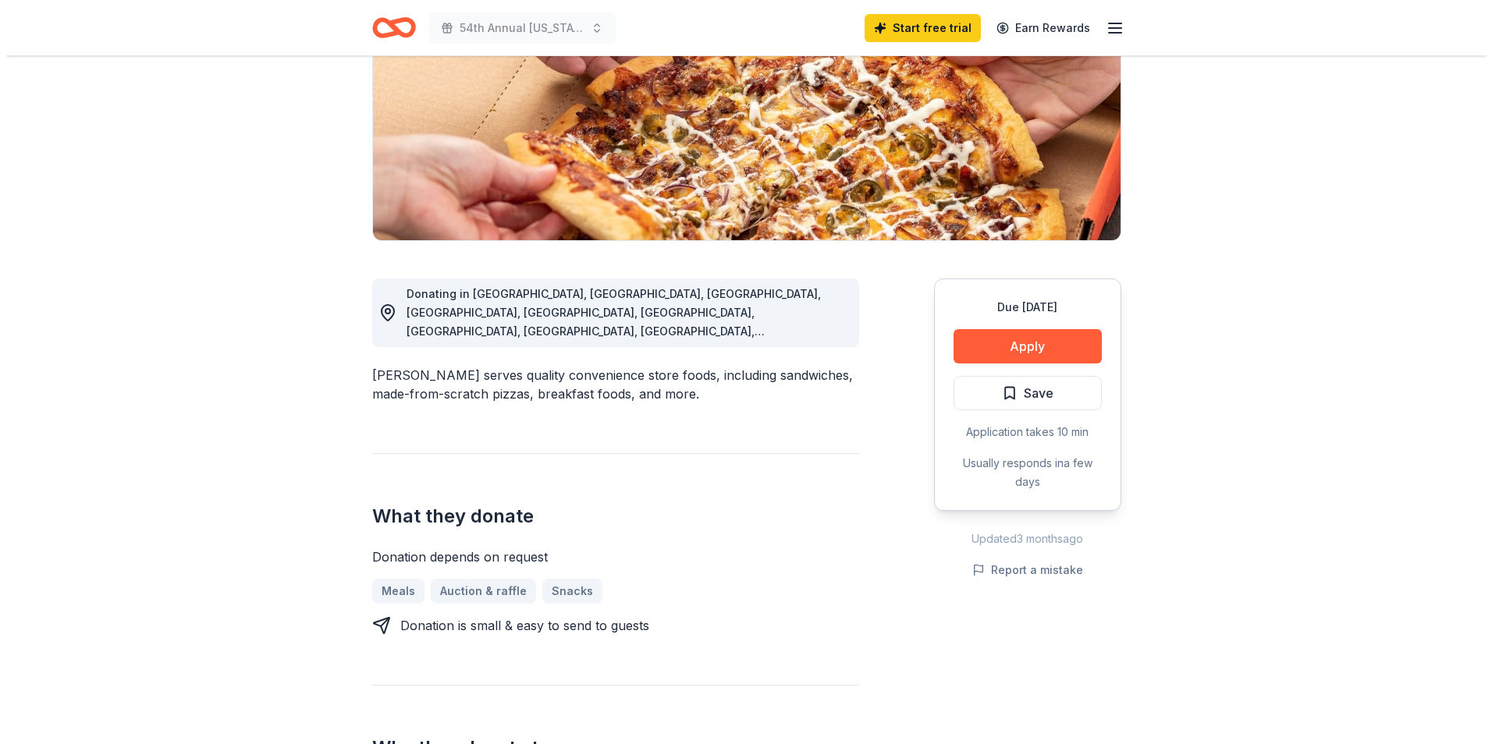
scroll to position [234, 0]
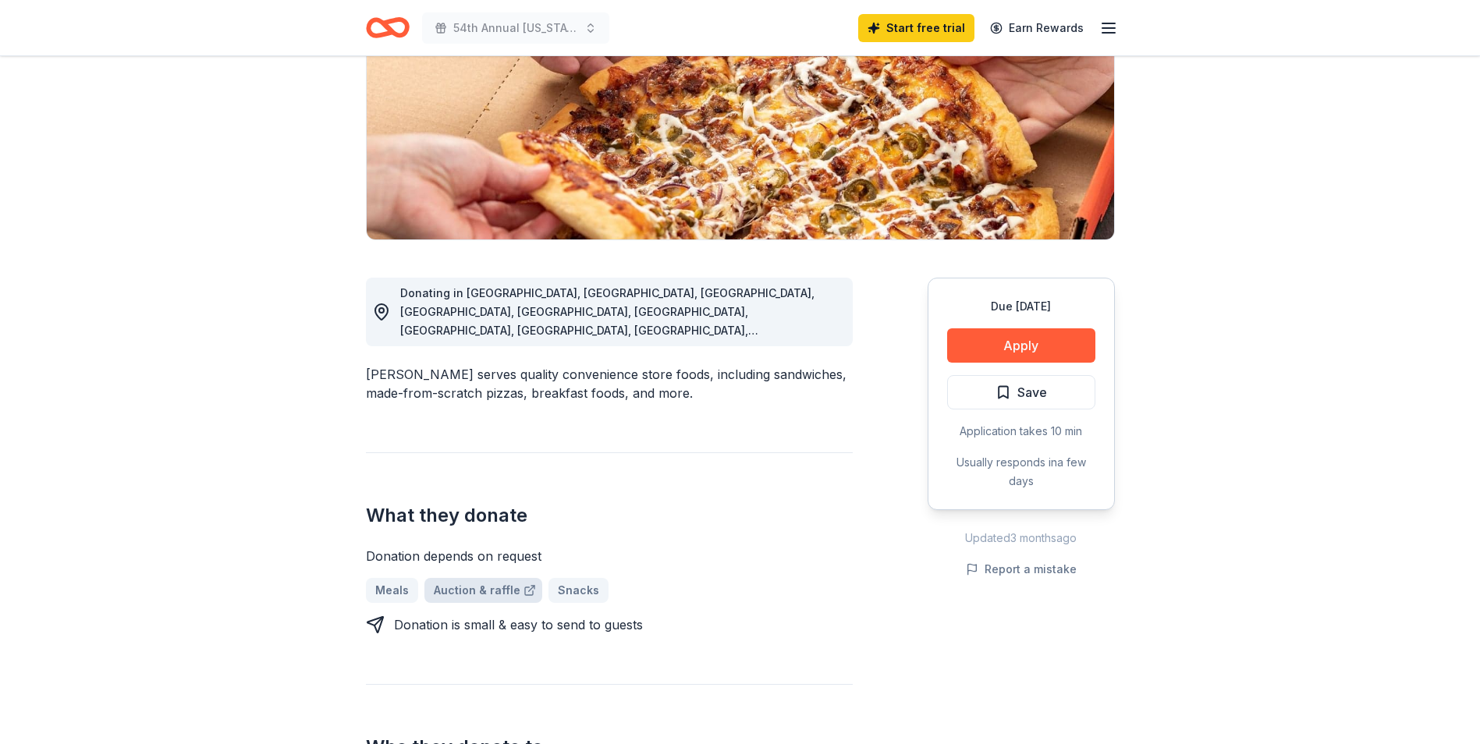
click at [459, 578] on link "Auction & raffle" at bounding box center [483, 590] width 118 height 25
click at [1025, 339] on button "Apply" at bounding box center [1021, 346] width 148 height 34
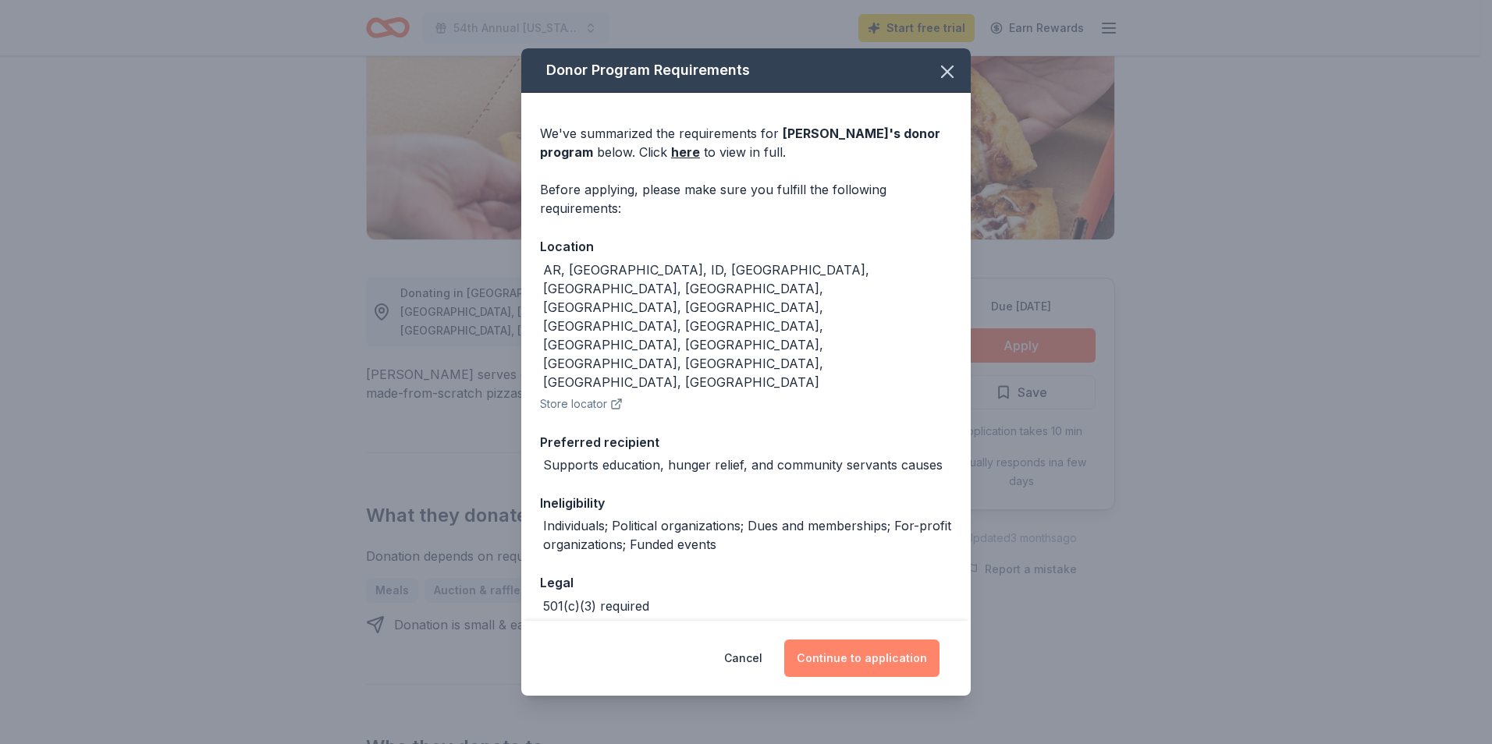
click at [853, 641] on button "Continue to application" at bounding box center [861, 658] width 155 height 37
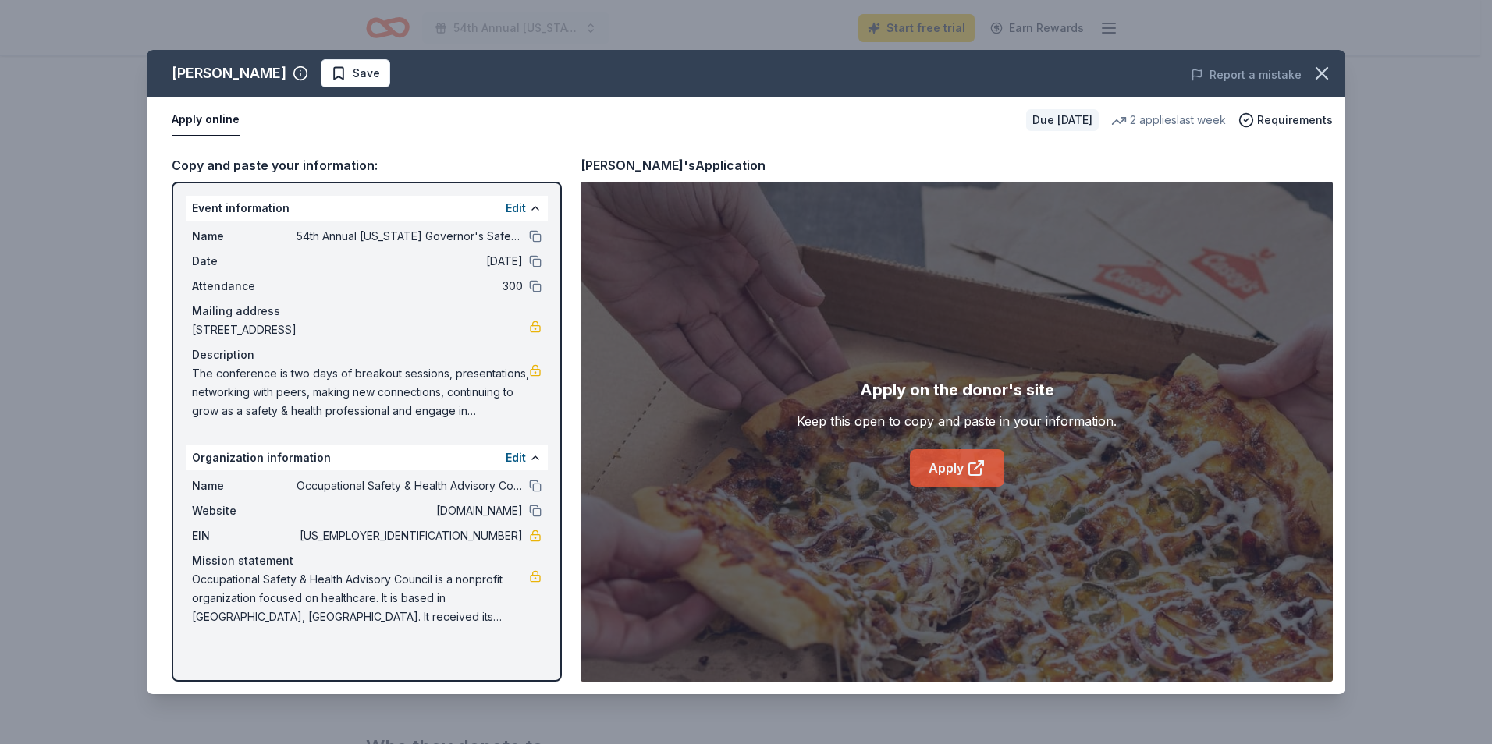
click at [947, 465] on link "Apply" at bounding box center [957, 467] width 94 height 37
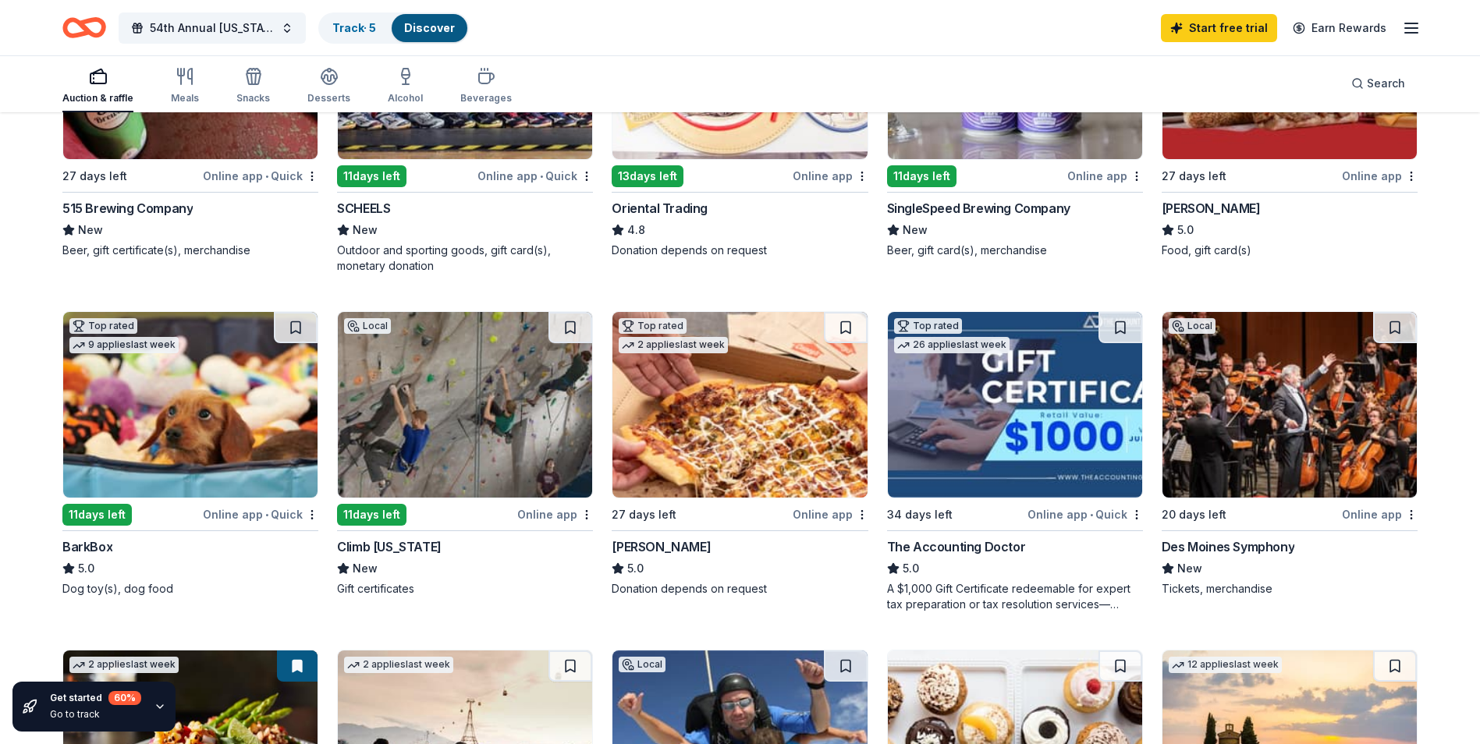
scroll to position [390, 0]
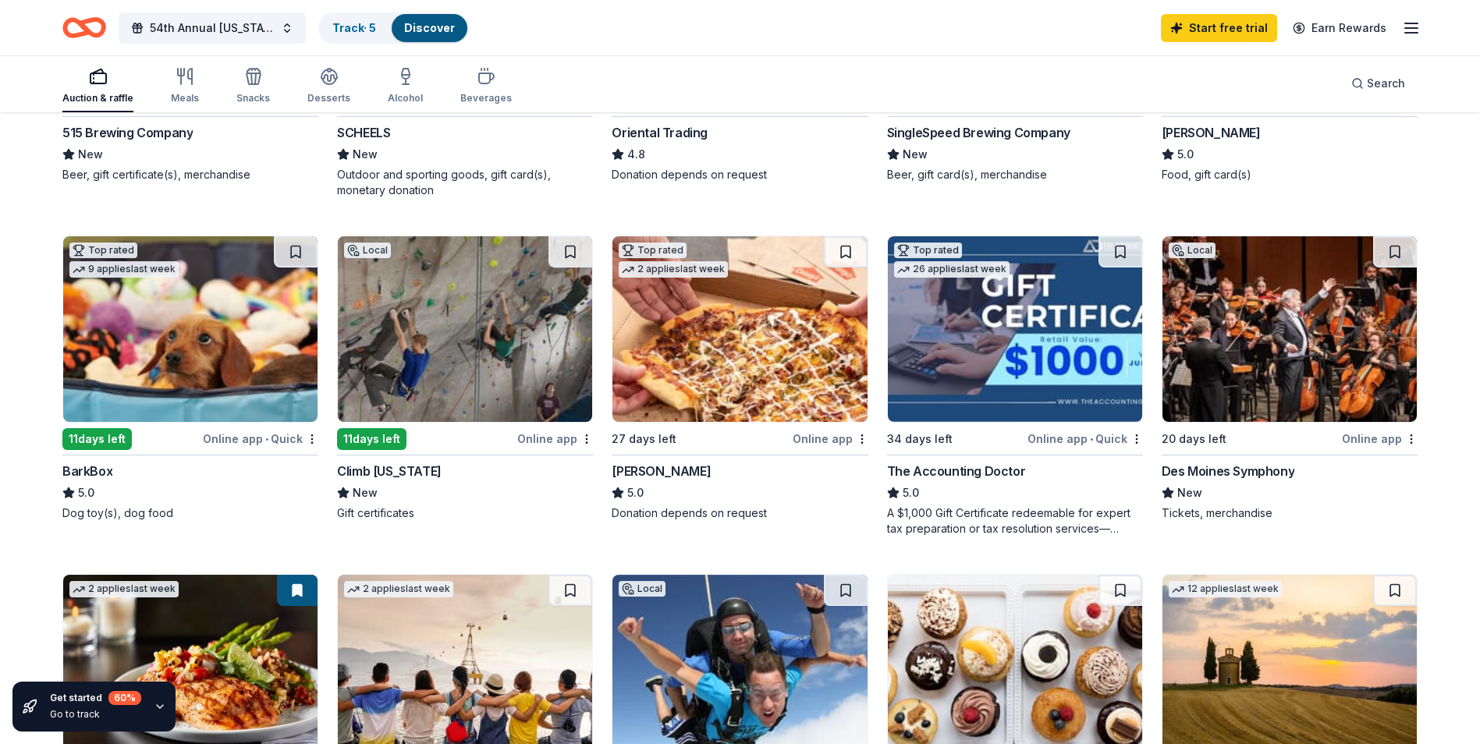
click at [635, 474] on div "[PERSON_NAME]" at bounding box center [661, 471] width 99 height 19
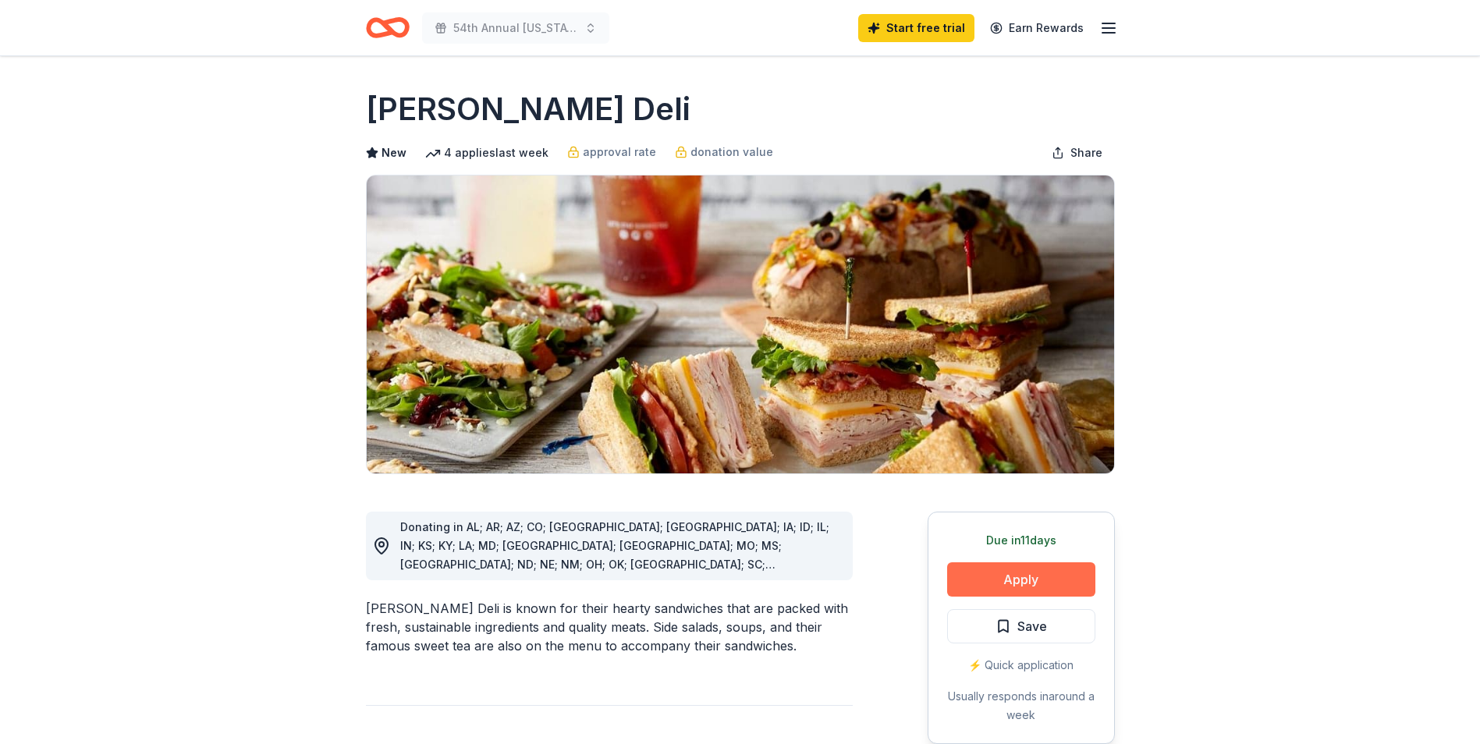
click at [1010, 575] on button "Apply" at bounding box center [1021, 580] width 148 height 34
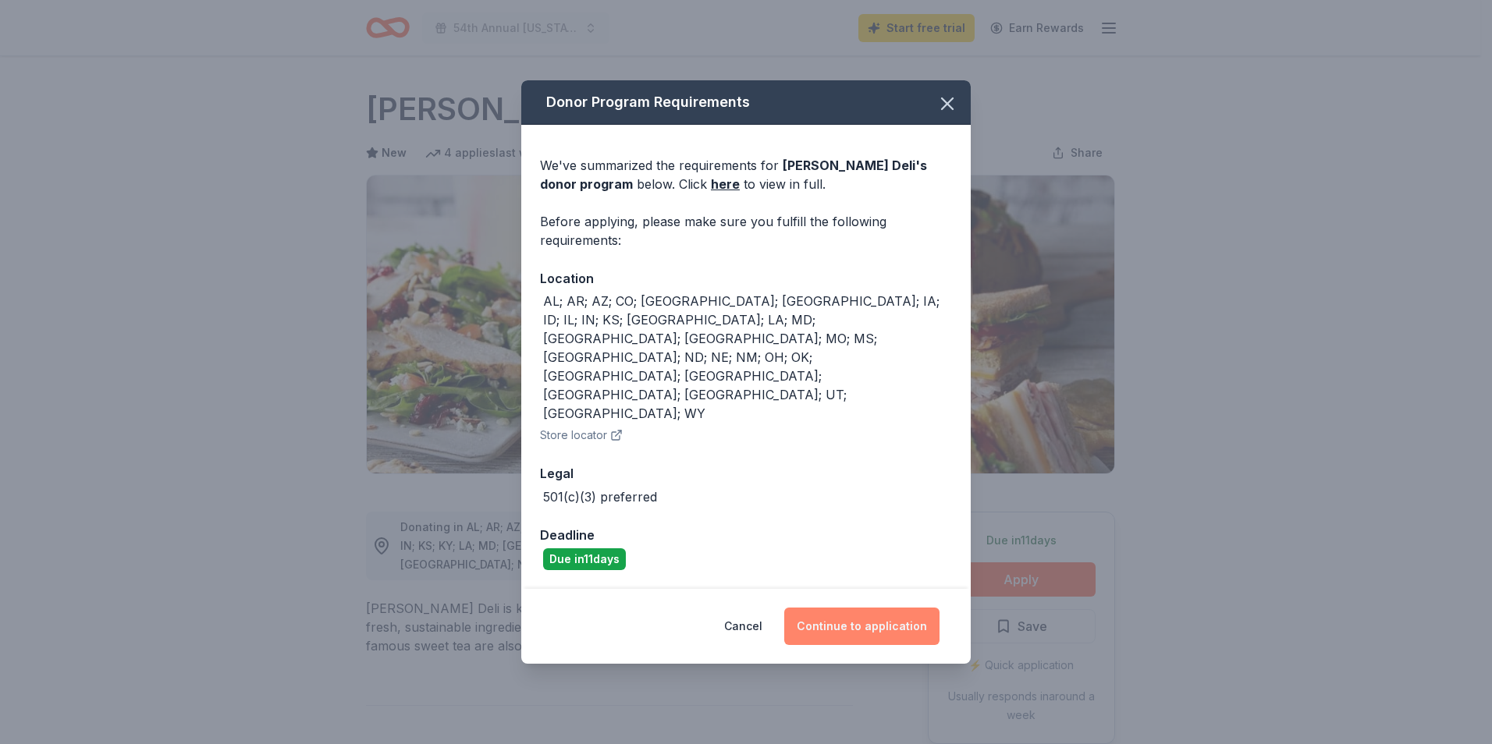
click at [893, 608] on button "Continue to application" at bounding box center [861, 626] width 155 height 37
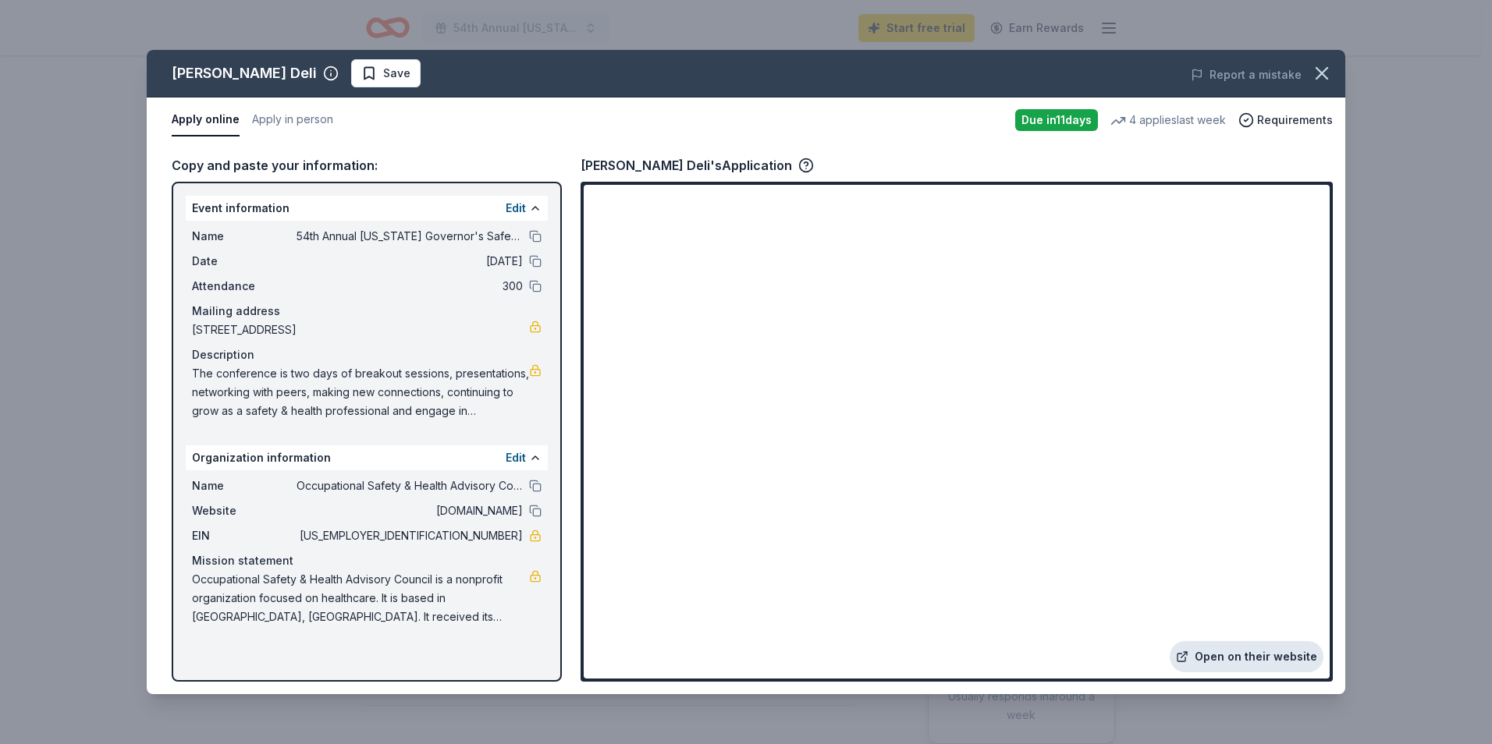
click at [1241, 655] on link "Open on their website" at bounding box center [1247, 656] width 154 height 31
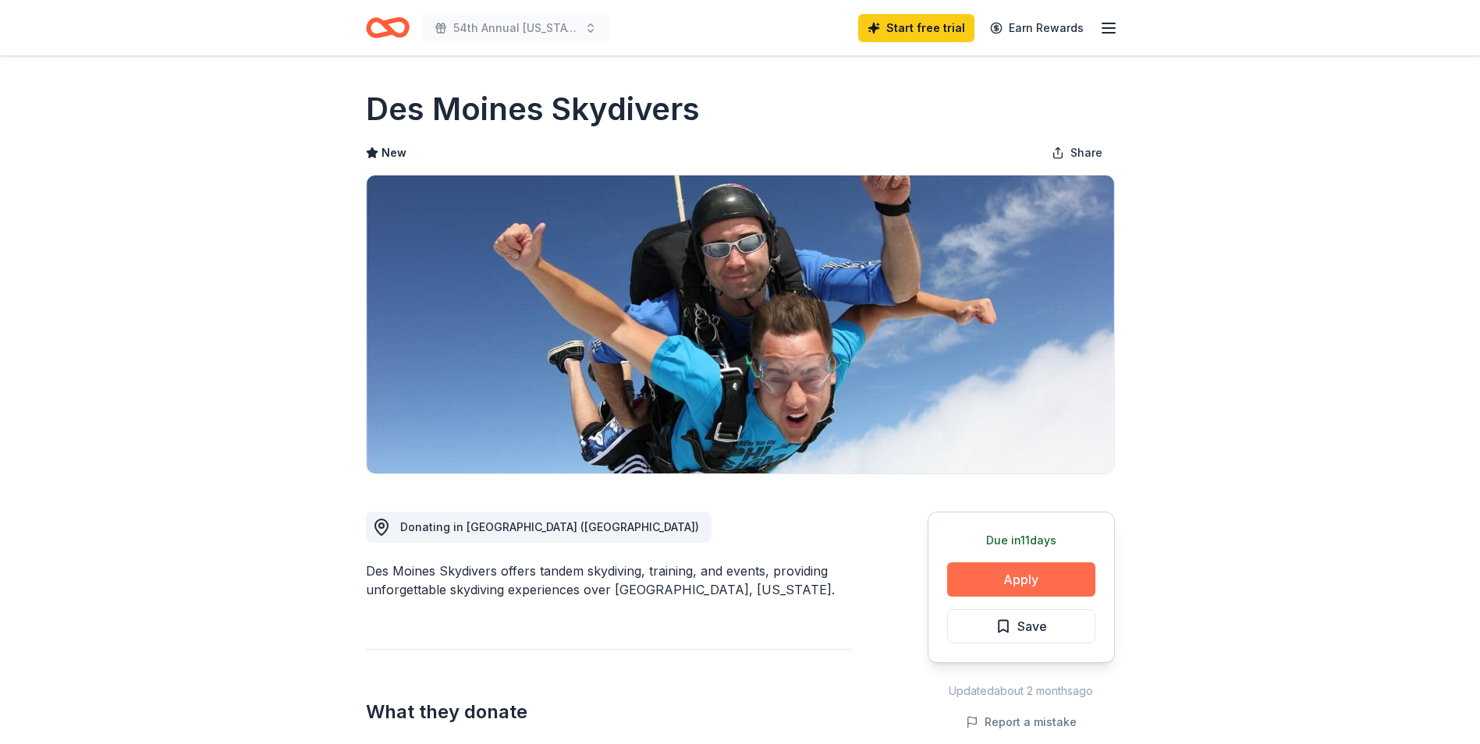
click at [1024, 580] on button "Apply" at bounding box center [1021, 580] width 148 height 34
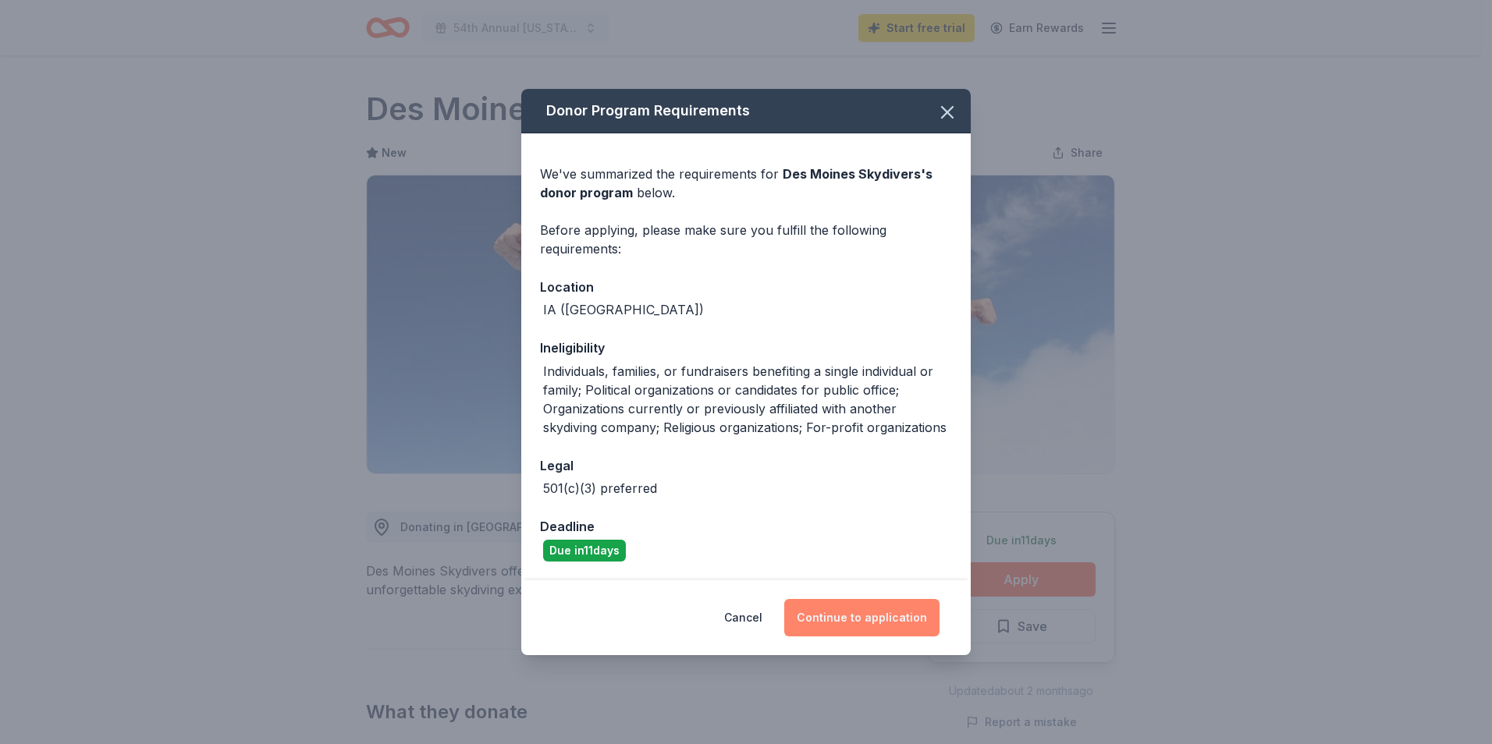
click at [836, 610] on button "Continue to application" at bounding box center [861, 617] width 155 height 37
